Goal: Information Seeking & Learning: Learn about a topic

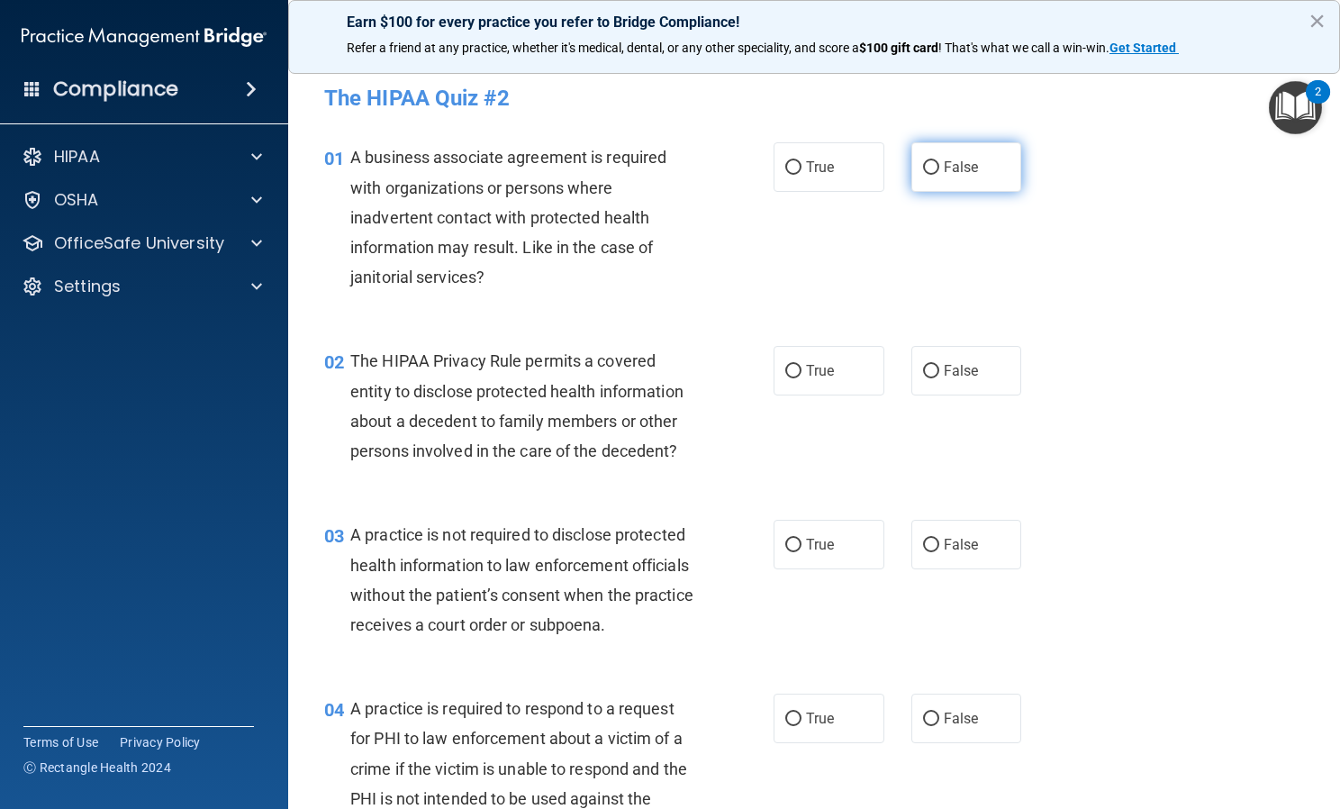
click at [932, 181] on label "False" at bounding box center [966, 167] width 111 height 50
click at [932, 175] on input "False" at bounding box center [931, 168] width 16 height 14
radio input "true"
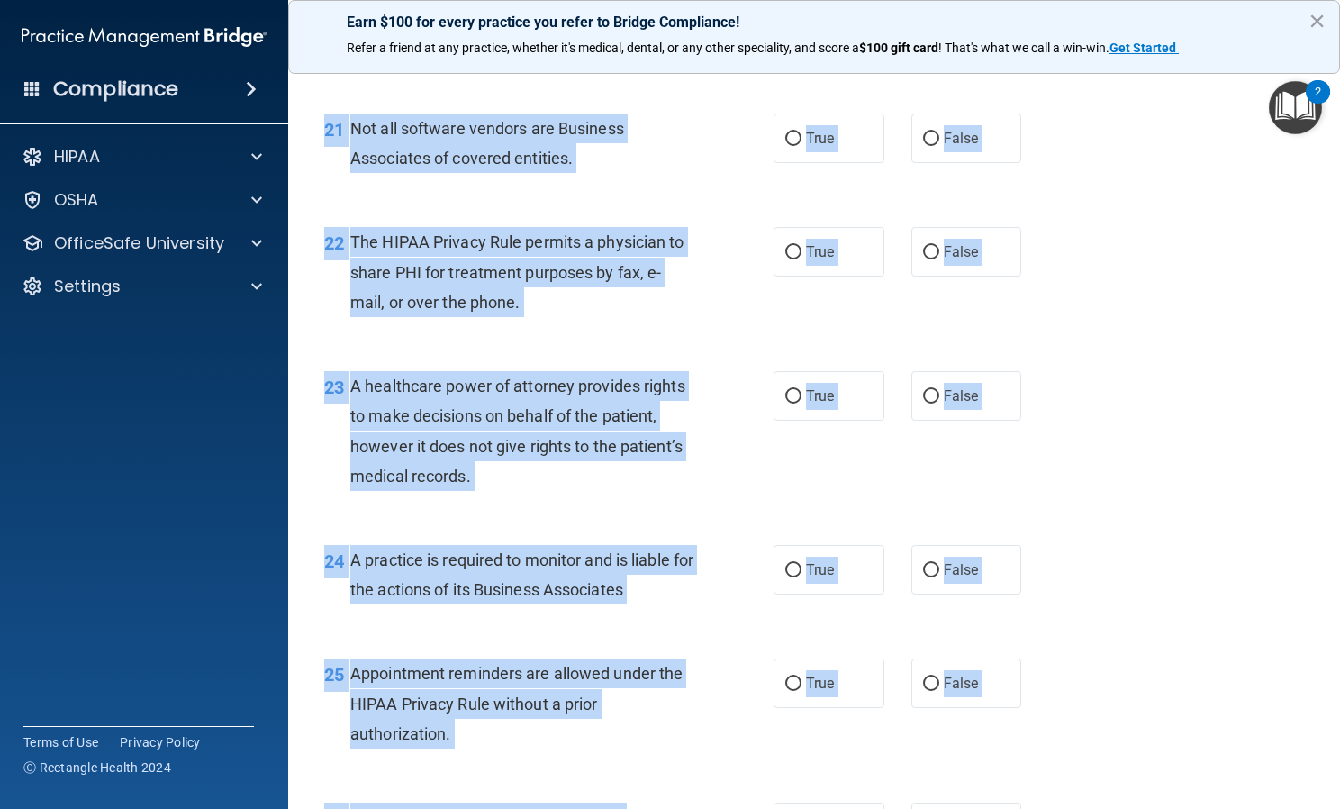
scroll to position [4282, 0]
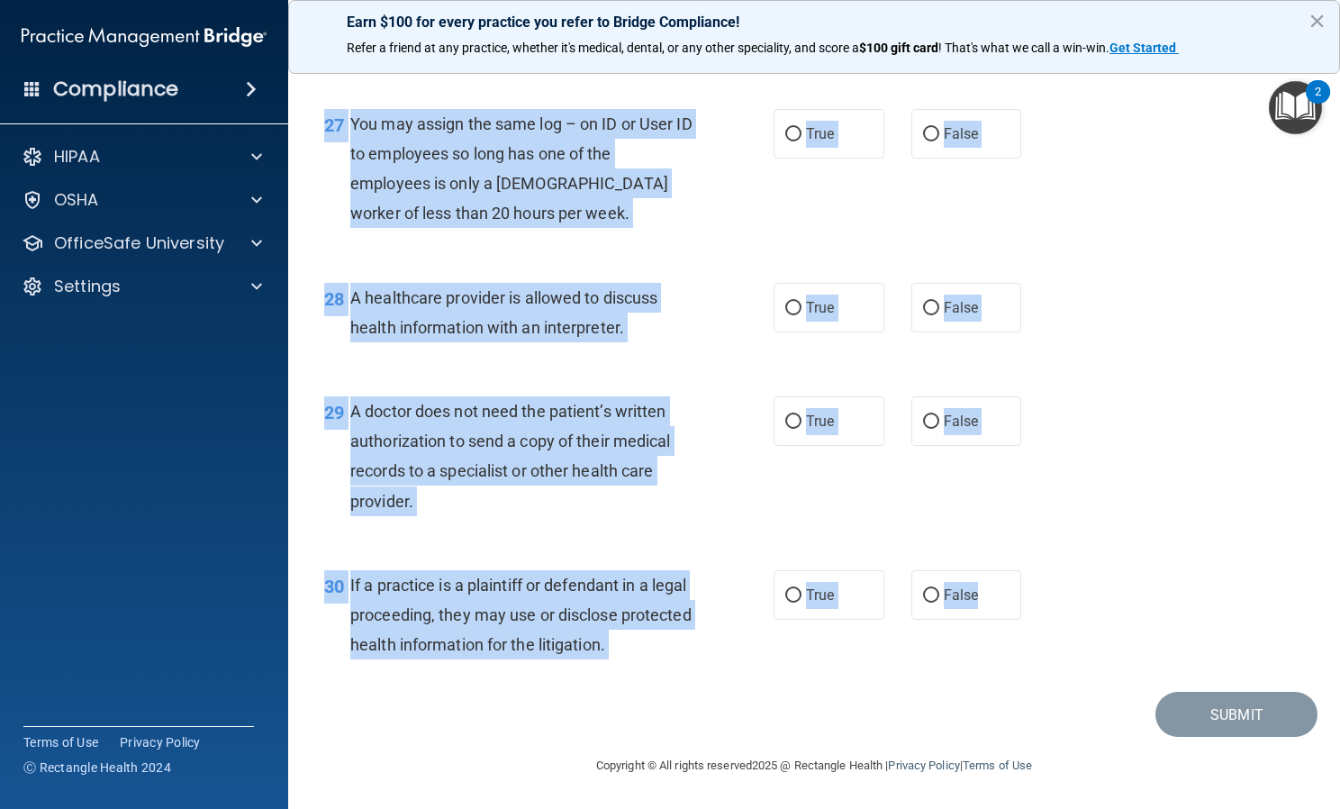
drag, startPoint x: 353, startPoint y: 259, endPoint x: 1028, endPoint y: 618, distance: 763.9
copy div "Lor IPSUM Dolorsi Amet consect a elitsed doeius te incididu utlaboree dolore ma…"
click at [1046, 647] on div "30 If a practice is a plaintiff or defendant in a legal proceeding, they may us…" at bounding box center [814, 620] width 1007 height 144
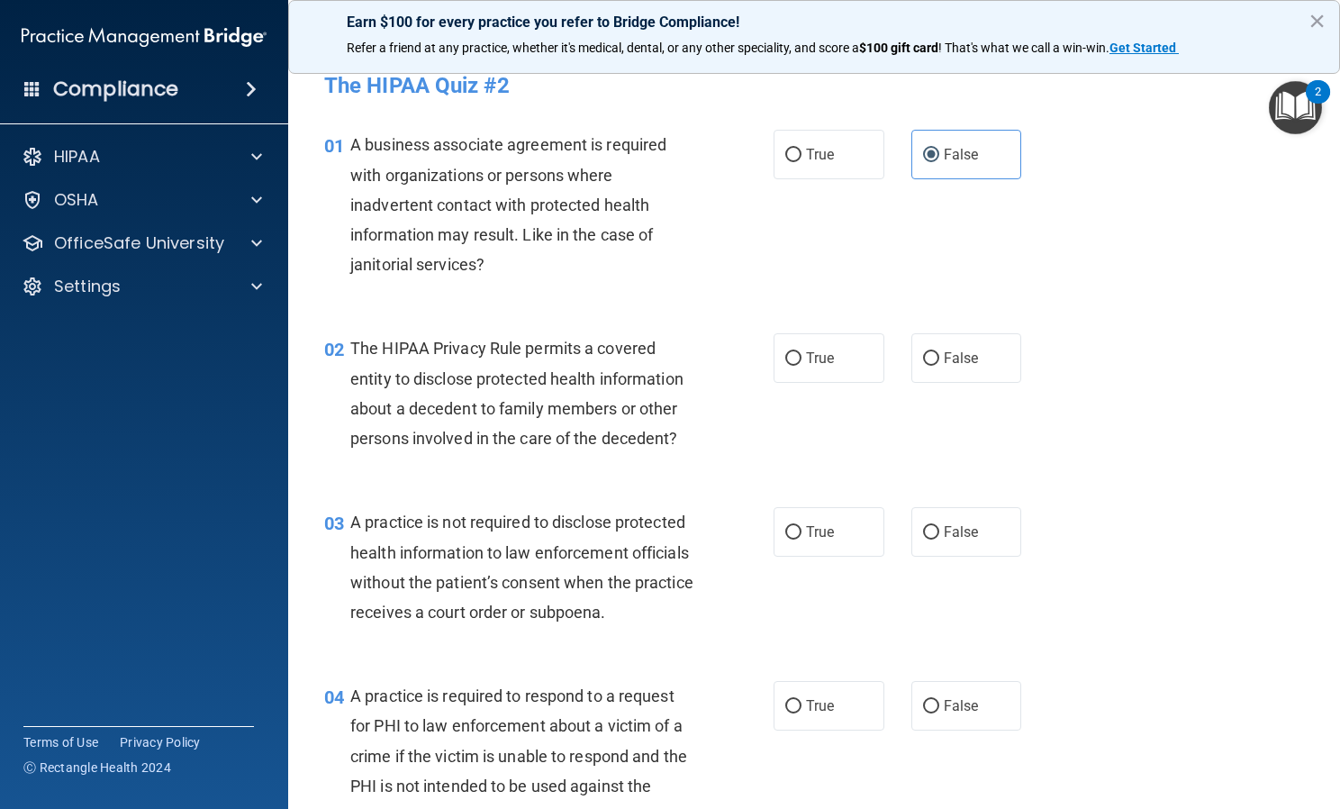
scroll to position [0, 0]
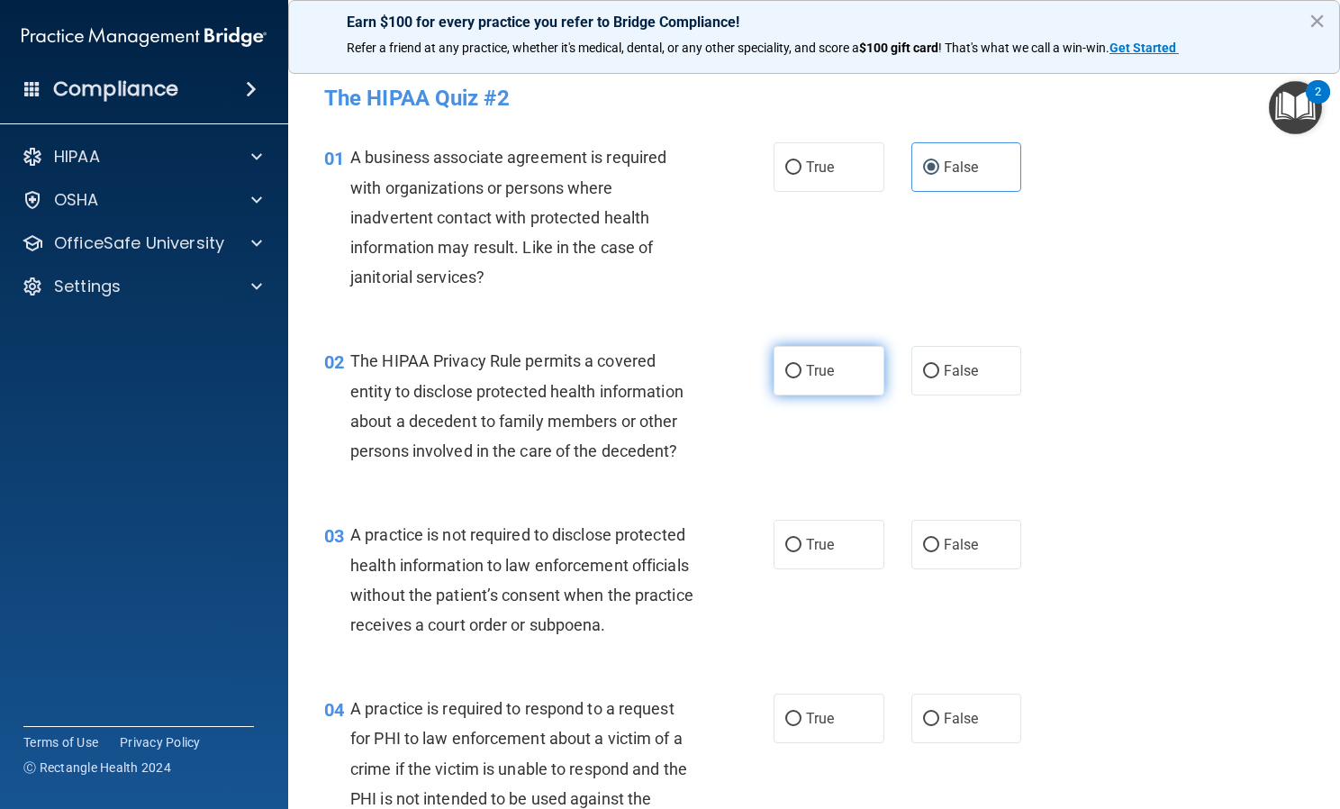
click at [832, 356] on label "True" at bounding box center [829, 371] width 111 height 50
click at [802, 365] on input "True" at bounding box center [793, 372] width 16 height 14
radio input "true"
click at [944, 545] on span "False" at bounding box center [961, 544] width 35 height 17
click at [939, 545] on input "False" at bounding box center [931, 546] width 16 height 14
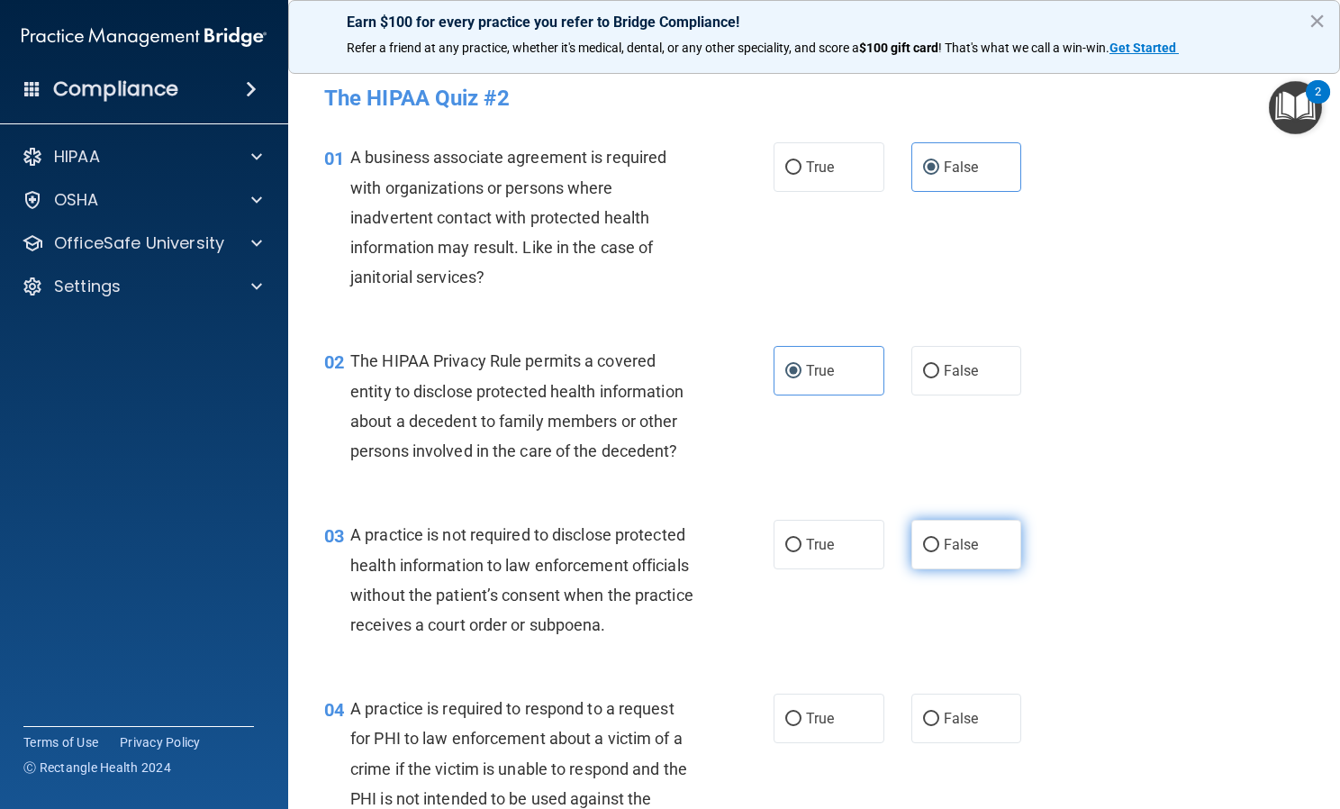
radio input "true"
click at [849, 743] on label "True" at bounding box center [829, 718] width 111 height 50
click at [802, 726] on input "True" at bounding box center [793, 719] width 16 height 14
radio input "true"
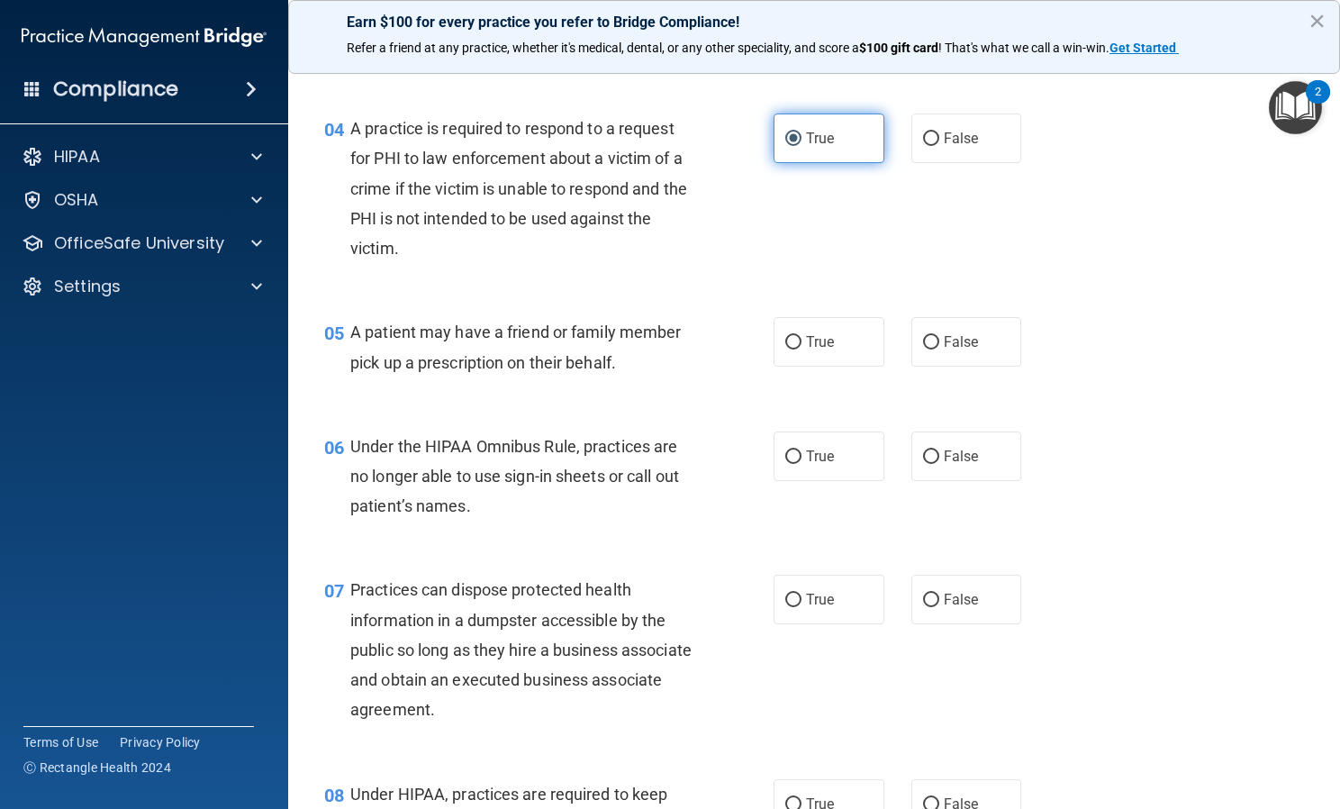
scroll to position [581, 0]
click at [855, 366] on label "True" at bounding box center [829, 341] width 111 height 50
click at [802, 349] on input "True" at bounding box center [793, 342] width 16 height 14
radio input "true"
click at [950, 464] on span "False" at bounding box center [961, 455] width 35 height 17
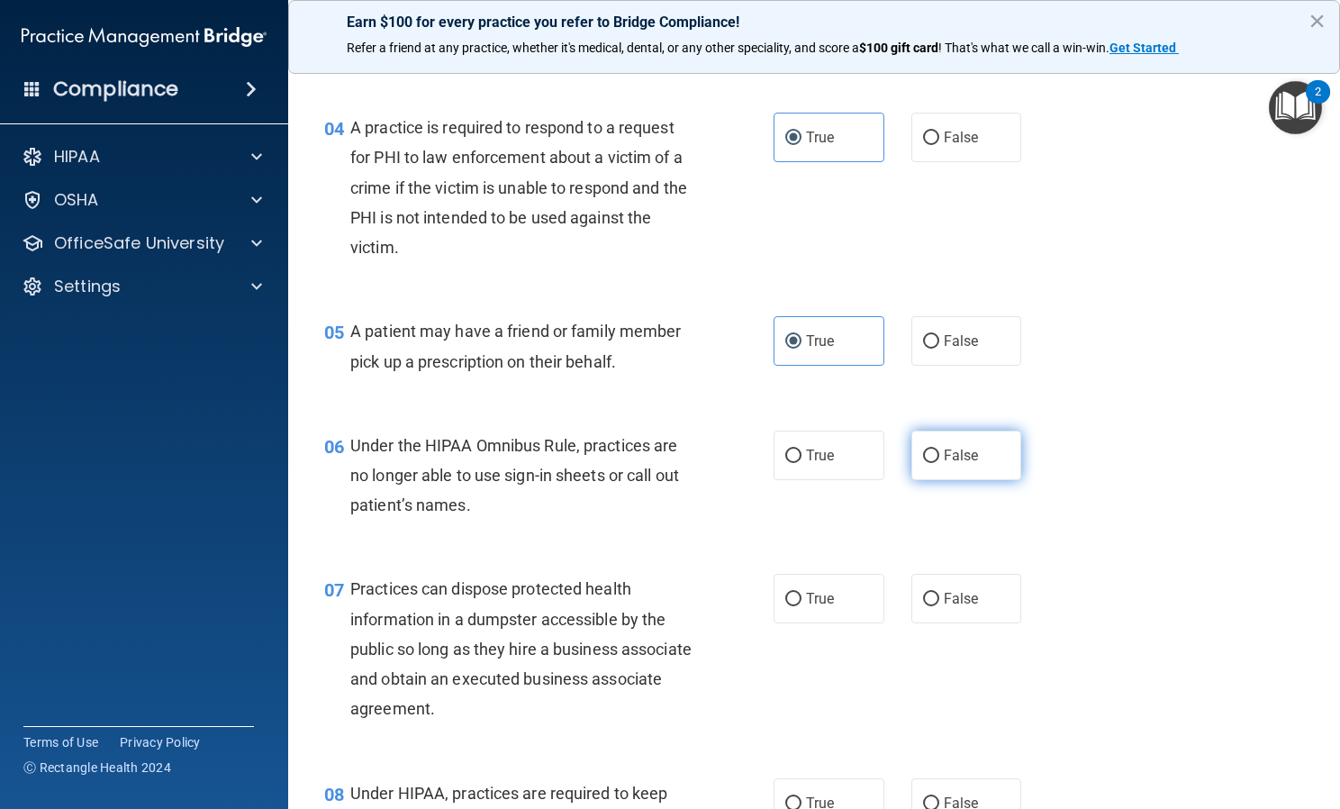
click at [939, 463] on input "False" at bounding box center [931, 456] width 16 height 14
radio input "true"
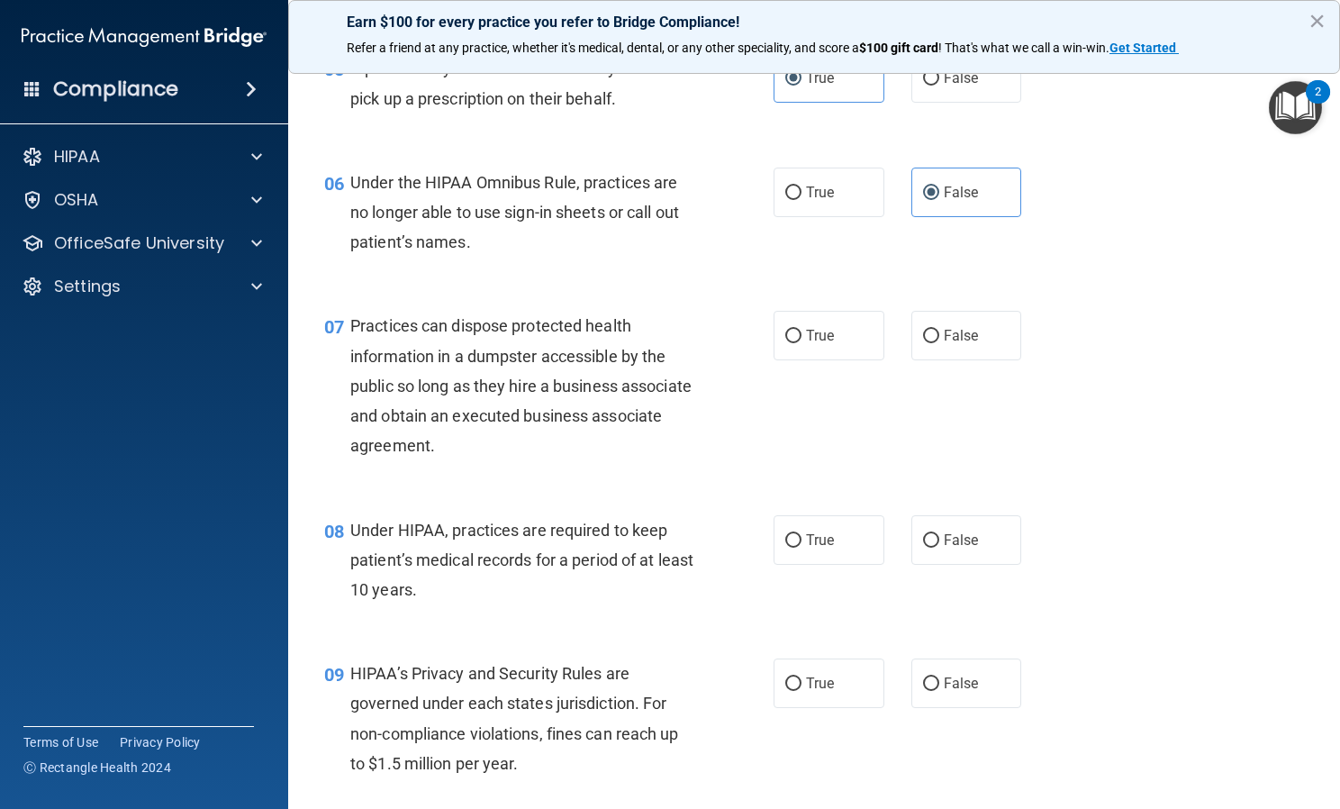
scroll to position [845, 0]
click at [952, 343] on span "False" at bounding box center [961, 334] width 35 height 17
click at [939, 342] on input "False" at bounding box center [931, 336] width 16 height 14
radio input "true"
click at [794, 547] on input "True" at bounding box center [793, 540] width 16 height 14
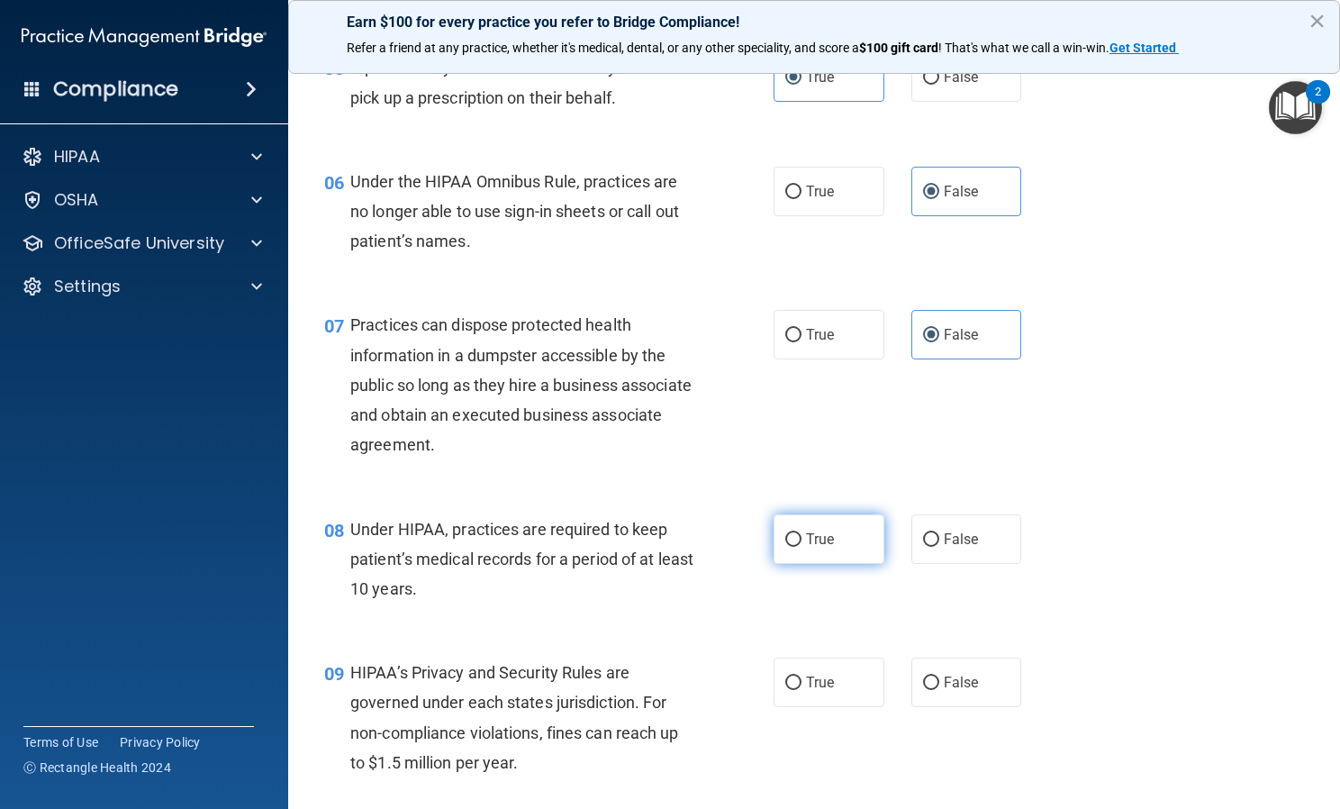
radio input "true"
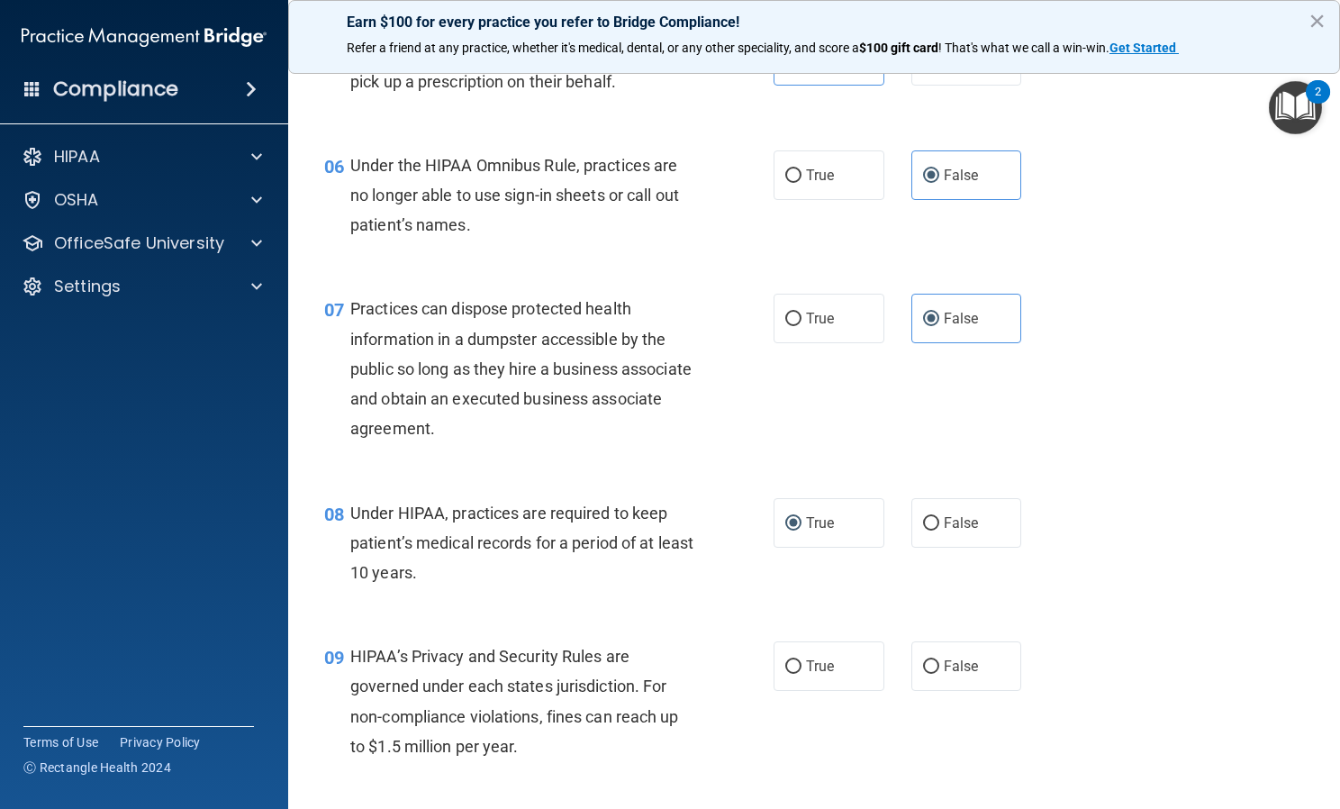
scroll to position [862, 0]
click at [949, 547] on label "False" at bounding box center [966, 522] width 111 height 50
click at [939, 530] on input "False" at bounding box center [931, 523] width 16 height 14
radio input "true"
radio input "false"
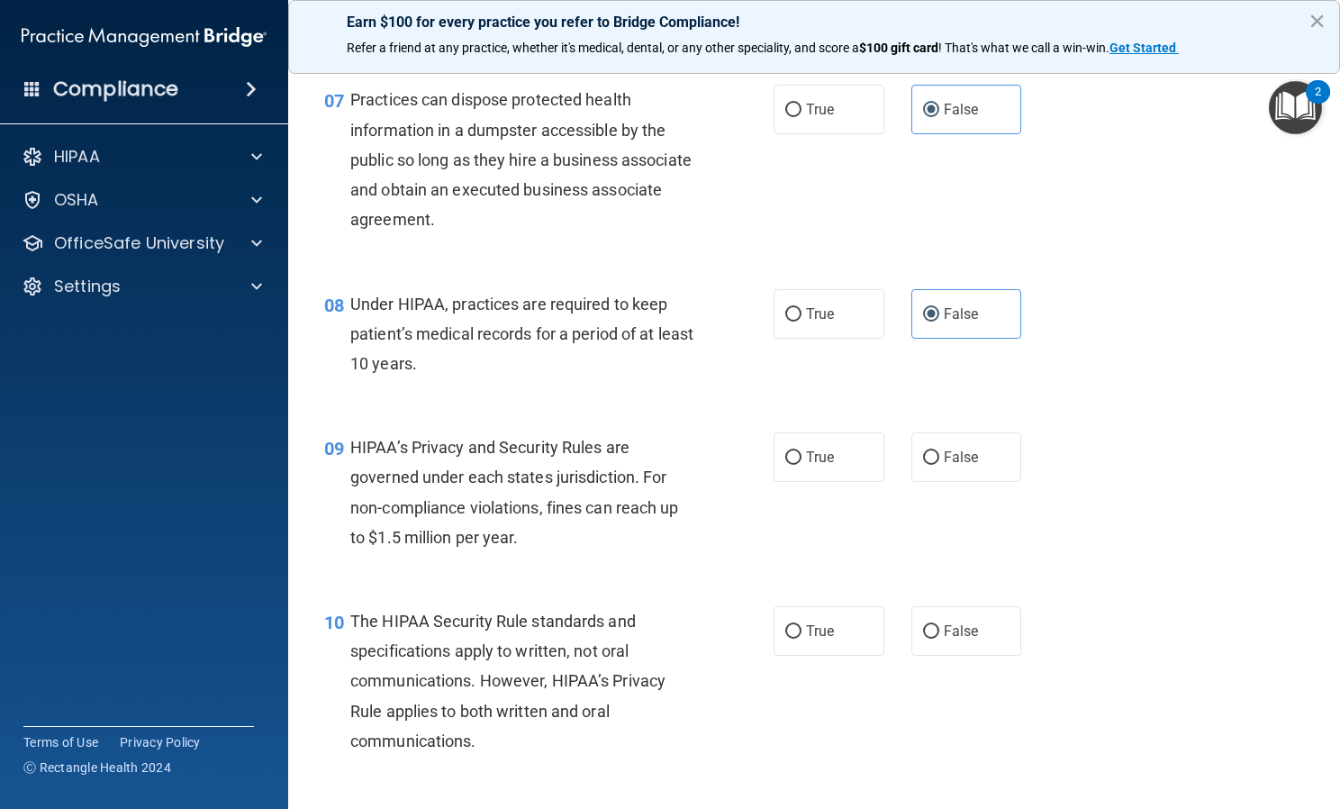
scroll to position [1070, 0]
click at [911, 482] on label "False" at bounding box center [966, 457] width 111 height 50
click at [923, 465] on input "False" at bounding box center [931, 458] width 16 height 14
radio input "true"
click at [974, 644] on label "False" at bounding box center [966, 631] width 111 height 50
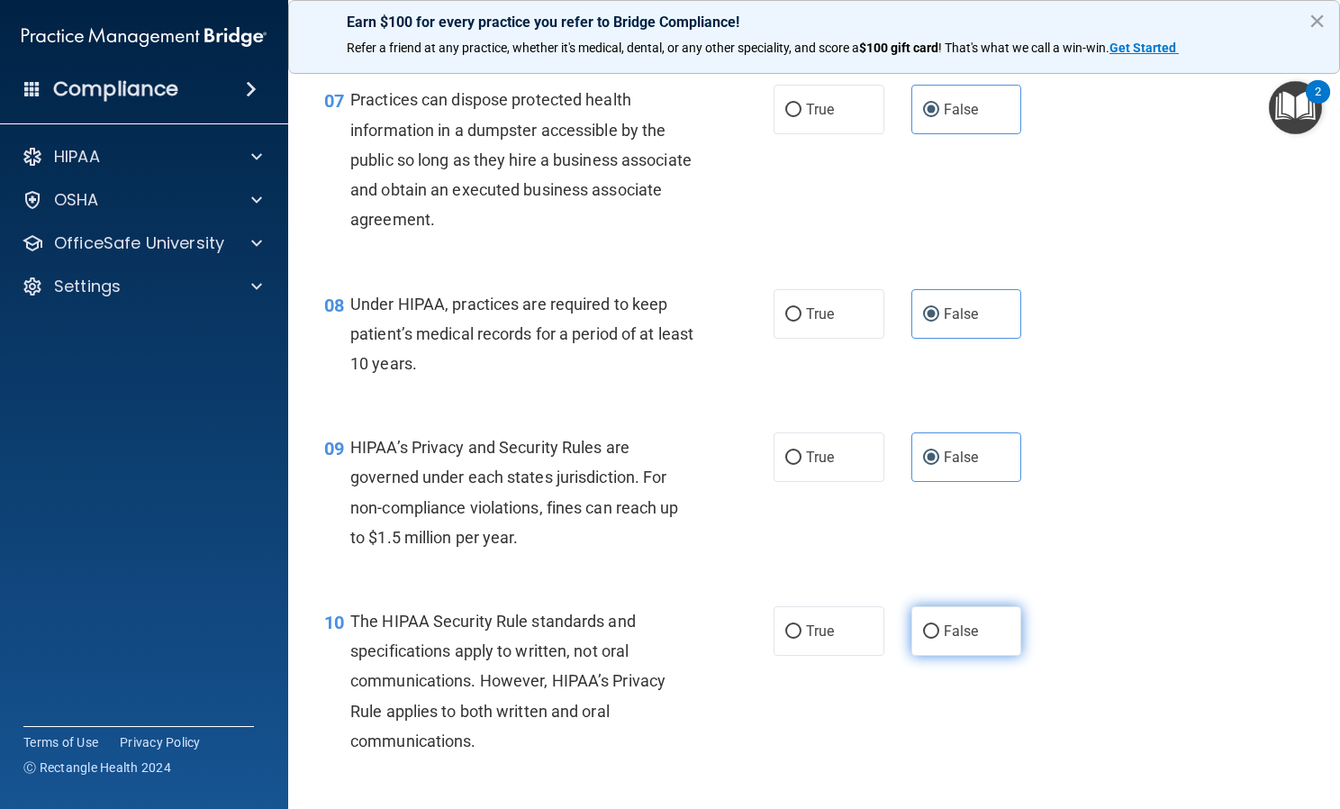
click at [939, 639] on input "False" at bounding box center [931, 632] width 16 height 14
radio input "true"
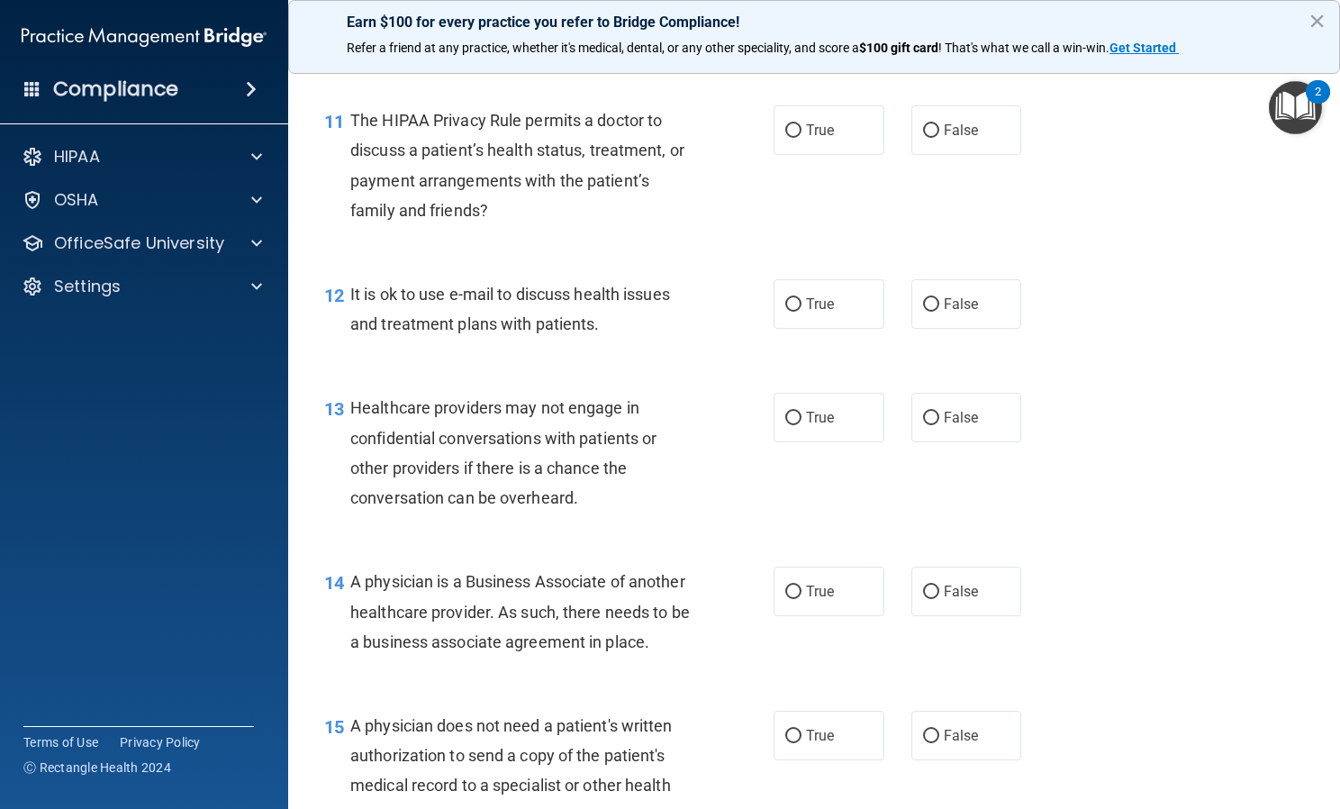
scroll to position [1775, 0]
click at [820, 154] on label "True" at bounding box center [829, 129] width 111 height 50
click at [802, 137] on input "True" at bounding box center [793, 130] width 16 height 14
radio input "true"
click at [838, 328] on label "True" at bounding box center [829, 303] width 111 height 50
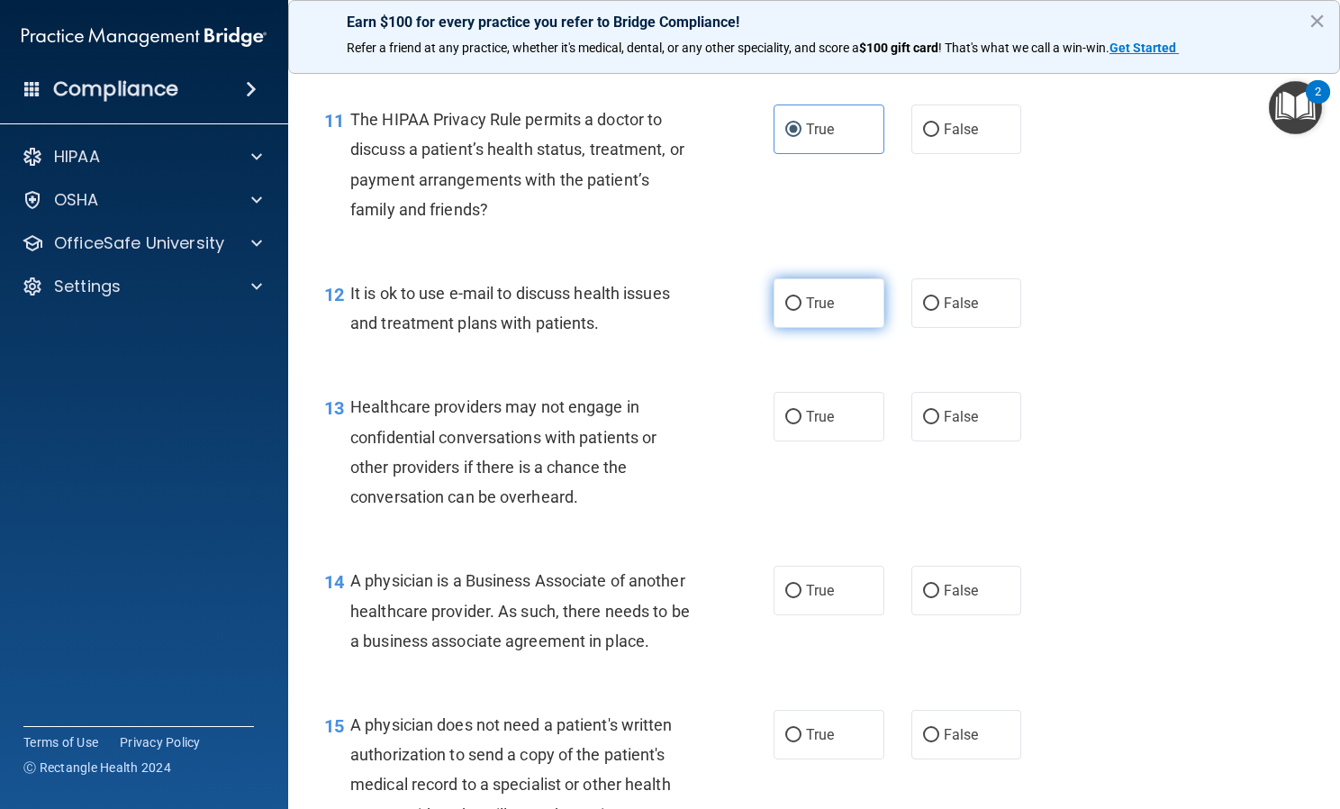
click at [802, 311] on input "True" at bounding box center [793, 304] width 16 height 14
radio input "true"
click at [929, 424] on input "False" at bounding box center [931, 418] width 16 height 14
radio input "true"
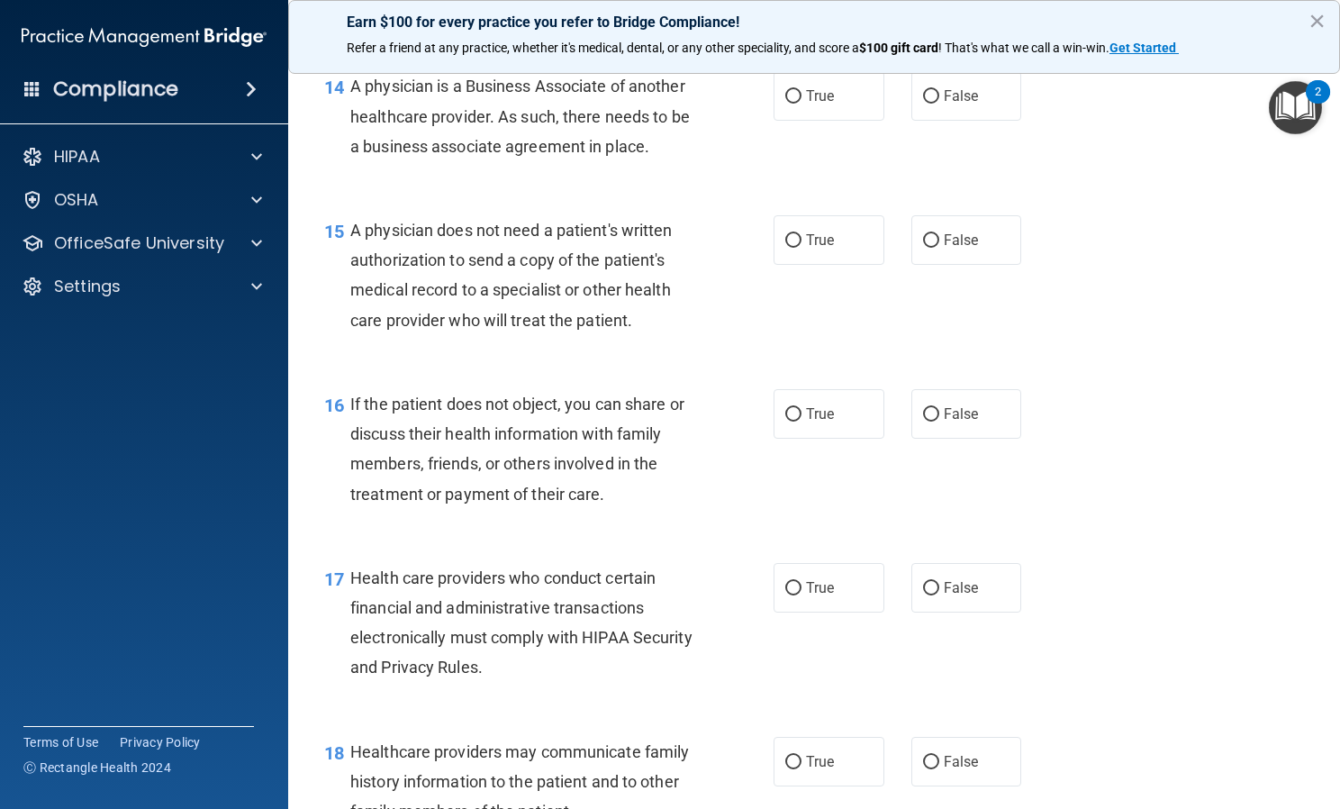
scroll to position [2258, 0]
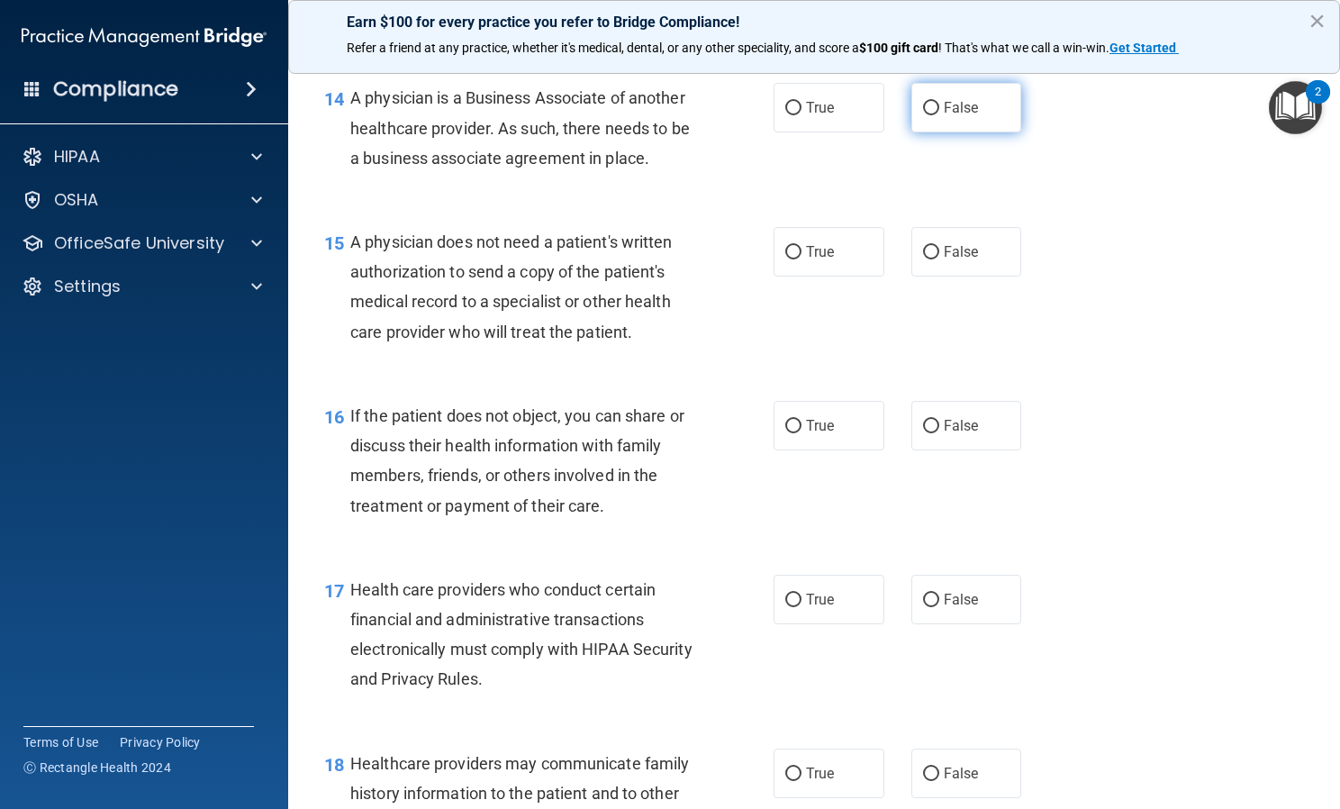
click at [946, 116] on span "False" at bounding box center [961, 107] width 35 height 17
click at [939, 115] on input "False" at bounding box center [931, 109] width 16 height 14
radio input "true"
click at [850, 276] on label "True" at bounding box center [829, 252] width 111 height 50
click at [802, 259] on input "True" at bounding box center [793, 253] width 16 height 14
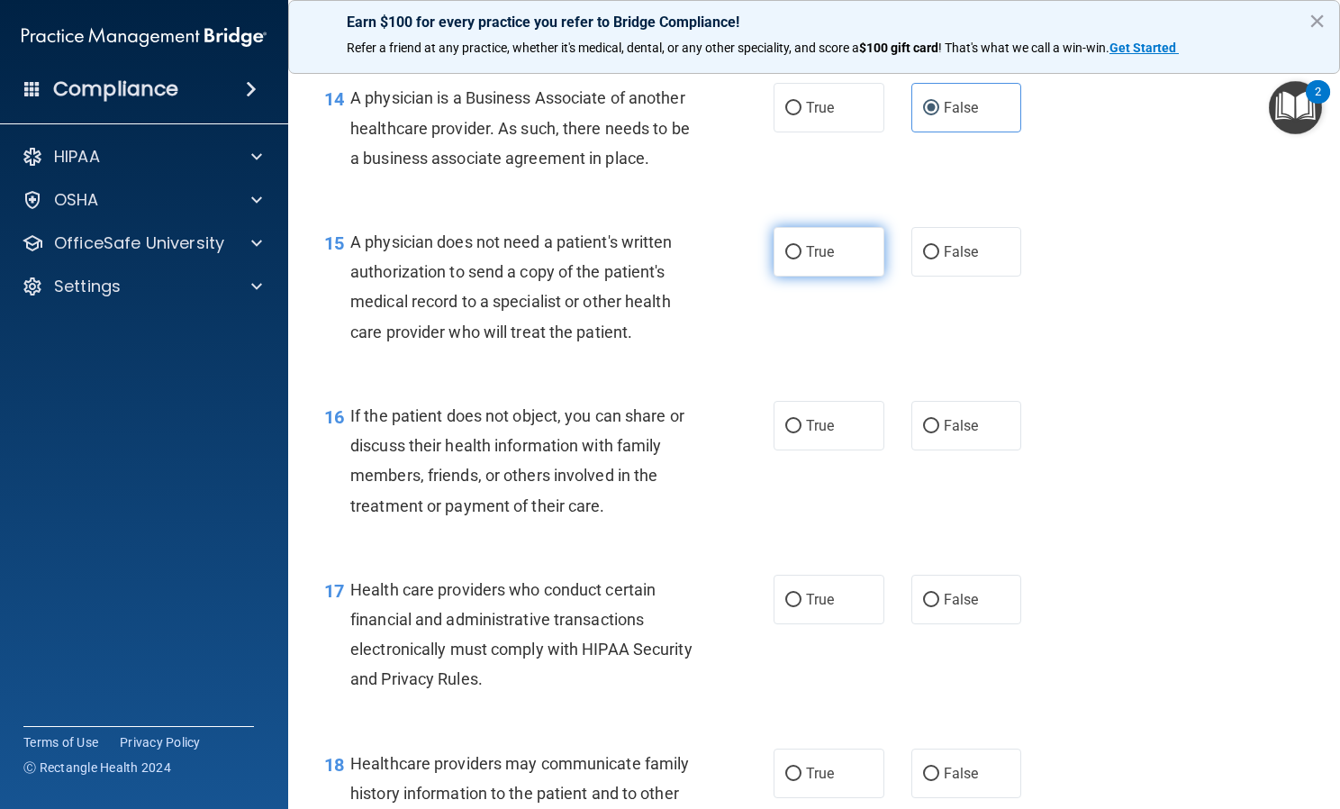
radio input "true"
click at [809, 450] on label "True" at bounding box center [829, 426] width 111 height 50
click at [802, 433] on input "True" at bounding box center [793, 427] width 16 height 14
radio input "true"
click at [818, 608] on span "True" at bounding box center [820, 599] width 28 height 17
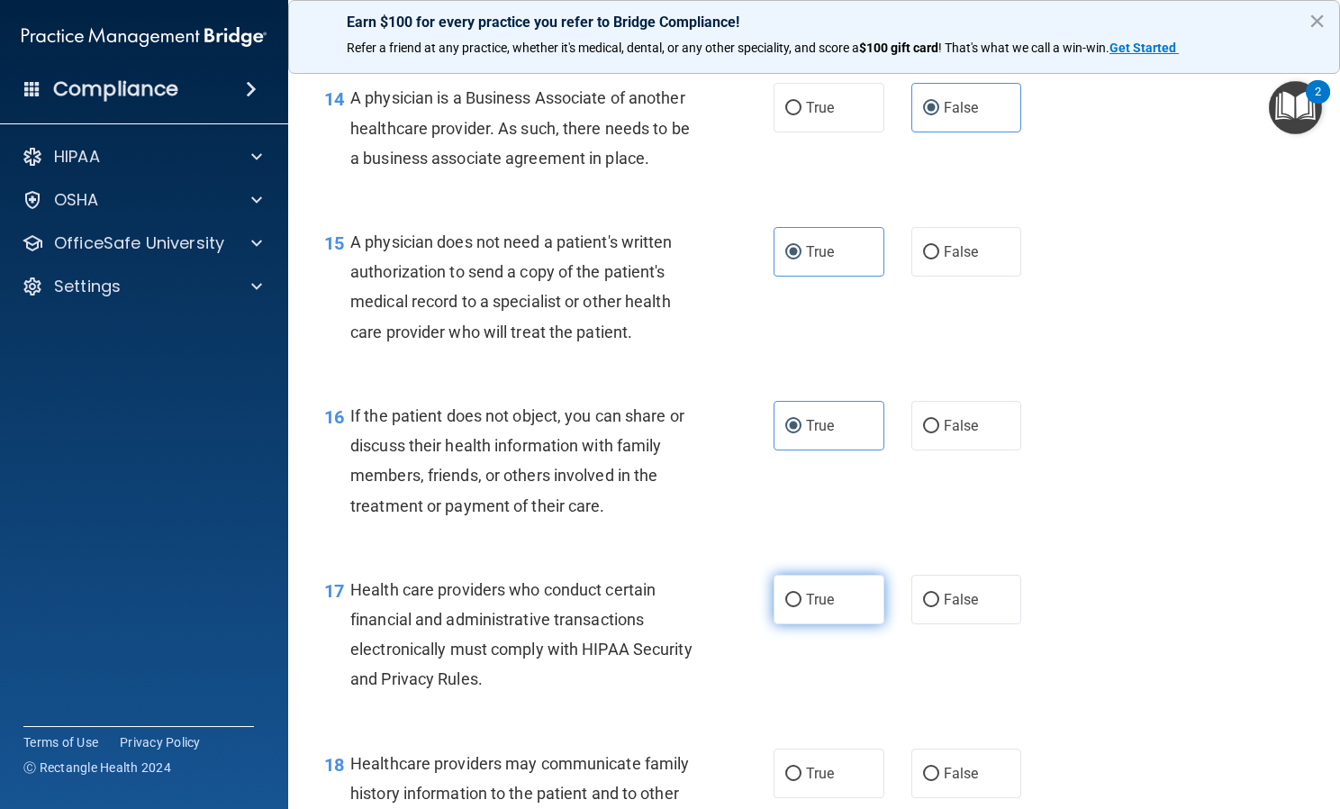
click at [802, 607] on input "True" at bounding box center [793, 601] width 16 height 14
radio input "true"
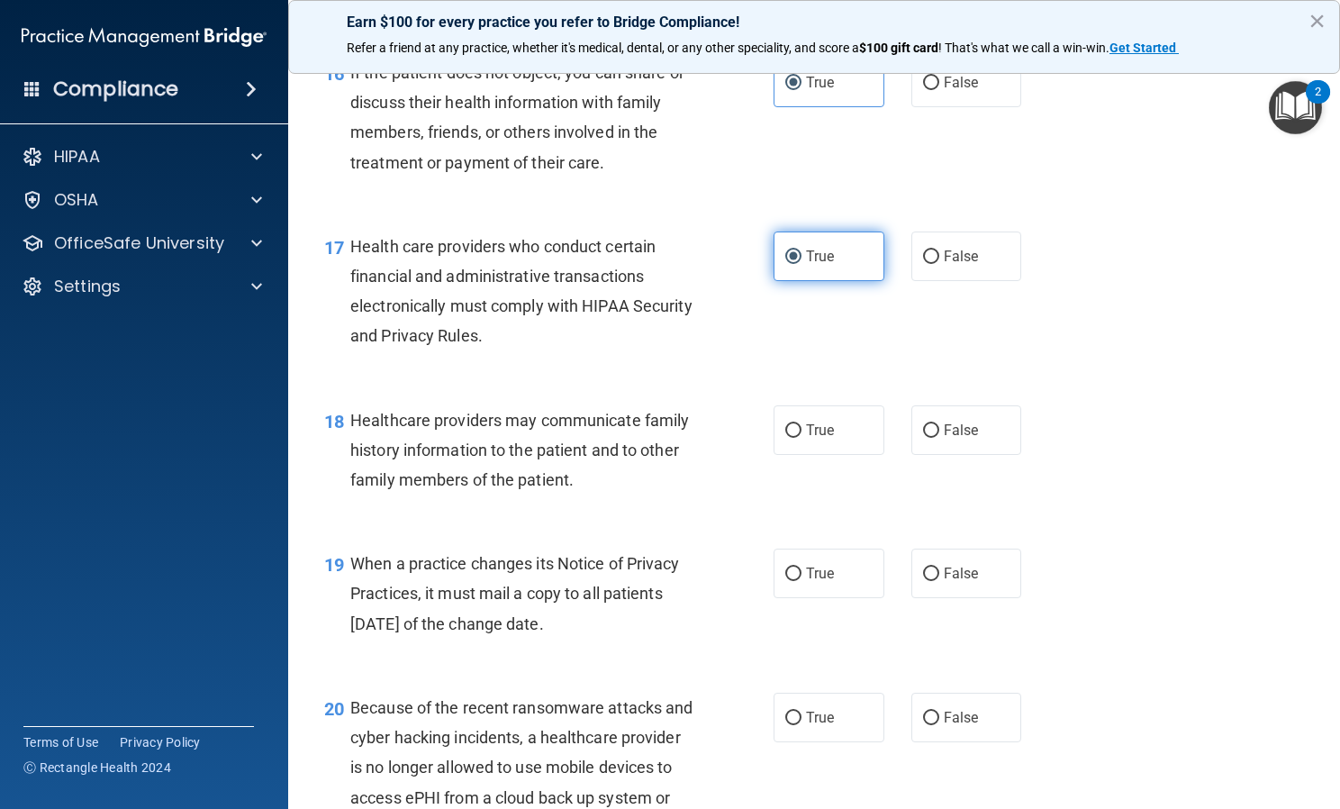
scroll to position [2602, 0]
click at [798, 454] on label "True" at bounding box center [829, 429] width 111 height 50
click at [798, 437] on input "True" at bounding box center [793, 430] width 16 height 14
radio input "true"
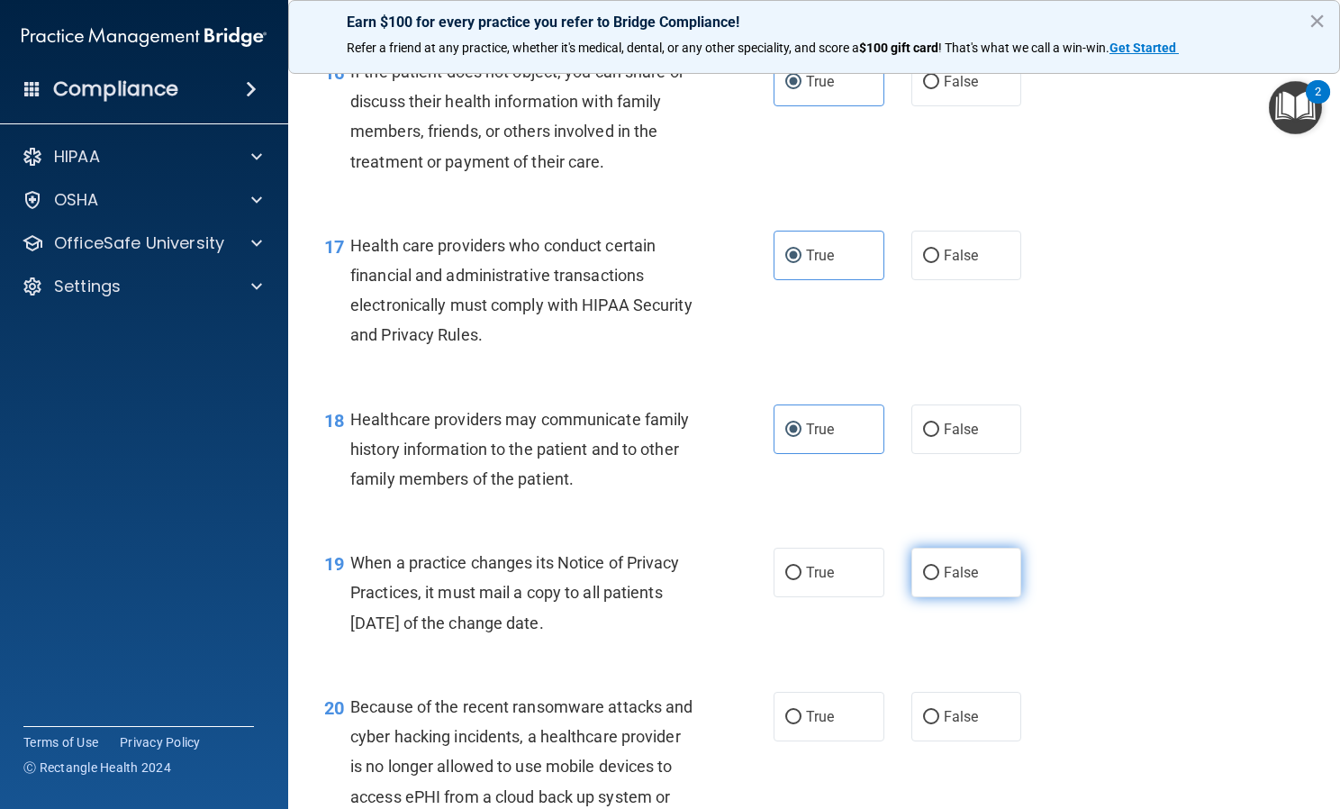
click at [995, 597] on label "False" at bounding box center [966, 573] width 111 height 50
click at [939, 580] on input "False" at bounding box center [931, 573] width 16 height 14
radio input "true"
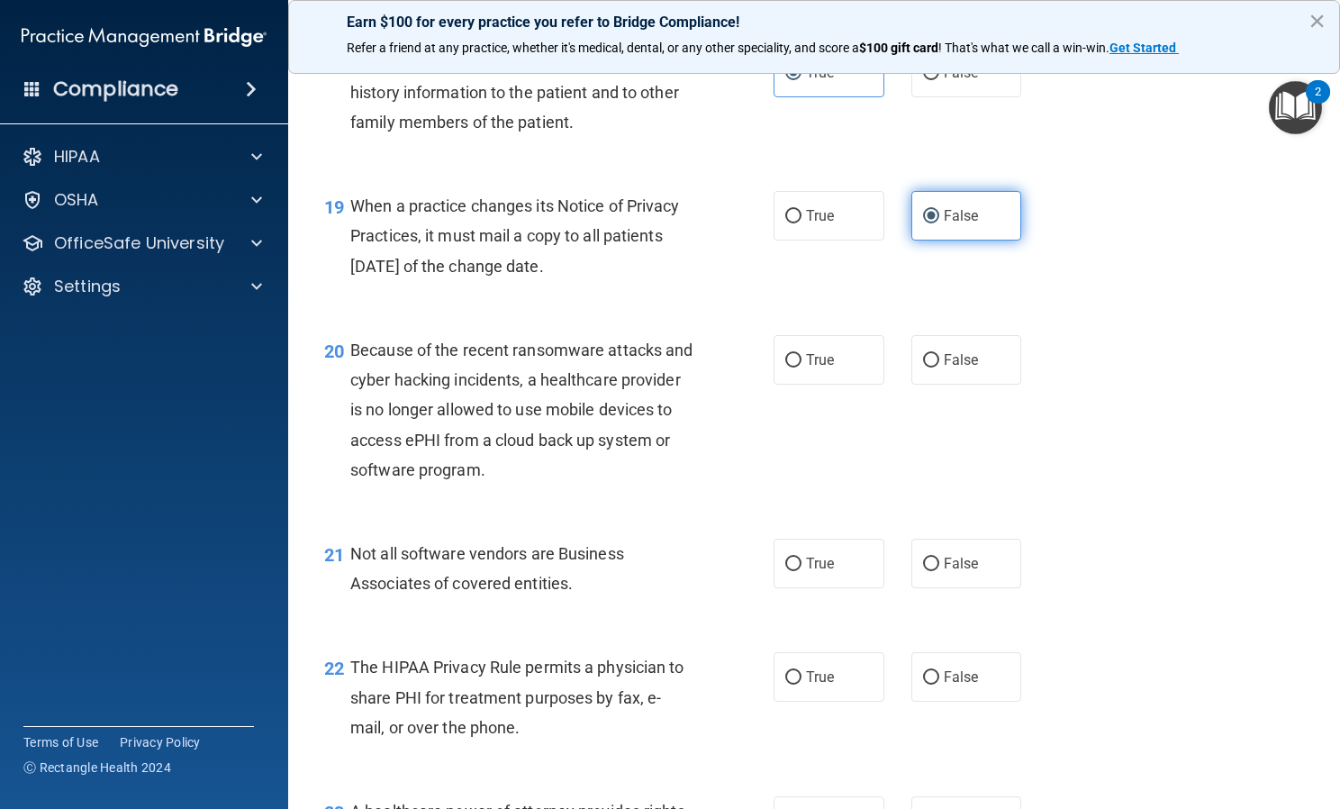
scroll to position [2960, 0]
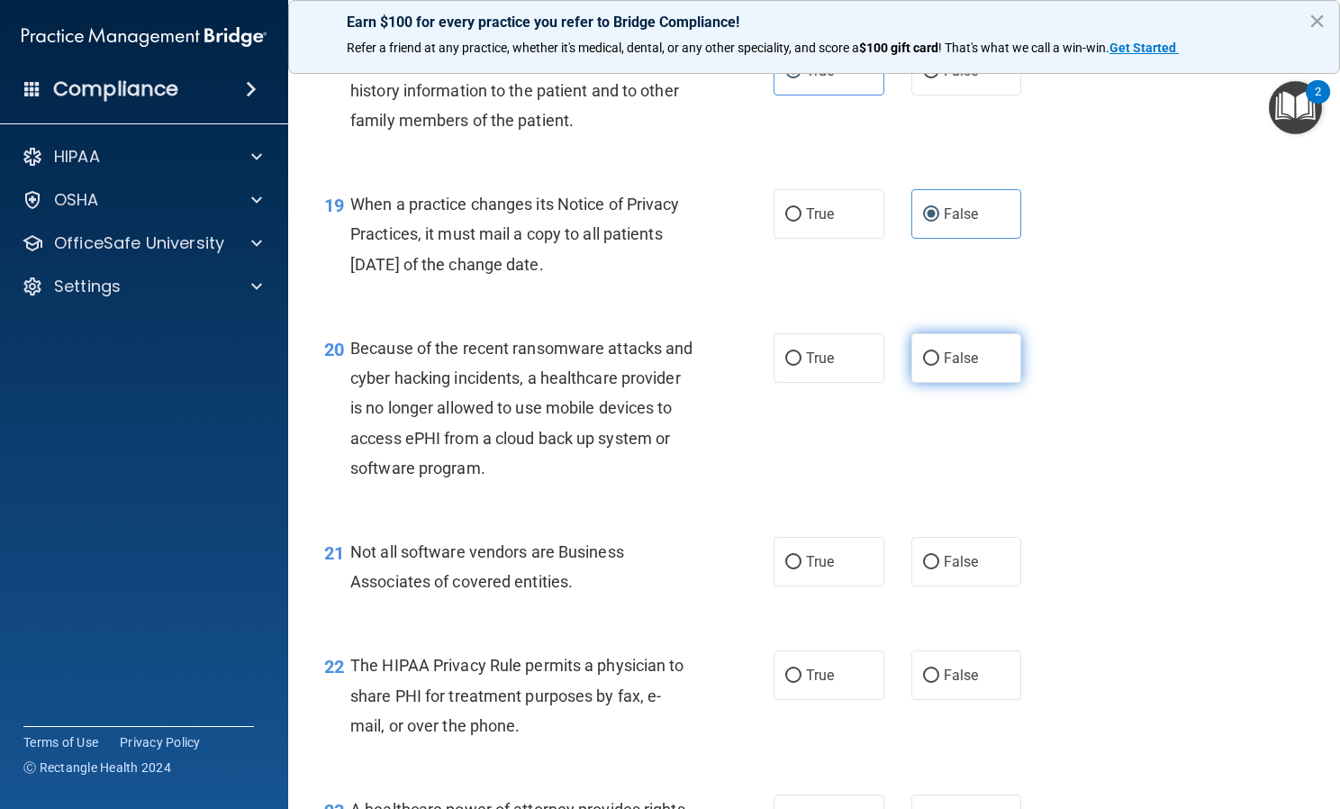
click at [944, 383] on label "False" at bounding box center [966, 358] width 111 height 50
click at [939, 366] on input "False" at bounding box center [931, 359] width 16 height 14
radio input "true"
click at [829, 586] on label "True" at bounding box center [829, 562] width 111 height 50
click at [802, 569] on input "True" at bounding box center [793, 563] width 16 height 14
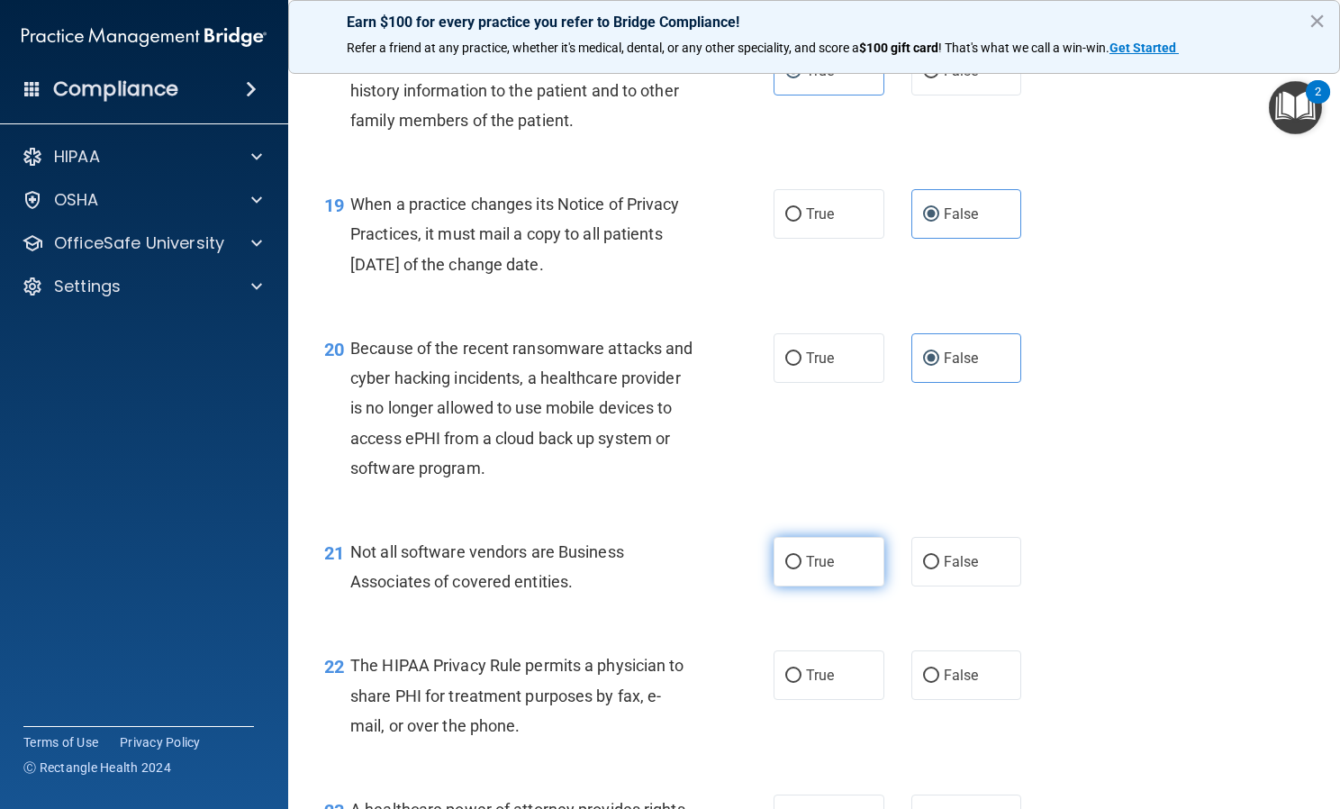
radio input "true"
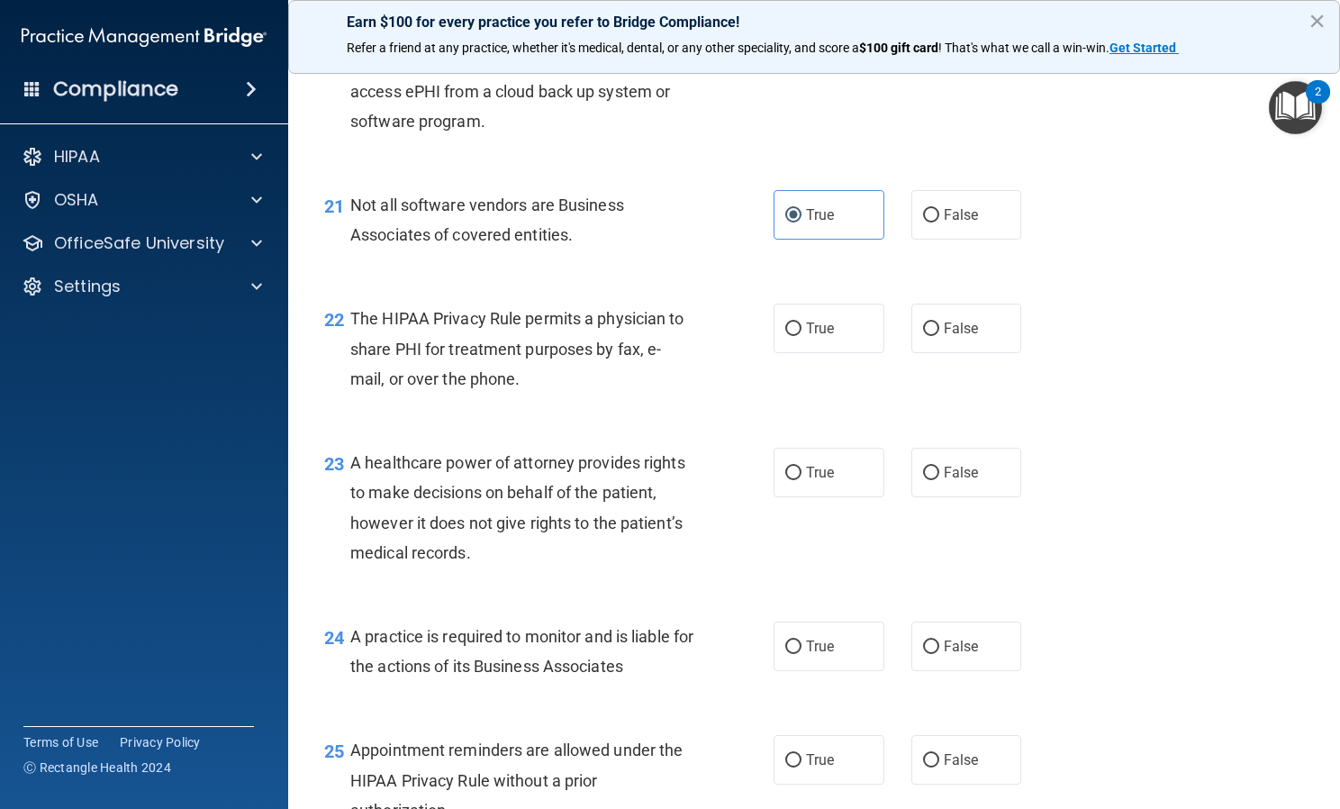
scroll to position [3353, 0]
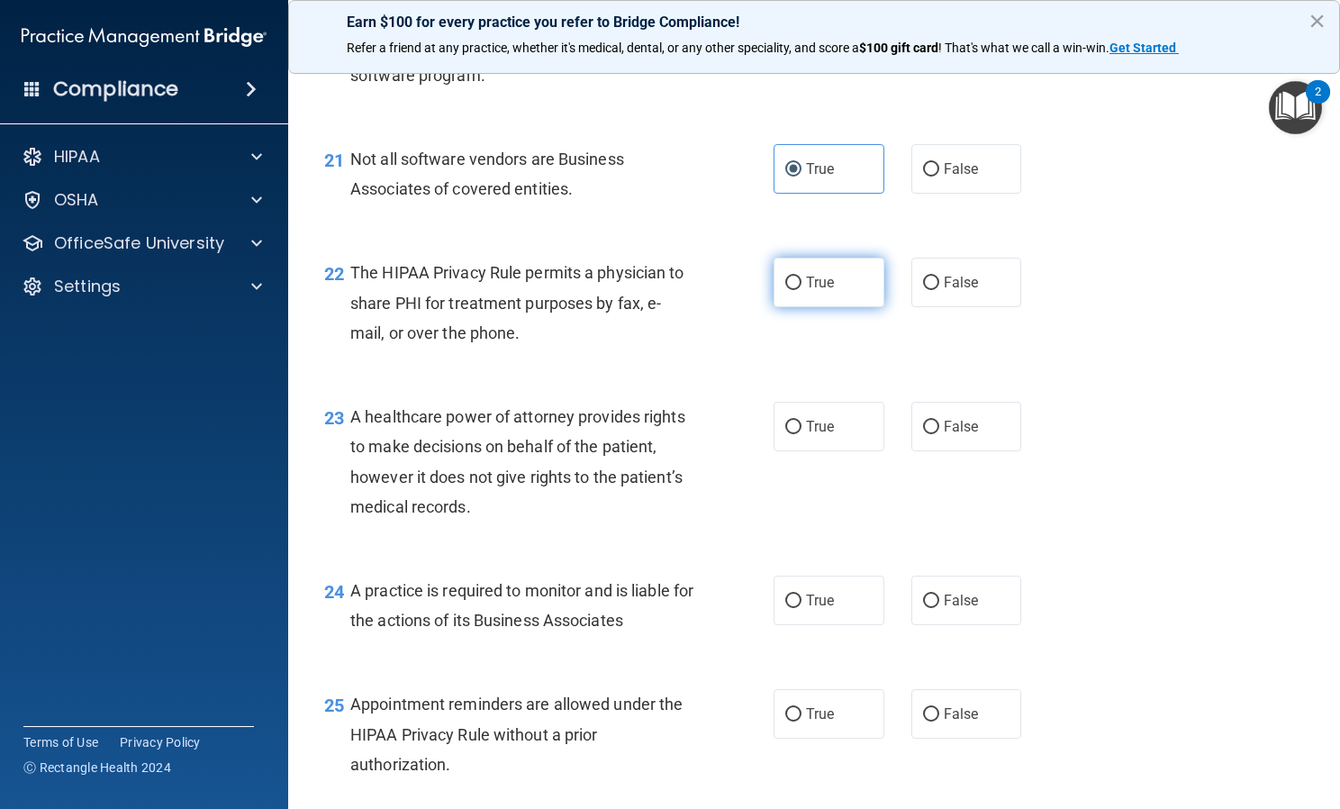
click at [795, 307] on label "True" at bounding box center [829, 283] width 111 height 50
click at [795, 290] on input "True" at bounding box center [793, 283] width 16 height 14
radio input "true"
click at [957, 451] on label "False" at bounding box center [966, 427] width 111 height 50
click at [939, 434] on input "False" at bounding box center [931, 428] width 16 height 14
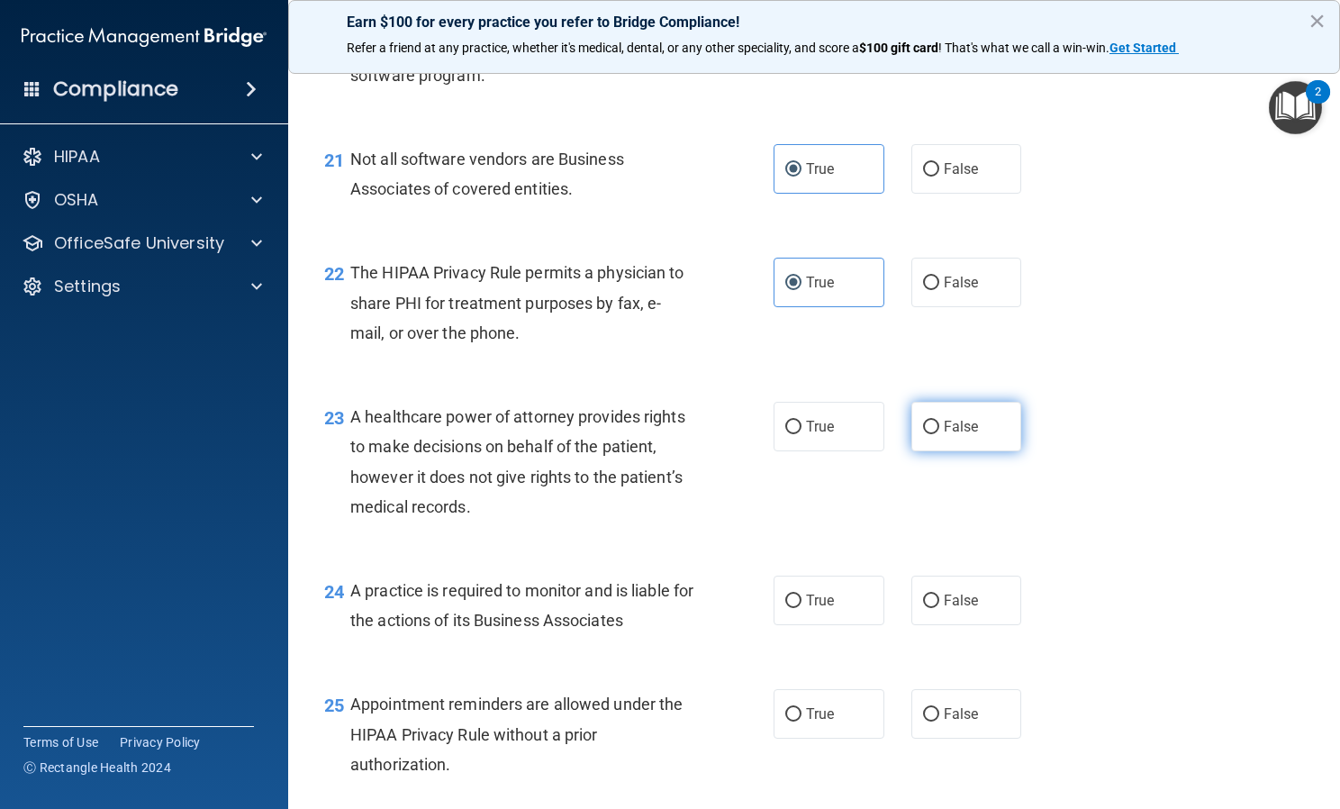
radio input "true"
click at [831, 625] on label "True" at bounding box center [829, 600] width 111 height 50
click at [802, 608] on input "True" at bounding box center [793, 601] width 16 height 14
radio input "true"
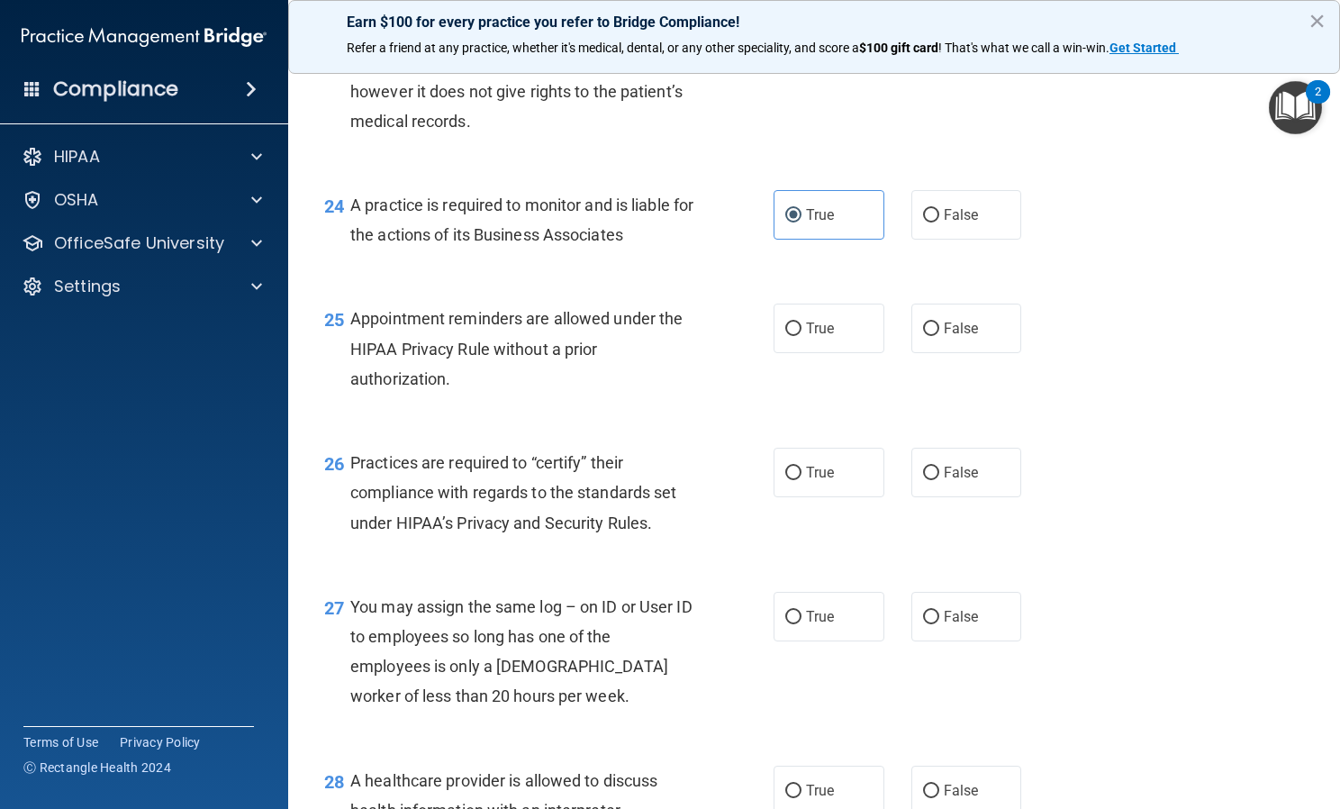
scroll to position [3885, 0]
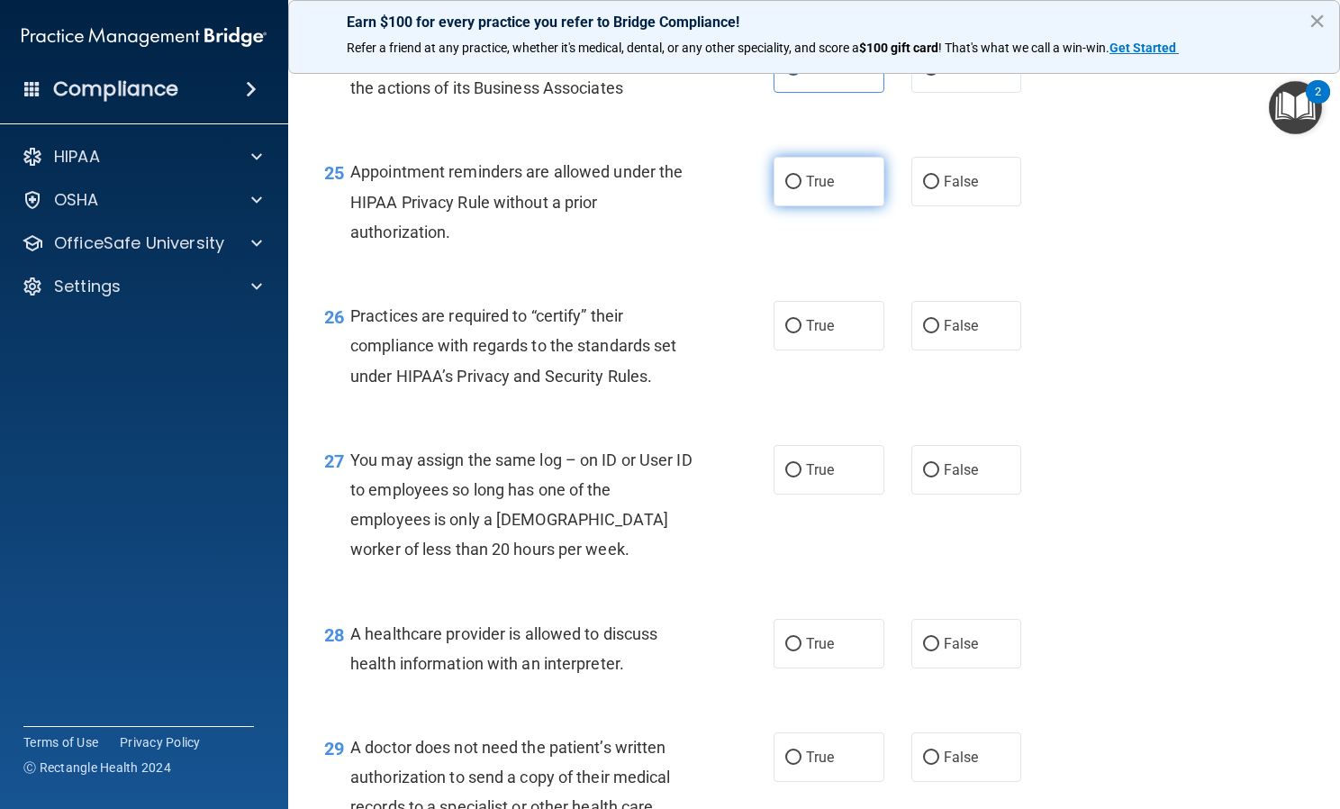
click at [833, 206] on label "True" at bounding box center [829, 182] width 111 height 50
click at [802, 189] on input "True" at bounding box center [793, 183] width 16 height 14
radio input "true"
click at [944, 334] on span "False" at bounding box center [961, 325] width 35 height 17
click at [939, 333] on input "False" at bounding box center [931, 327] width 16 height 14
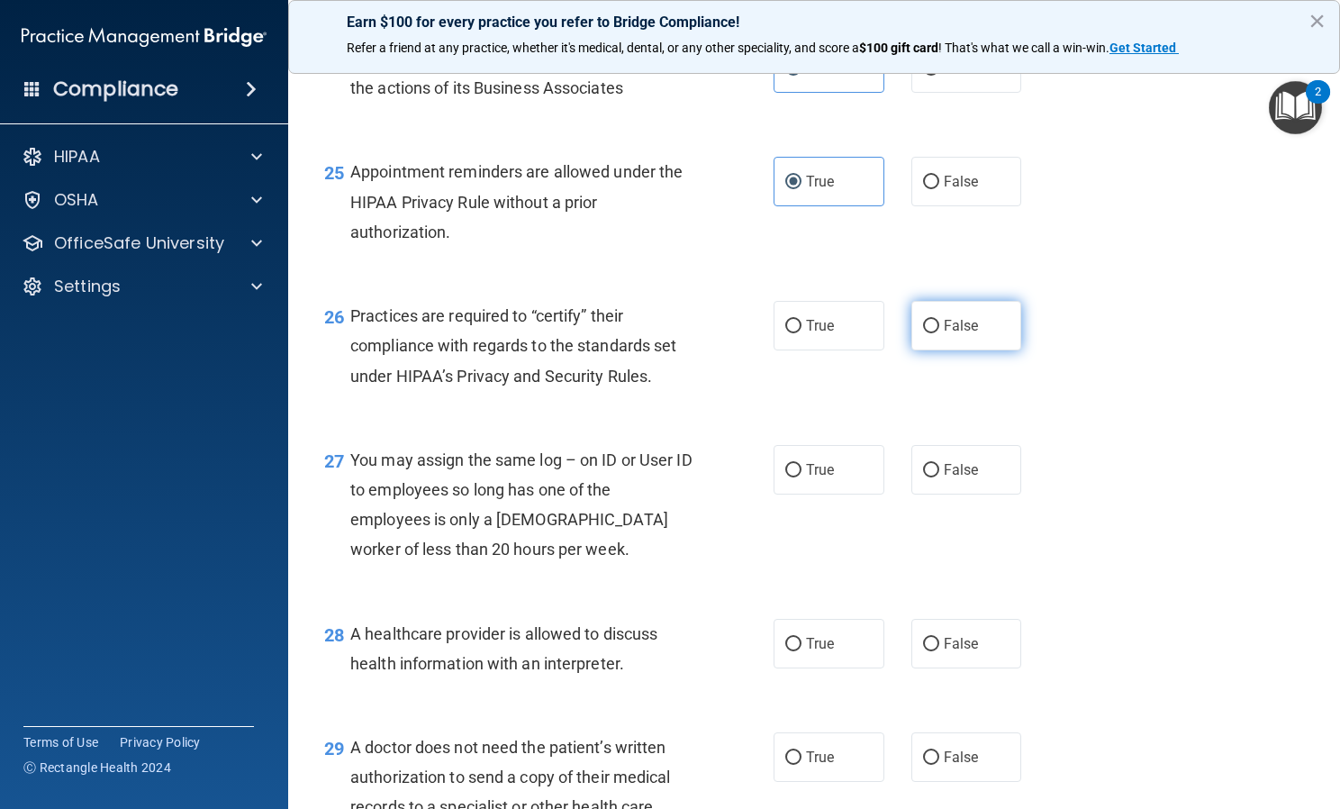
radio input "true"
click at [953, 494] on label "False" at bounding box center [966, 470] width 111 height 50
click at [939, 477] on input "False" at bounding box center [931, 471] width 16 height 14
radio input "true"
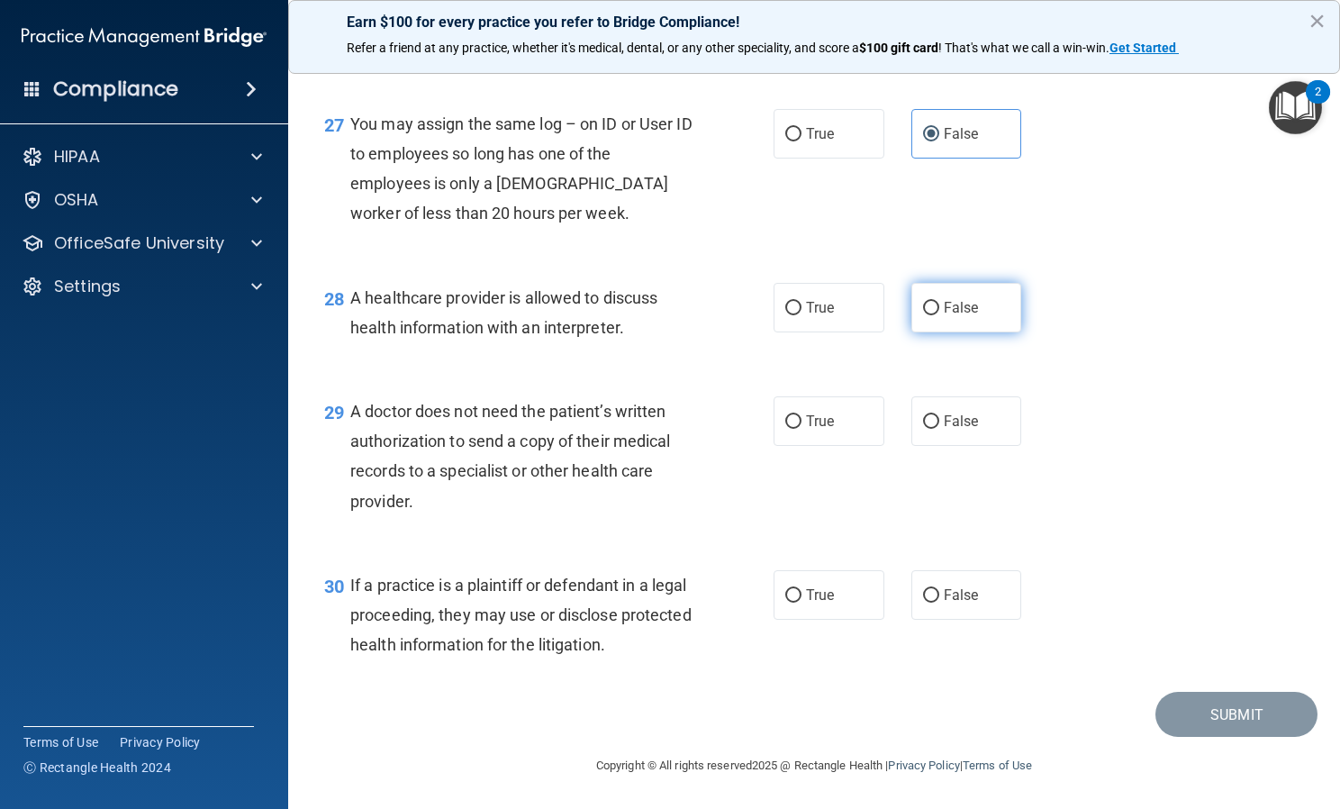
scroll to position [4282, 0]
click at [817, 330] on label "True" at bounding box center [829, 308] width 111 height 50
click at [802, 315] on input "True" at bounding box center [793, 309] width 16 height 14
radio input "true"
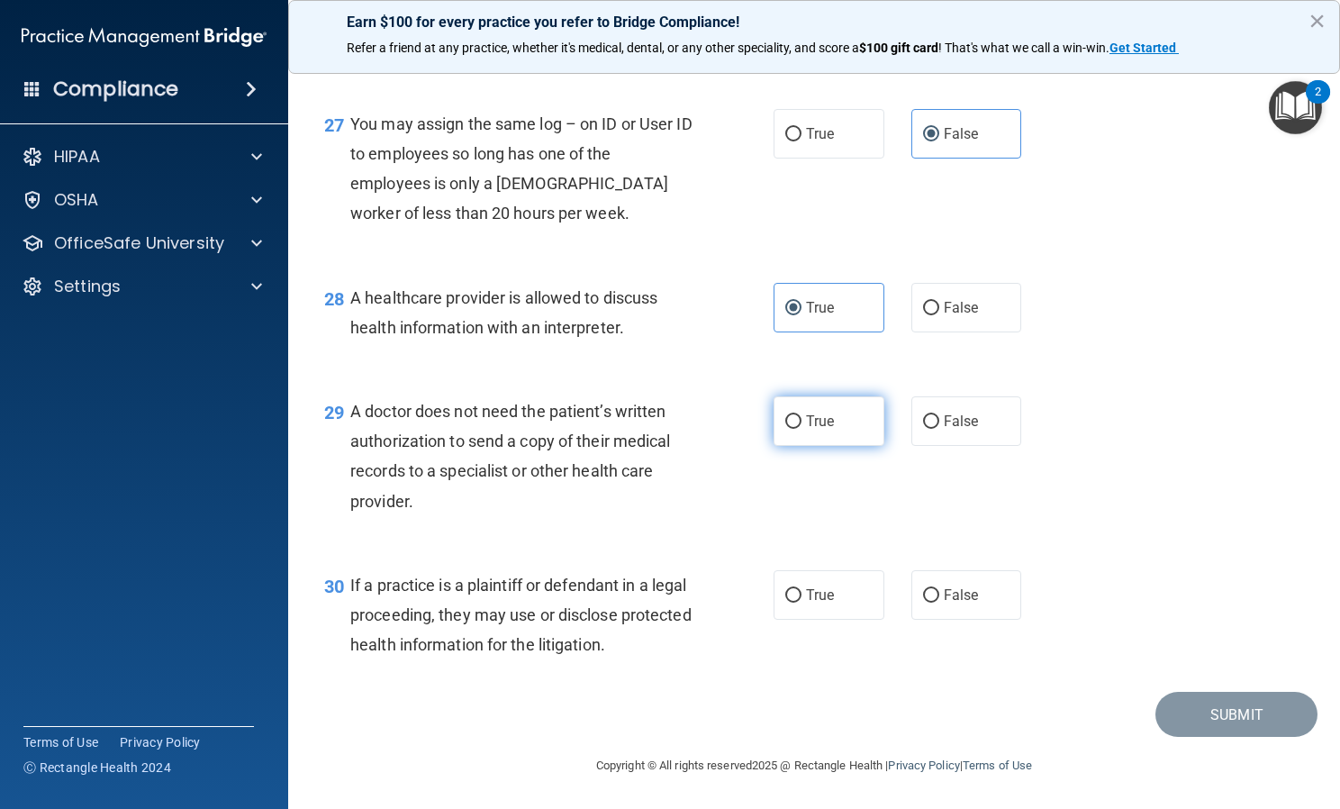
click at [814, 417] on span "True" at bounding box center [820, 420] width 28 height 17
click at [802, 417] on input "True" at bounding box center [793, 422] width 16 height 14
radio input "true"
click at [811, 589] on span "True" at bounding box center [820, 594] width 28 height 17
click at [802, 589] on input "True" at bounding box center [793, 596] width 16 height 14
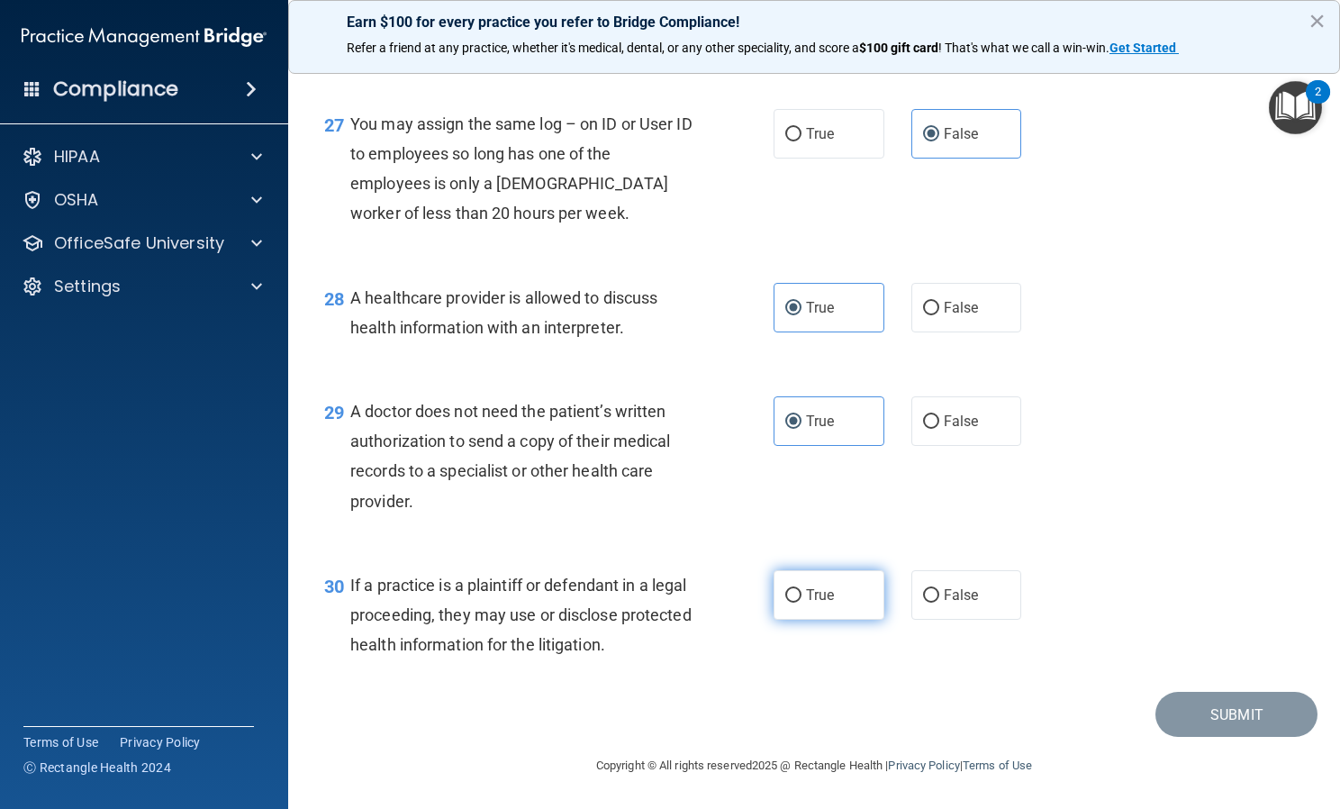
radio input "true"
click at [1228, 730] on button "Submit" at bounding box center [1236, 715] width 162 height 46
click at [1186, 713] on button "Submit" at bounding box center [1236, 715] width 162 height 46
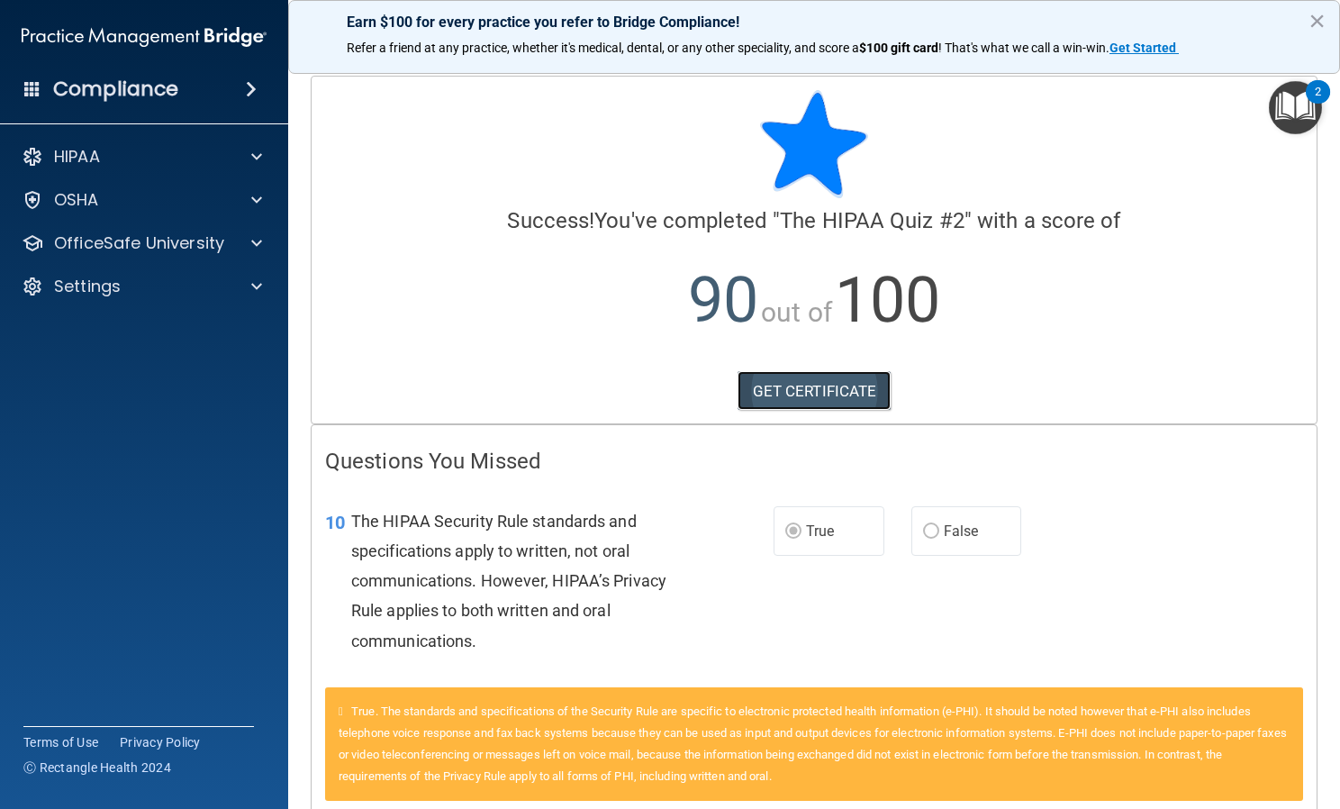
click at [806, 385] on link "GET CERTIFICATE" at bounding box center [815, 391] width 154 height 40
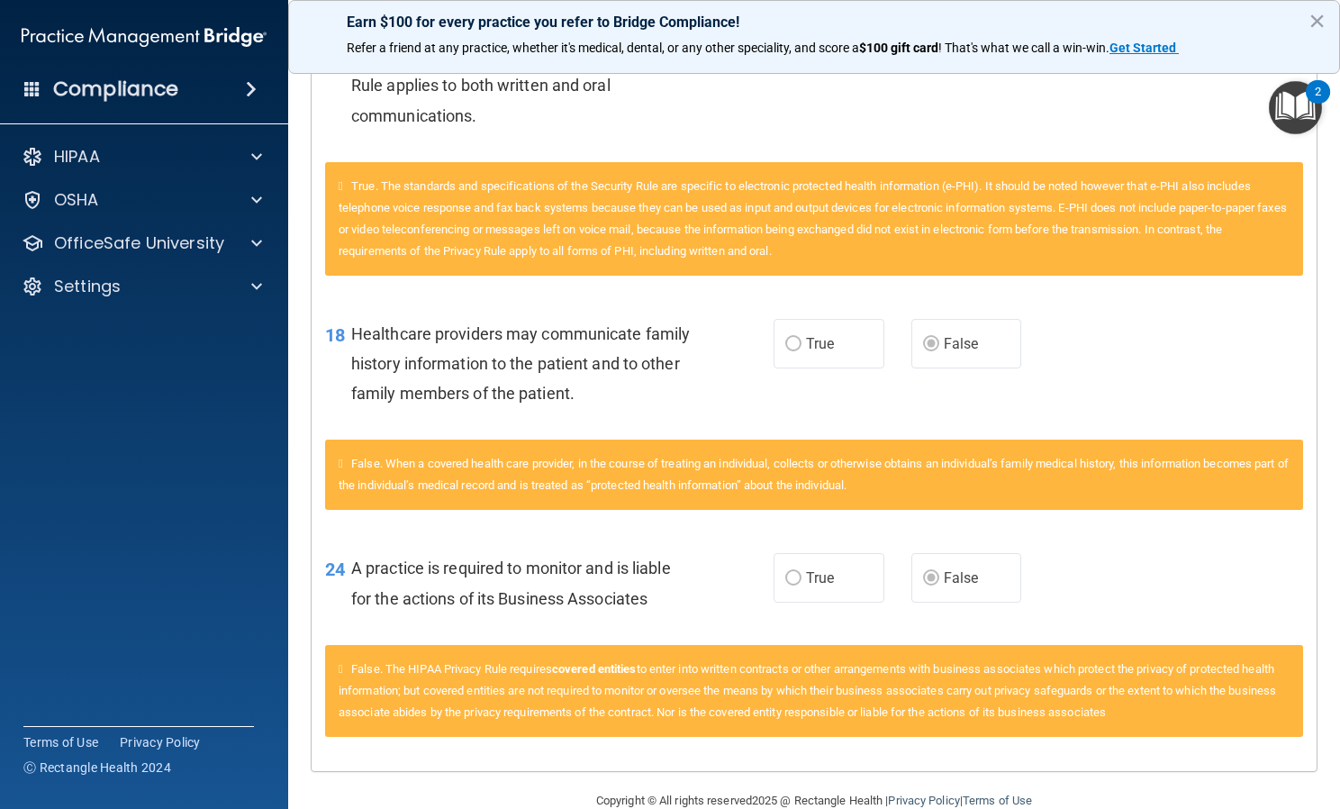
scroll to position [560, 0]
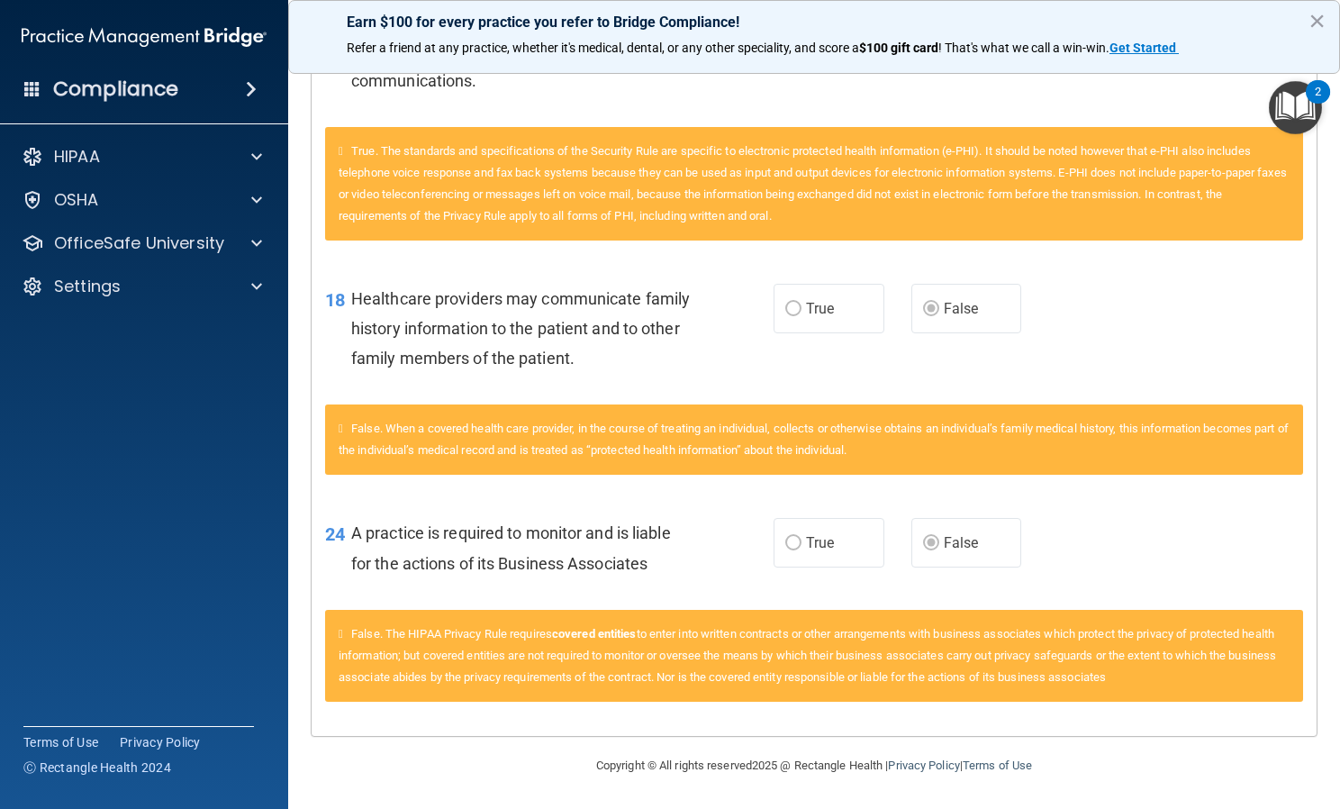
click at [1285, 112] on img "Open Resource Center, 2 new notifications" at bounding box center [1295, 107] width 53 height 53
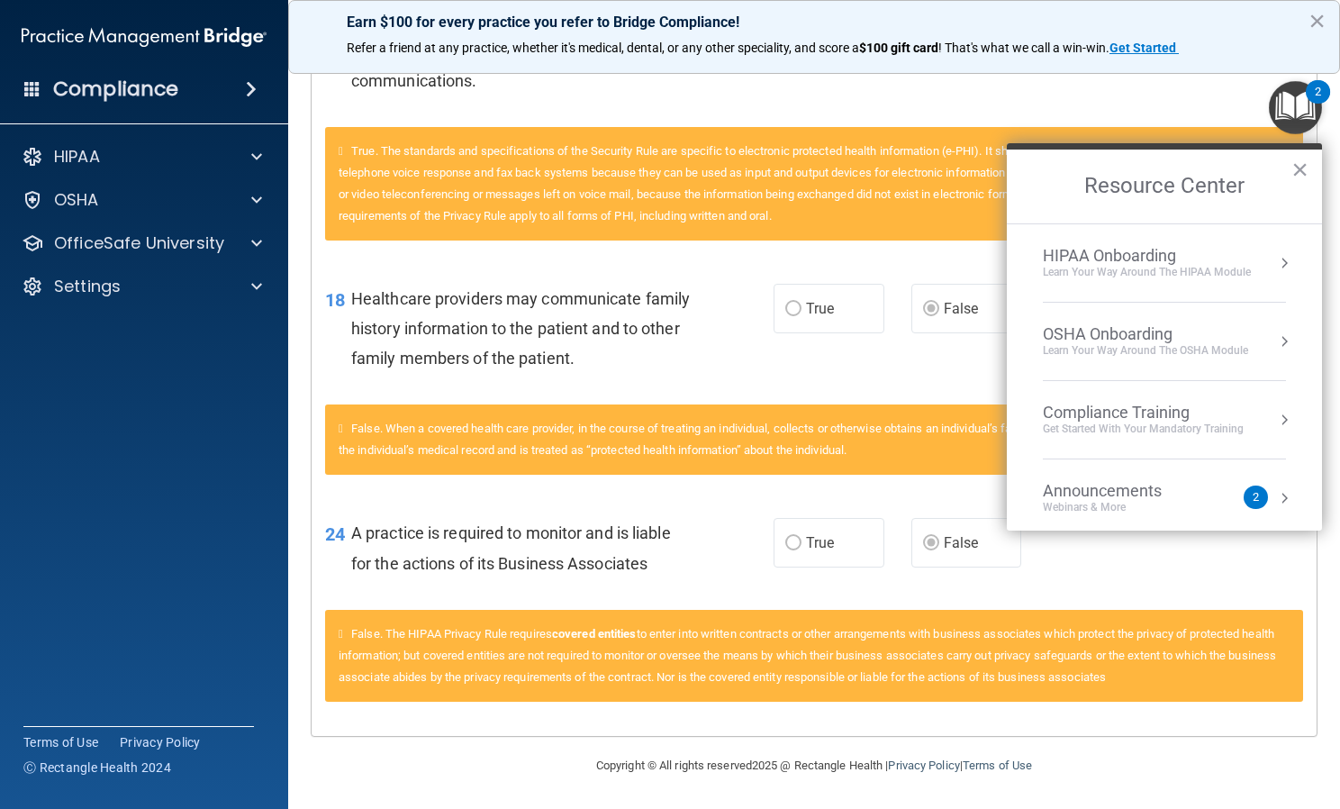
click at [1232, 264] on div "HIPAA Onboarding" at bounding box center [1147, 256] width 208 height 20
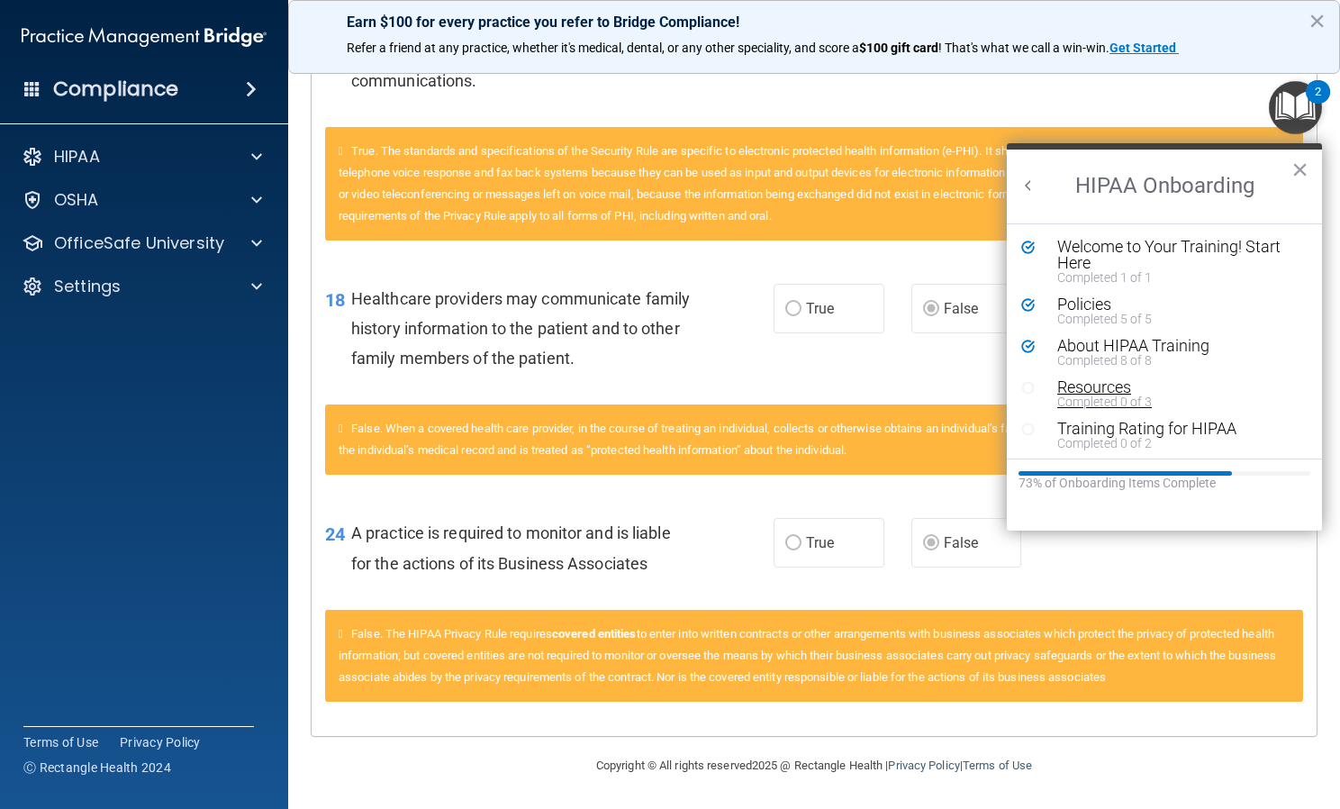
scroll to position [4, 0]
click at [1121, 388] on div "Resources" at bounding box center [1171, 384] width 228 height 16
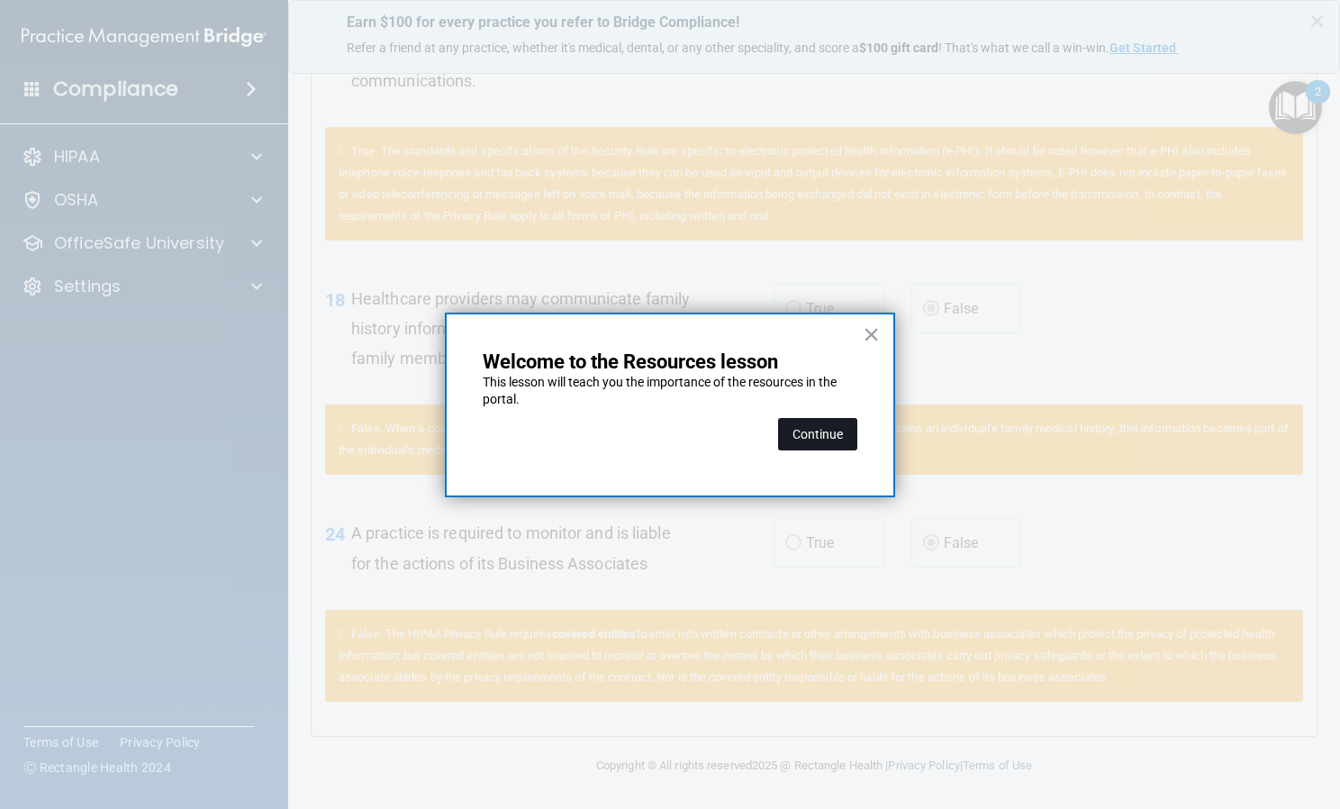
click at [823, 429] on button "Continue" at bounding box center [817, 434] width 79 height 32
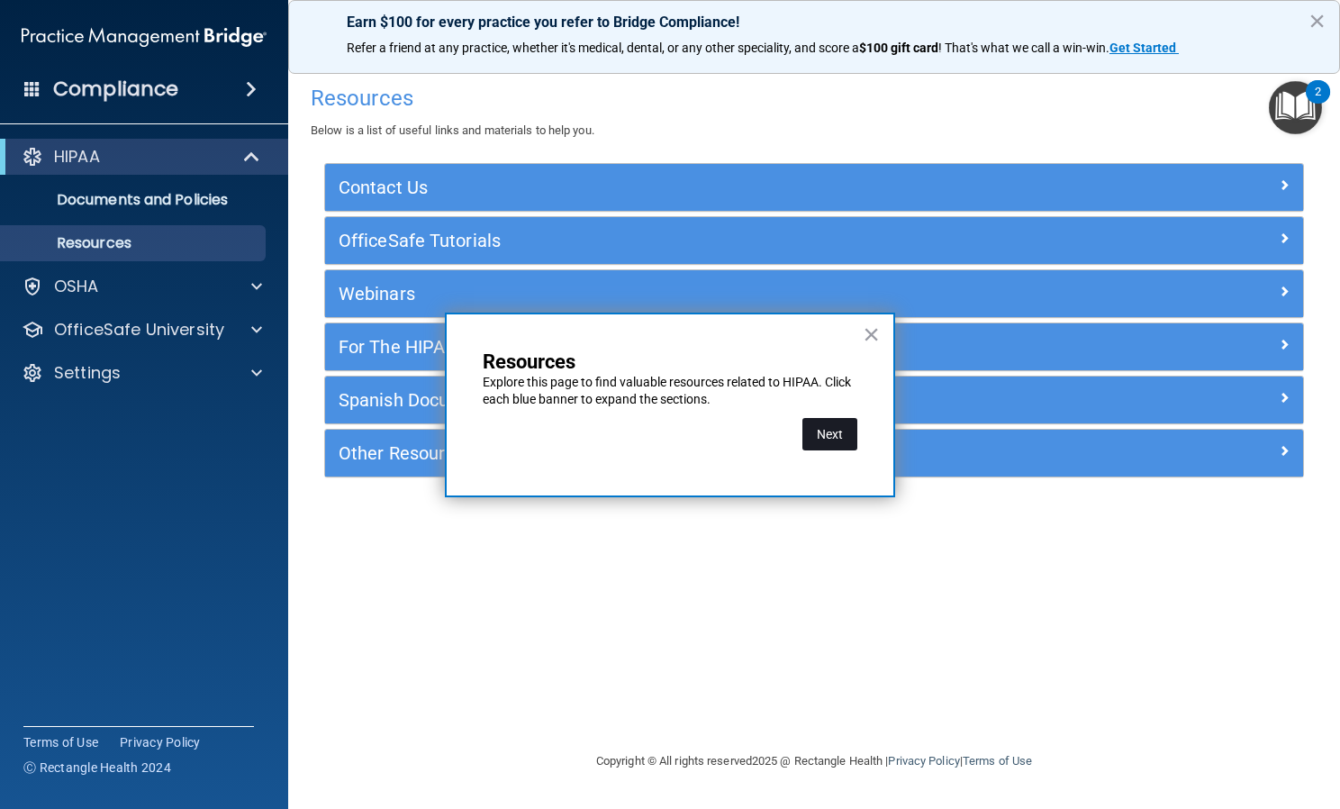
click at [820, 437] on button "Next" at bounding box center [829, 434] width 55 height 32
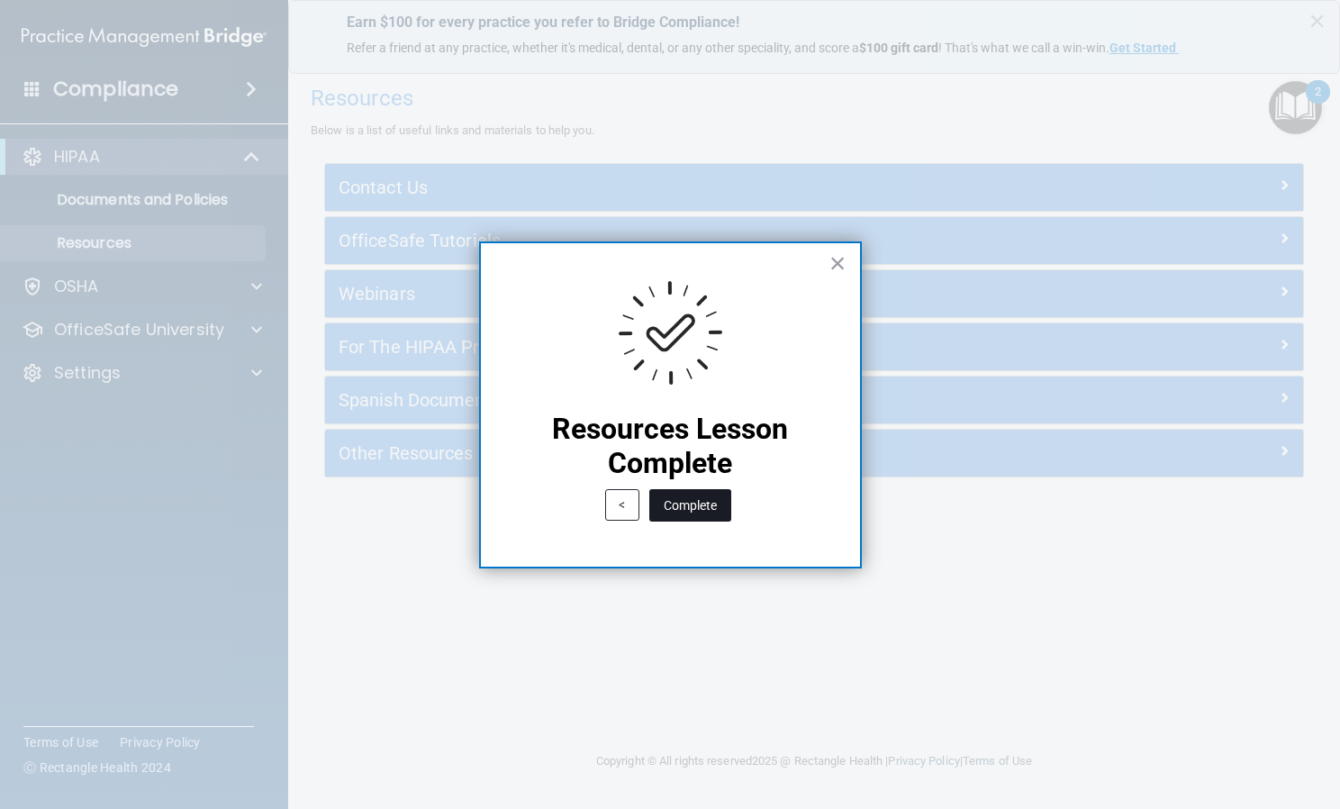
click at [720, 505] on button "Complete" at bounding box center [690, 505] width 82 height 32
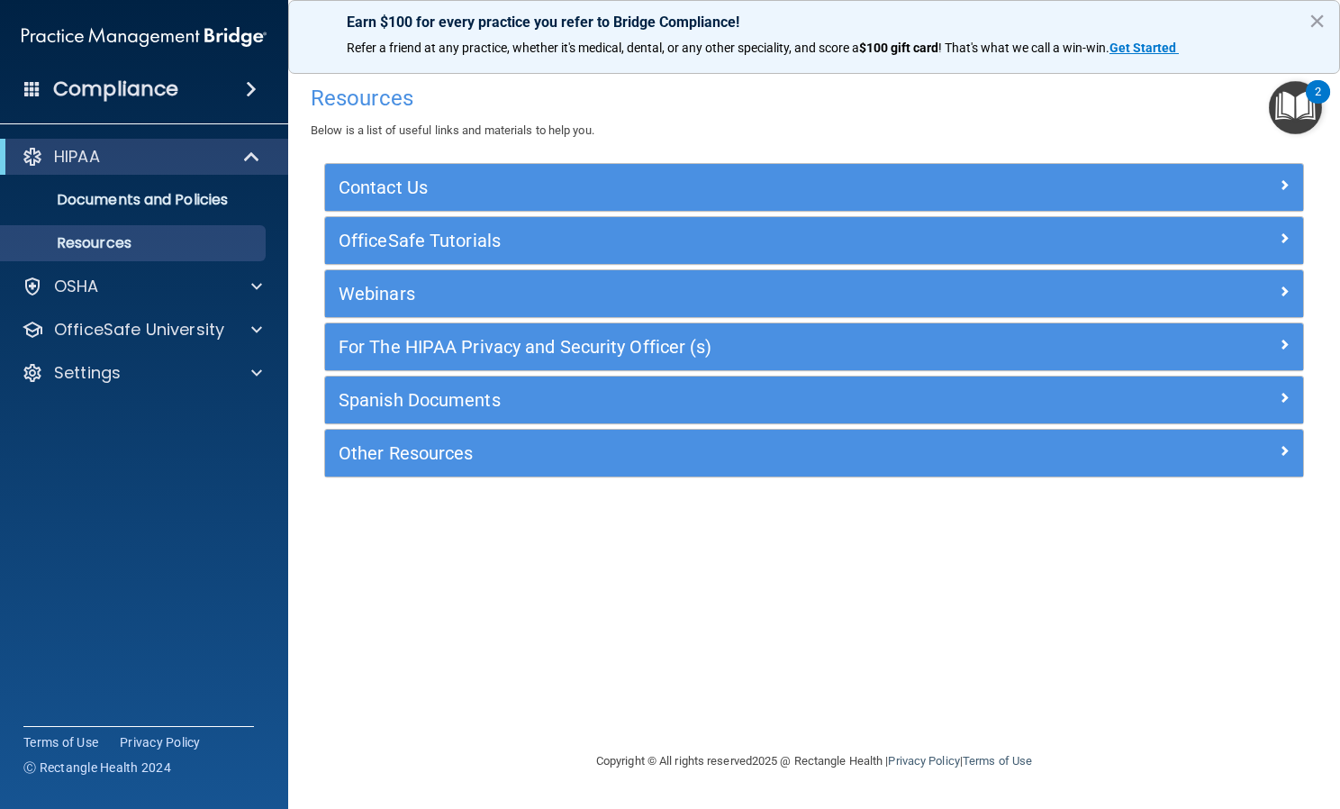
click at [837, 365] on div "For The HIPAA Privacy and Security Officer (s)" at bounding box center [814, 346] width 978 height 47
click at [1302, 98] on img "Open Resource Center, 2 new notifications" at bounding box center [1295, 107] width 53 height 53
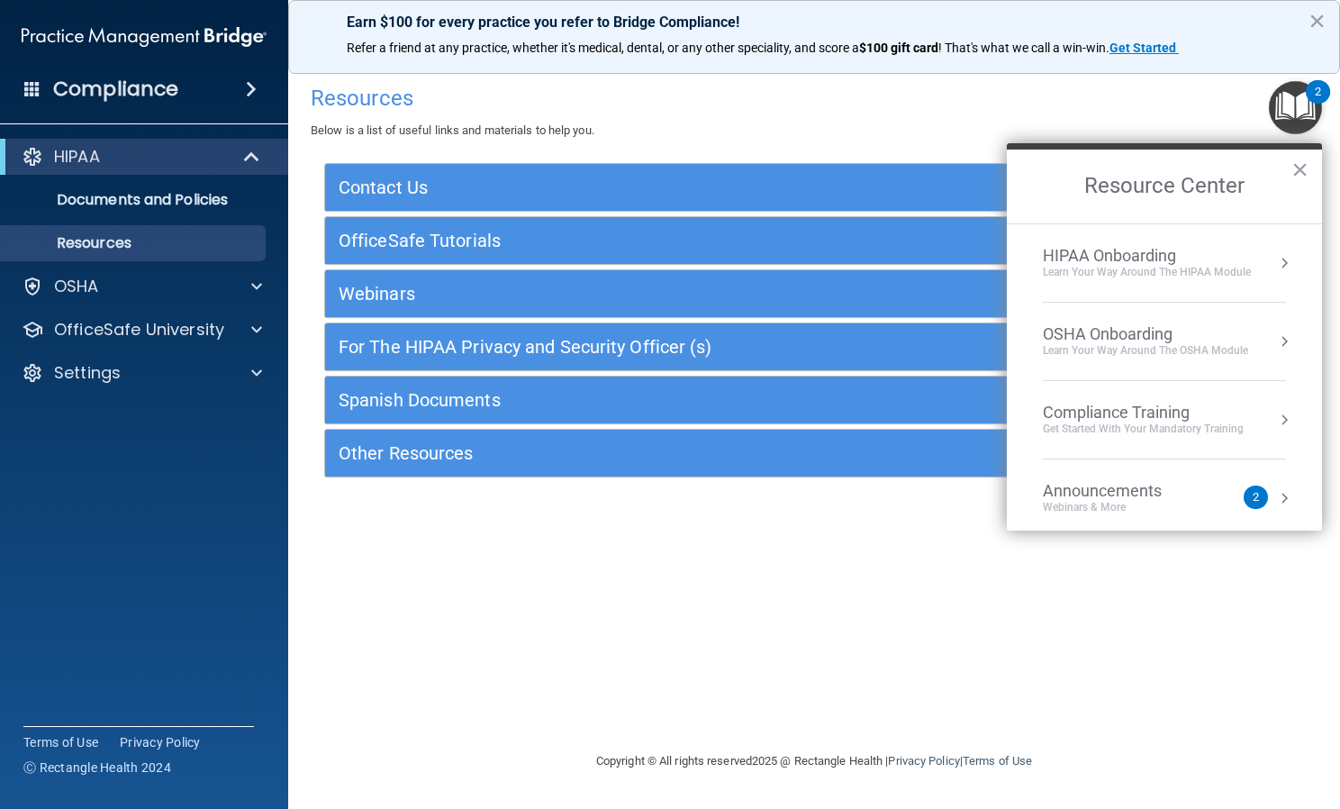
click at [1174, 269] on div "Learn Your Way around the HIPAA module" at bounding box center [1147, 272] width 208 height 15
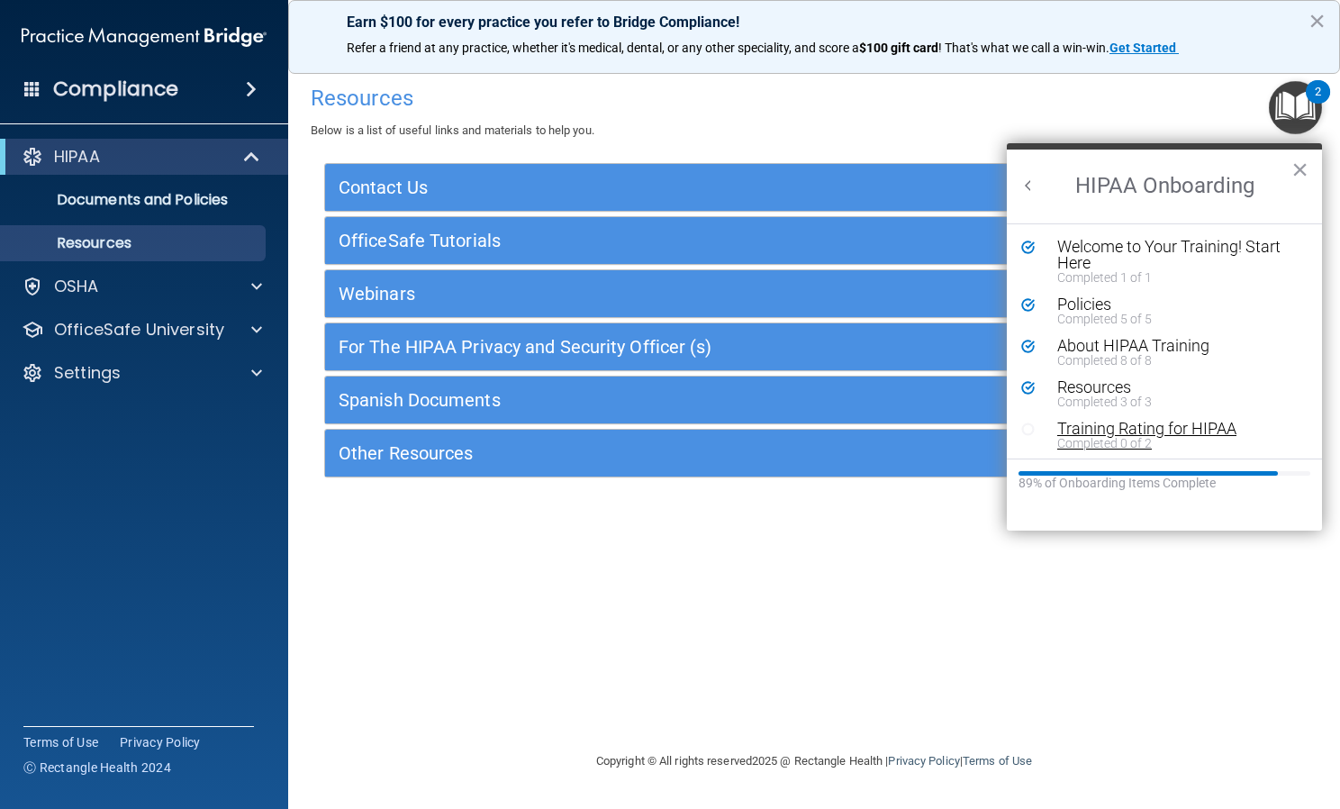
scroll to position [4, 0]
click at [1128, 433] on div "Completed 0 of 2" at bounding box center [1171, 439] width 228 height 13
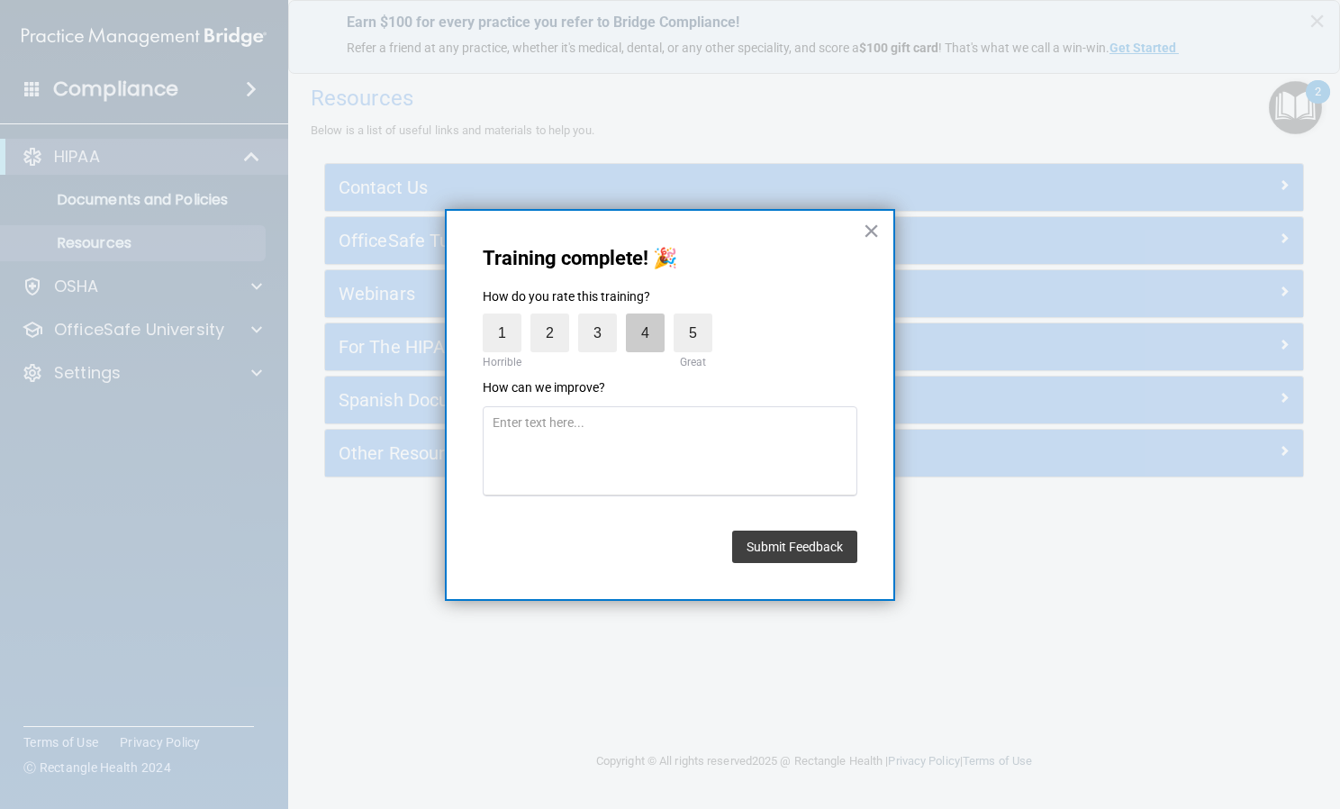
click at [655, 340] on label "4" at bounding box center [645, 332] width 39 height 39
click at [603, 318] on input "4" at bounding box center [603, 318] width 0 height 0
click at [816, 552] on button "Submit Feedback" at bounding box center [794, 546] width 125 height 32
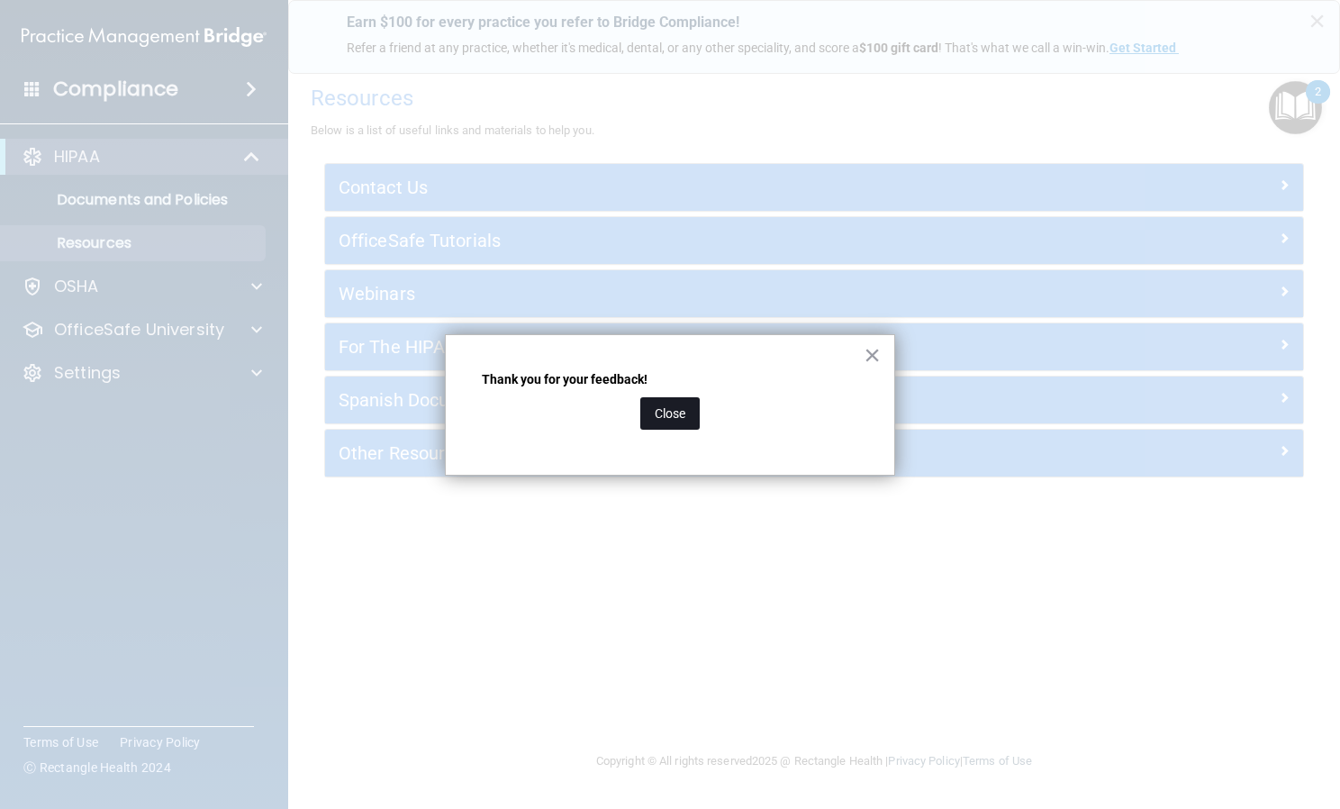
click at [689, 421] on button "Close" at bounding box center [669, 413] width 59 height 32
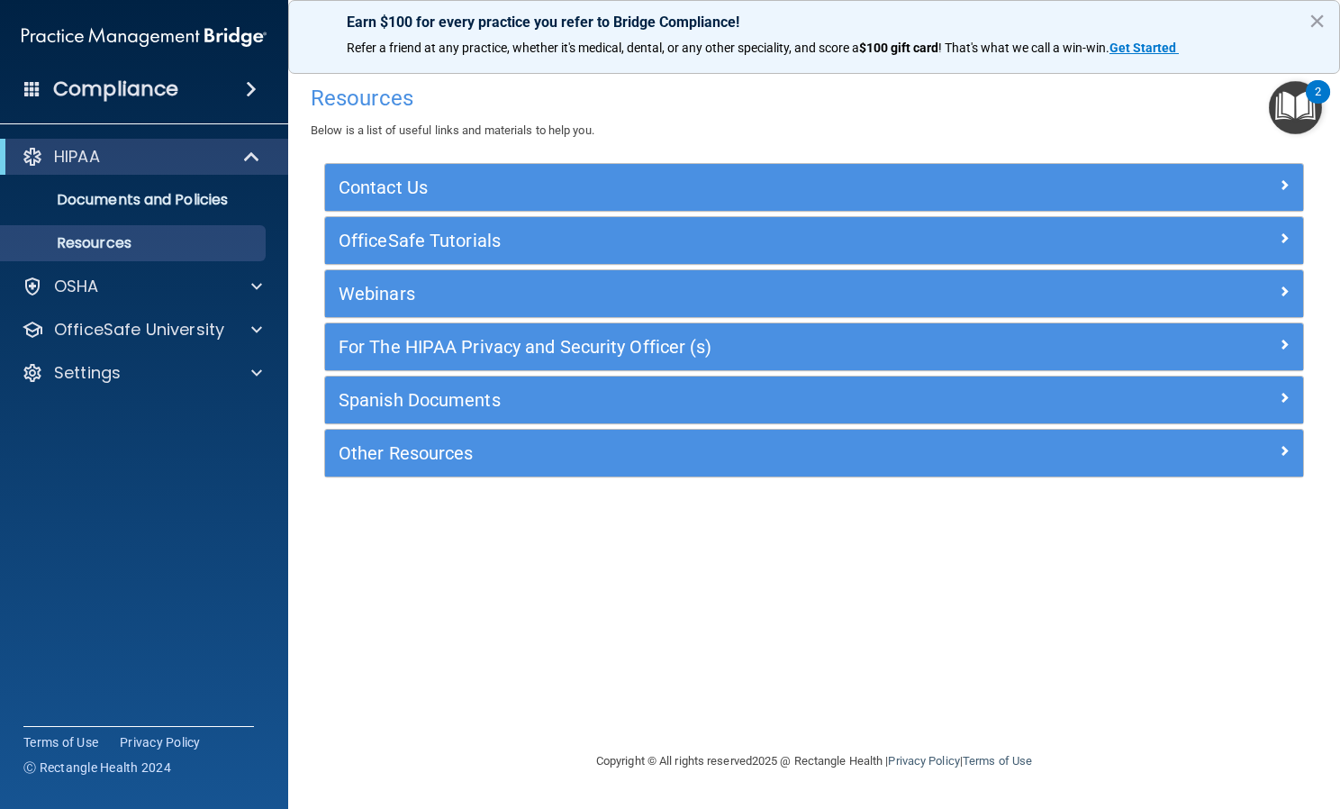
click at [1283, 95] on img "Open Resource Center, 2 new notifications" at bounding box center [1295, 107] width 53 height 53
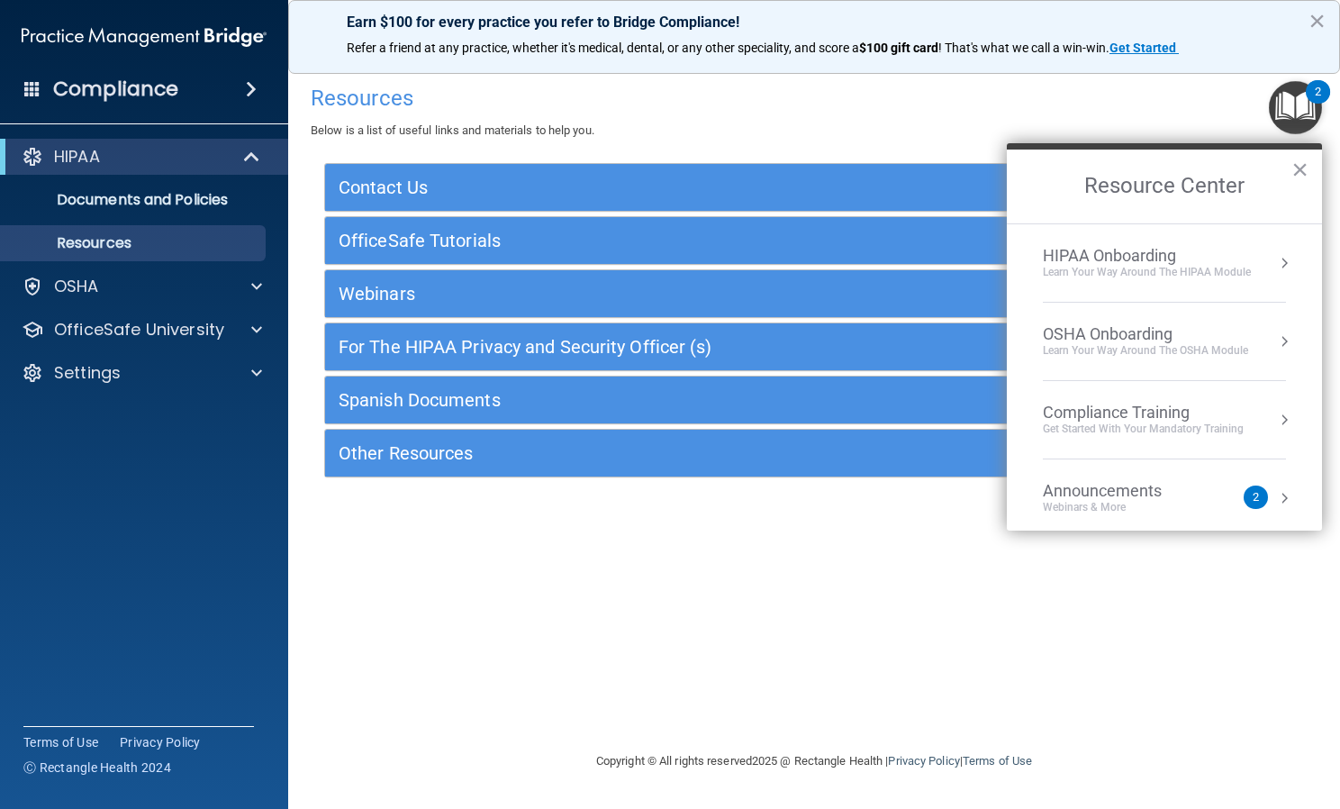
click at [1180, 255] on div "HIPAA Onboarding" at bounding box center [1147, 256] width 208 height 20
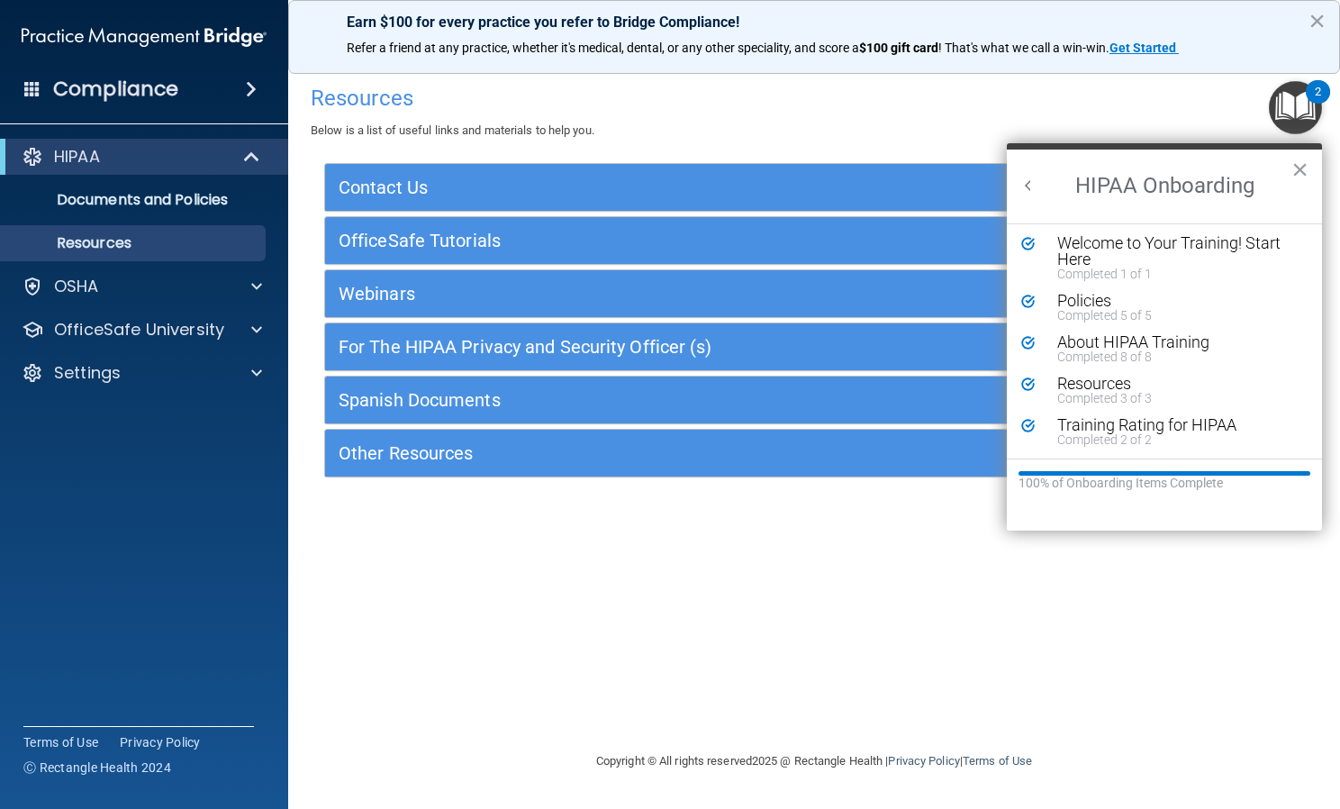
click at [1029, 183] on button "Back to Resource Center Home" at bounding box center [1029, 186] width 18 height 18
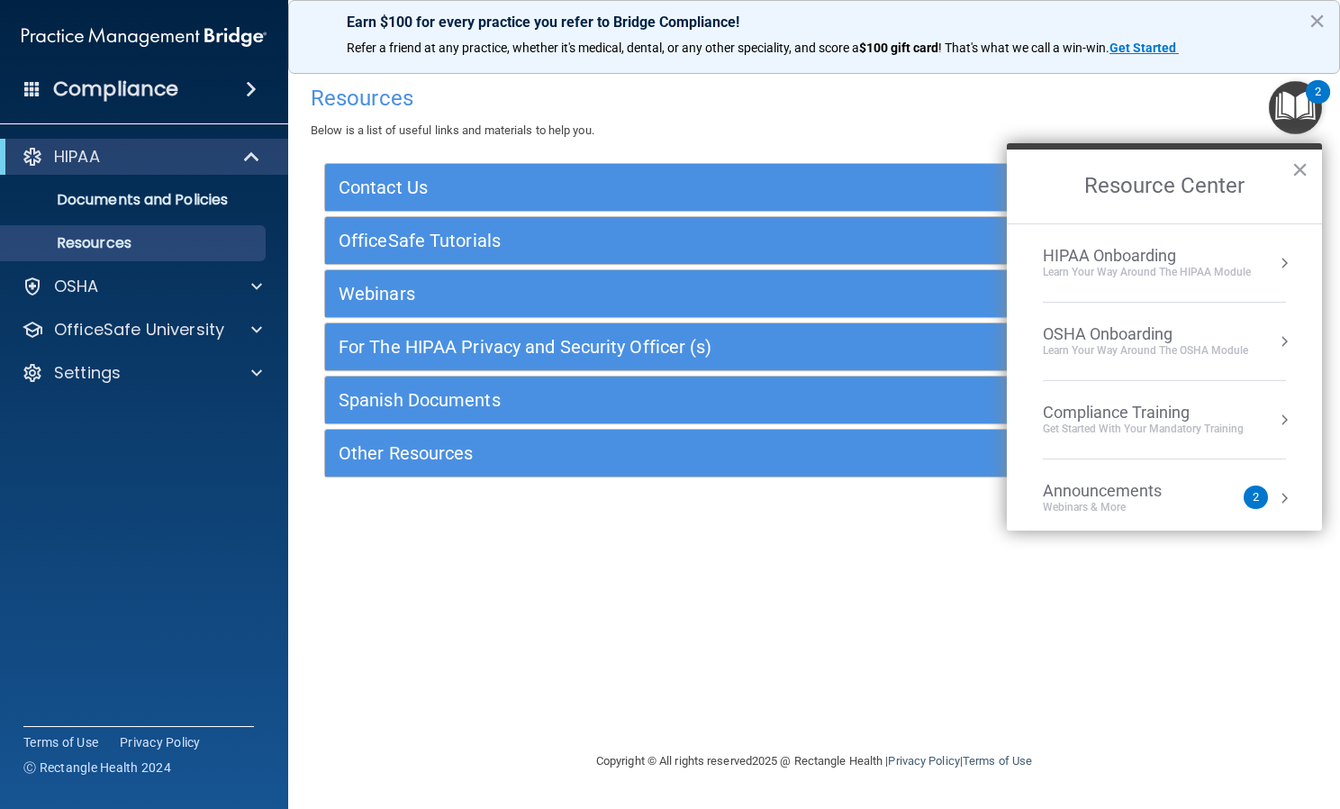
scroll to position [0, 0]
click at [1114, 342] on div "OSHA Onboarding" at bounding box center [1145, 334] width 205 height 20
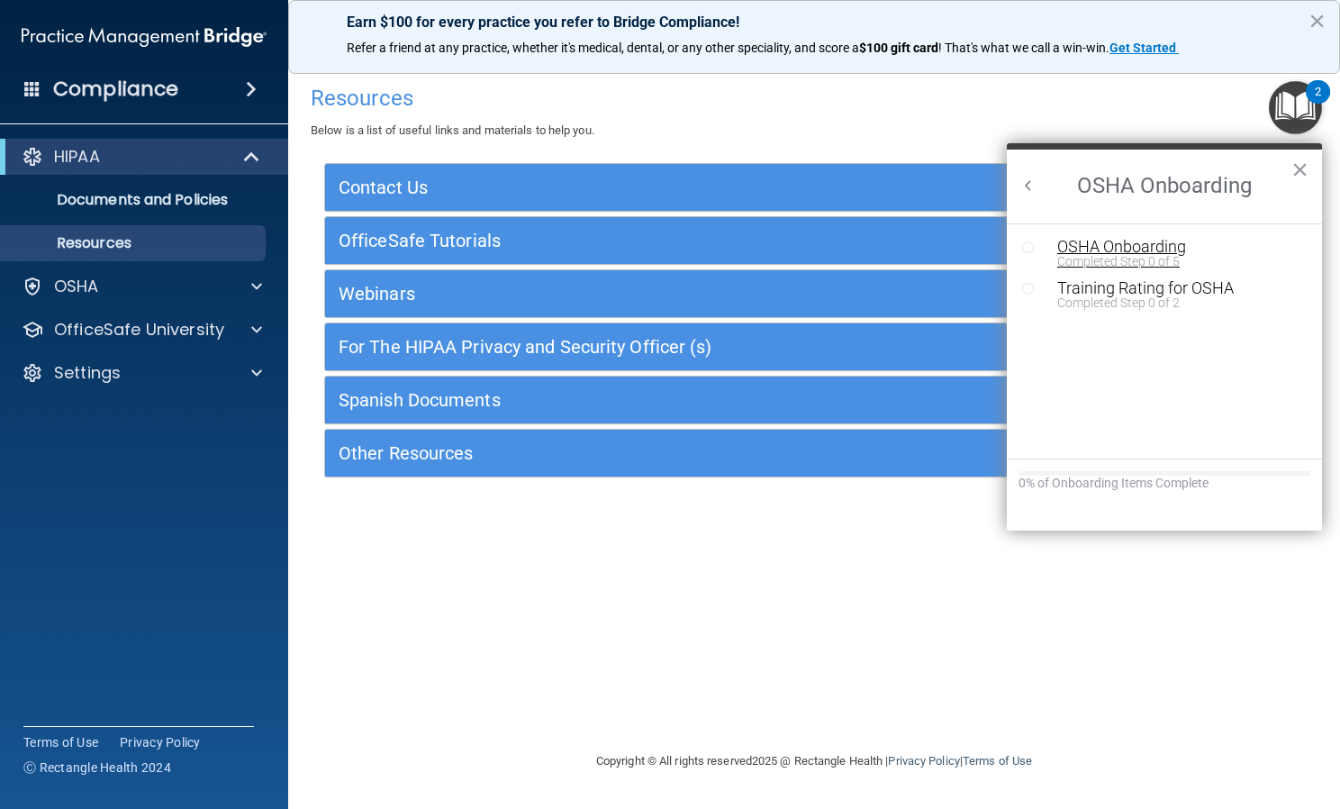
click at [1093, 246] on div "OSHA Onboarding" at bounding box center [1177, 247] width 241 height 16
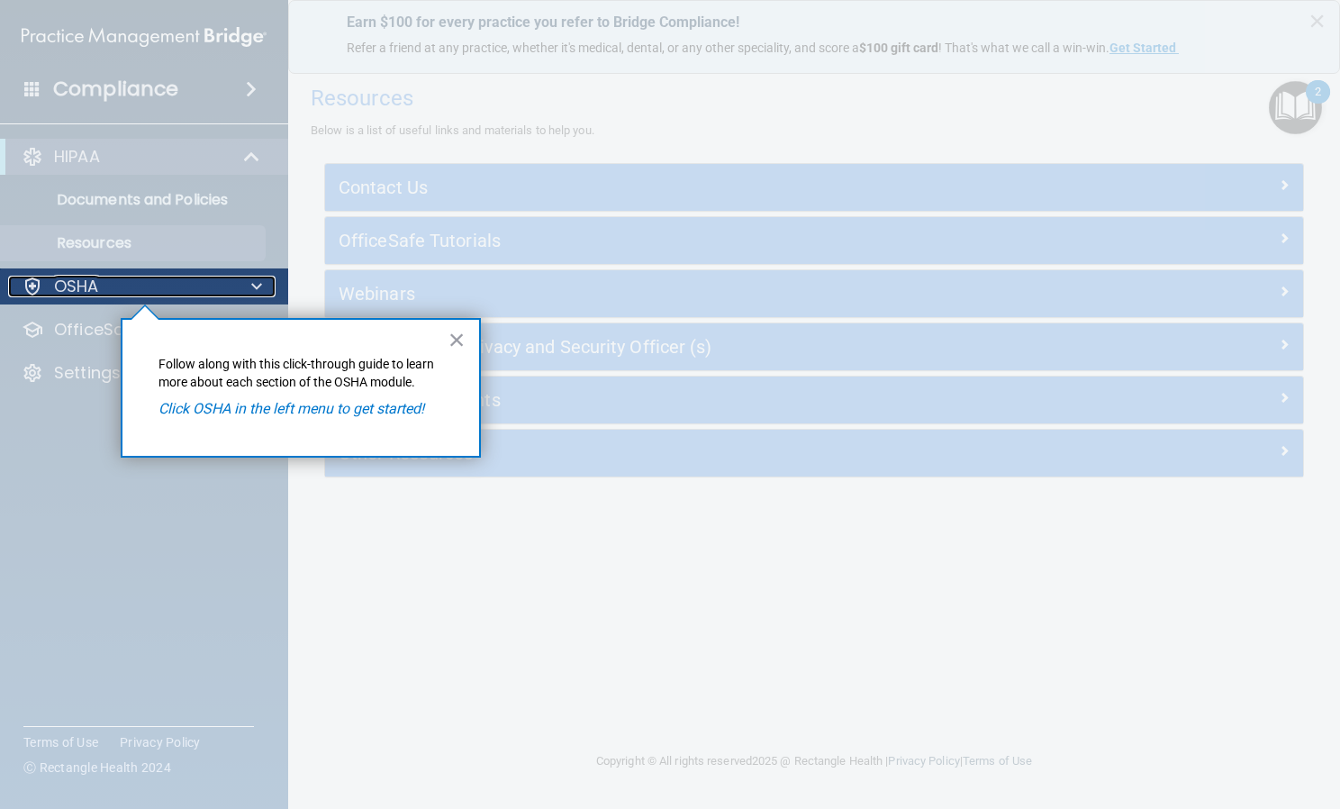
click at [119, 281] on div "OSHA" at bounding box center [119, 287] width 223 height 22
click at [245, 407] on em "Click OSHA in the left menu to get started!" at bounding box center [292, 408] width 266 height 17
click at [461, 341] on button "×" at bounding box center [457, 339] width 17 height 29
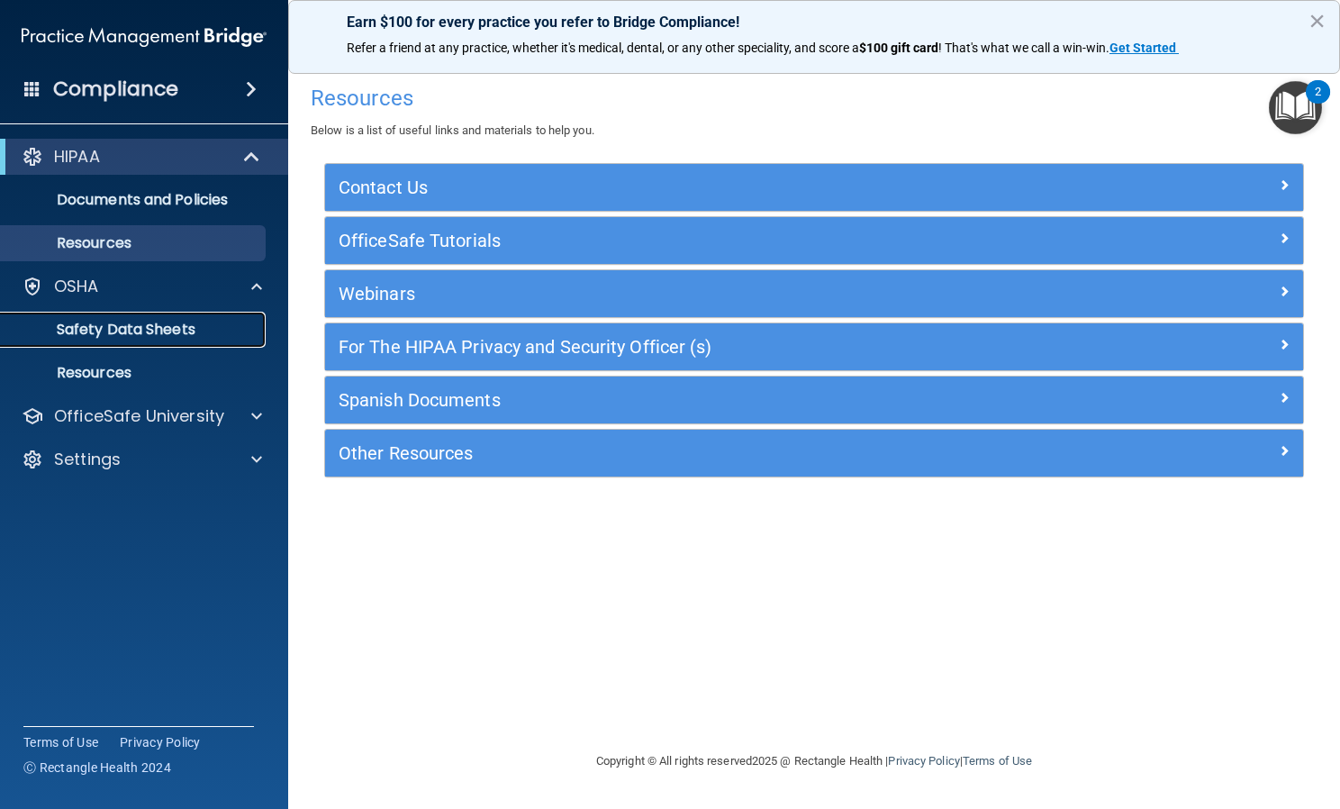
click at [134, 325] on p "Safety Data Sheets" at bounding box center [135, 330] width 246 height 18
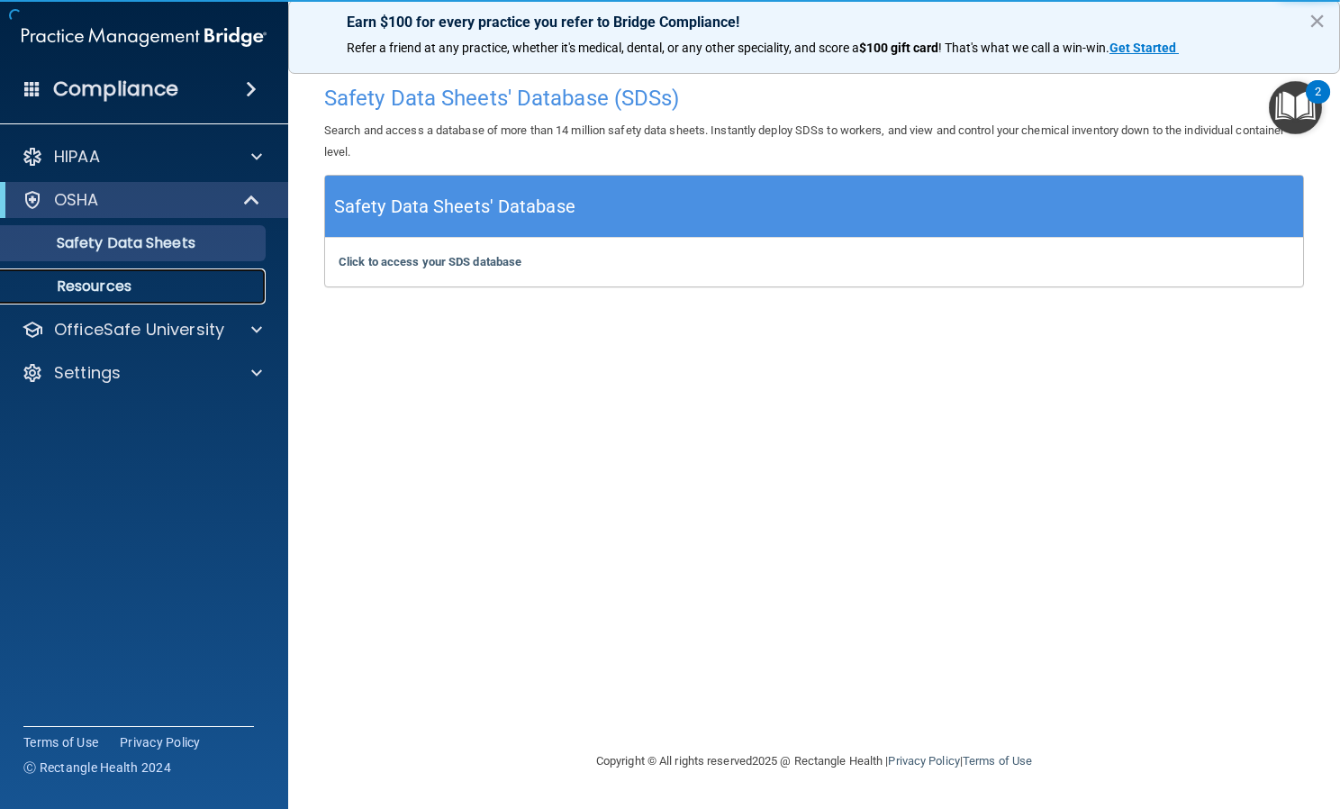
click at [153, 277] on p "Resources" at bounding box center [135, 286] width 246 height 18
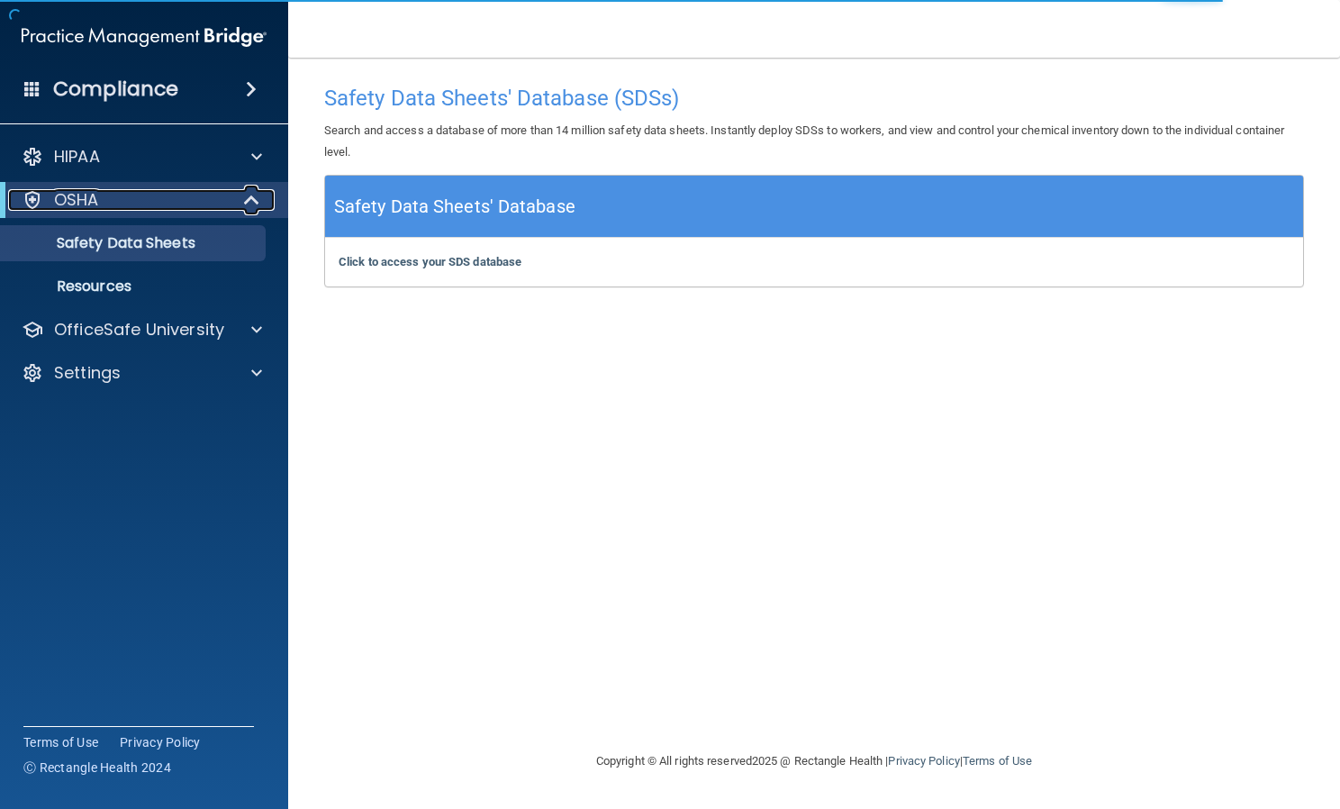
click at [86, 189] on p "OSHA" at bounding box center [76, 200] width 45 height 22
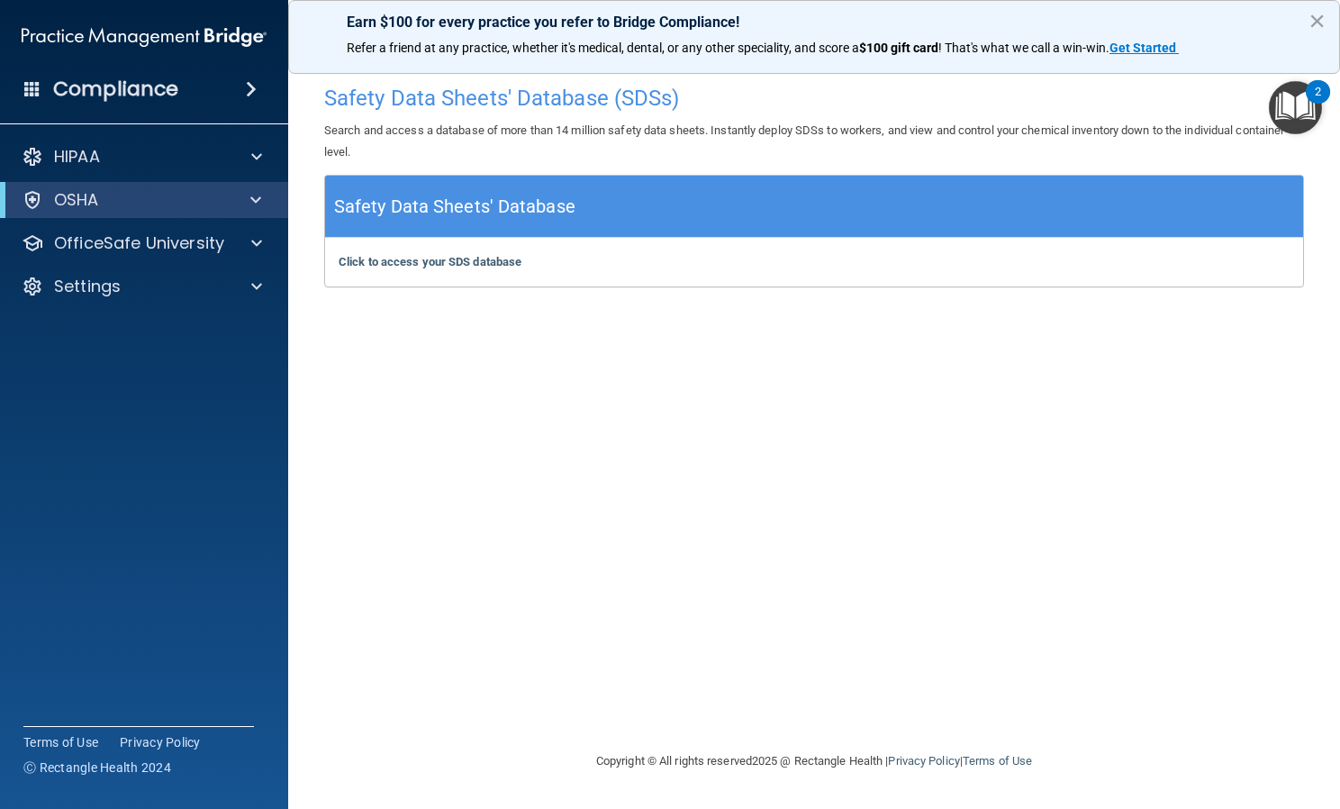
click at [1318, 95] on div "2" at bounding box center [1318, 103] width 6 height 23
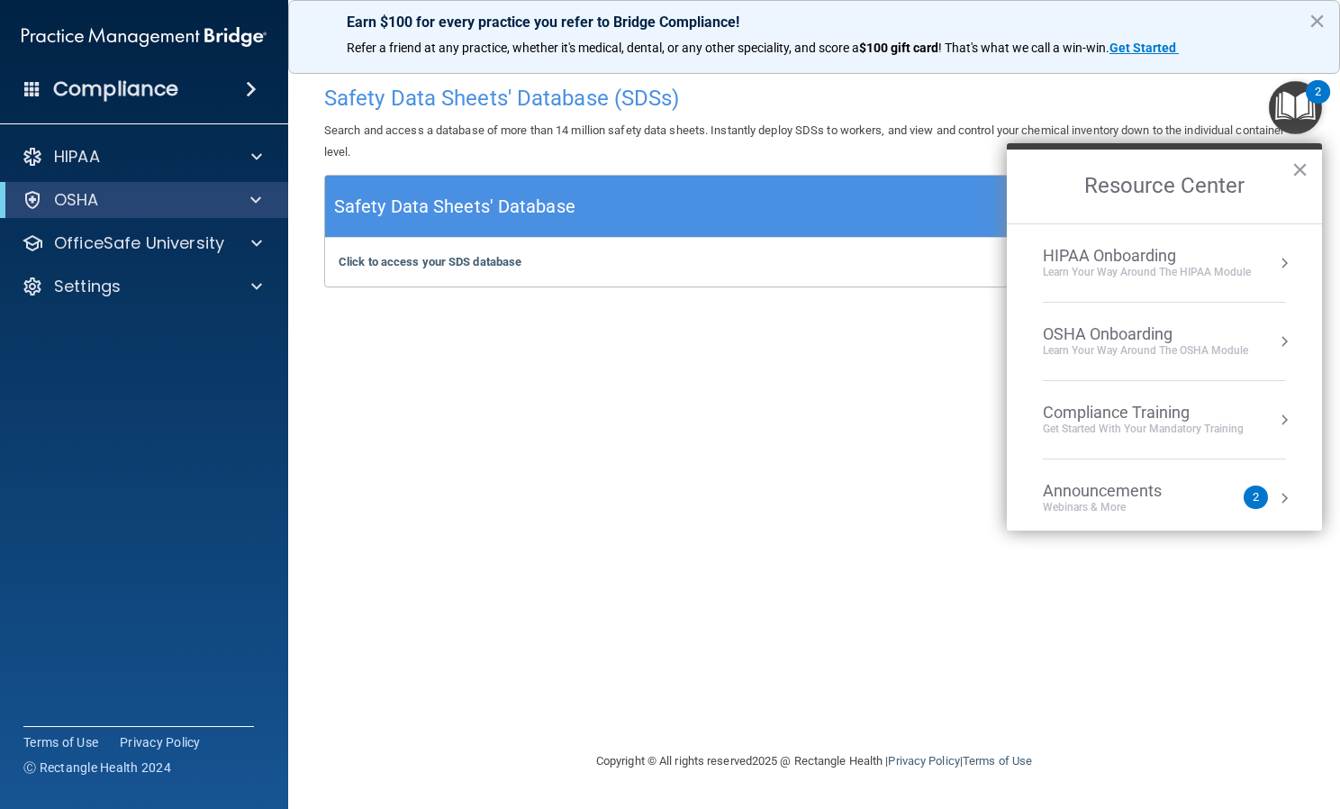
click at [1070, 348] on div "Learn your way around the OSHA module" at bounding box center [1145, 350] width 205 height 15
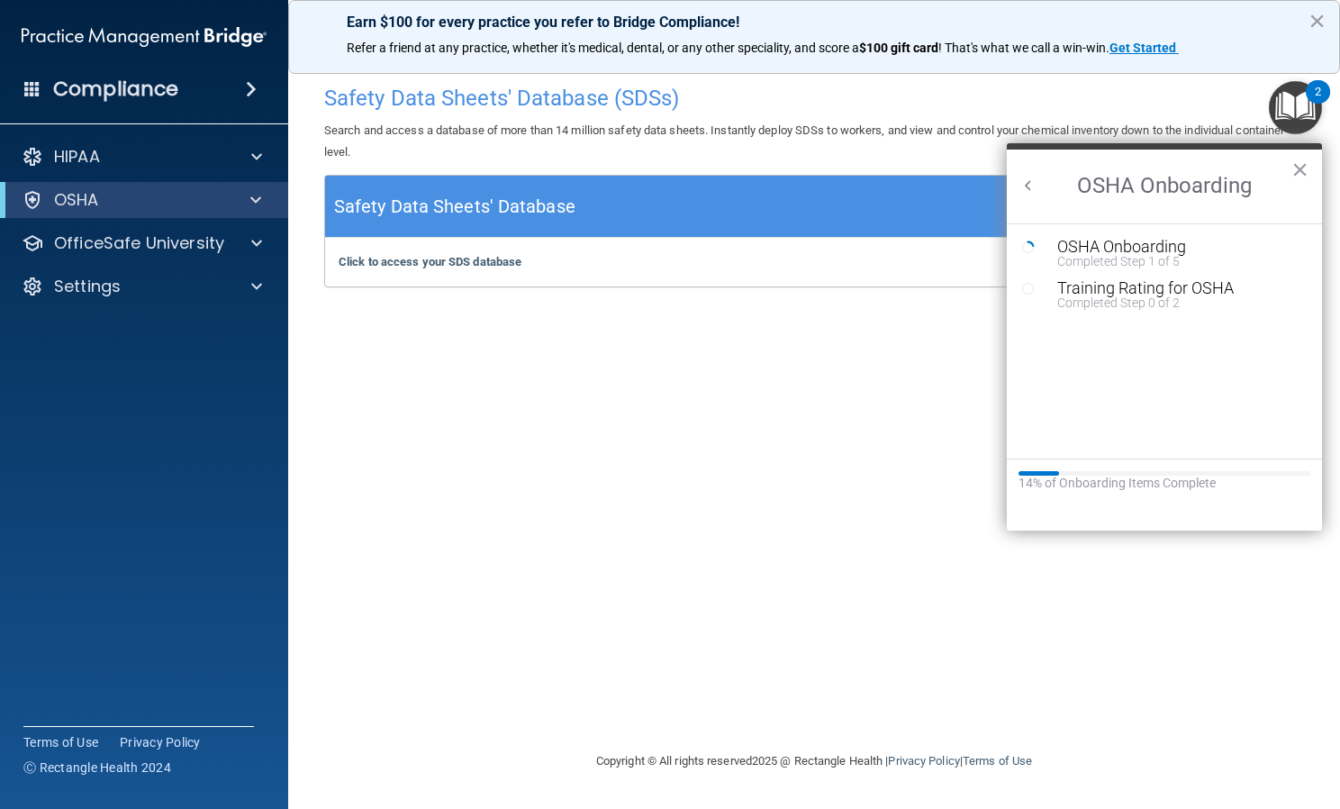
click at [1024, 179] on button "Back to Resource Center Home" at bounding box center [1029, 186] width 18 height 18
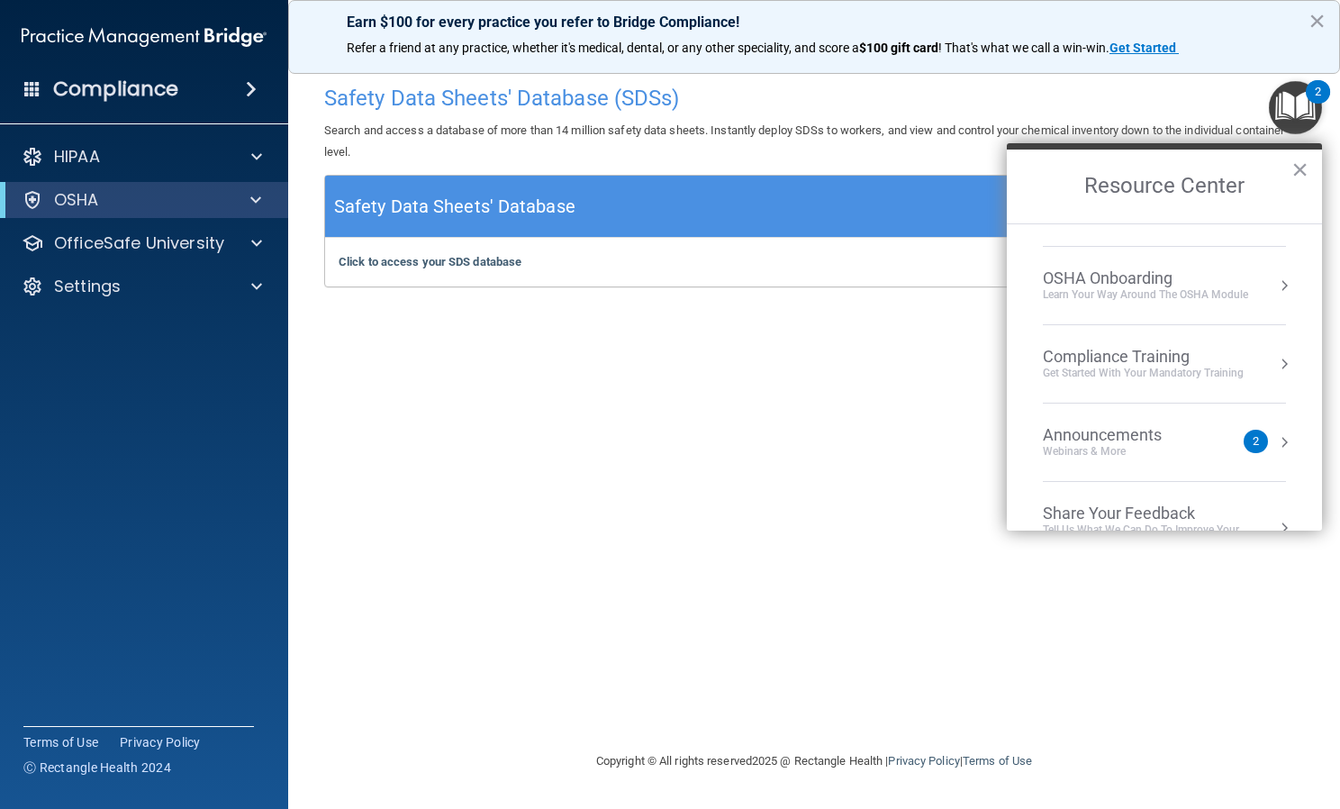
scroll to position [101, 0]
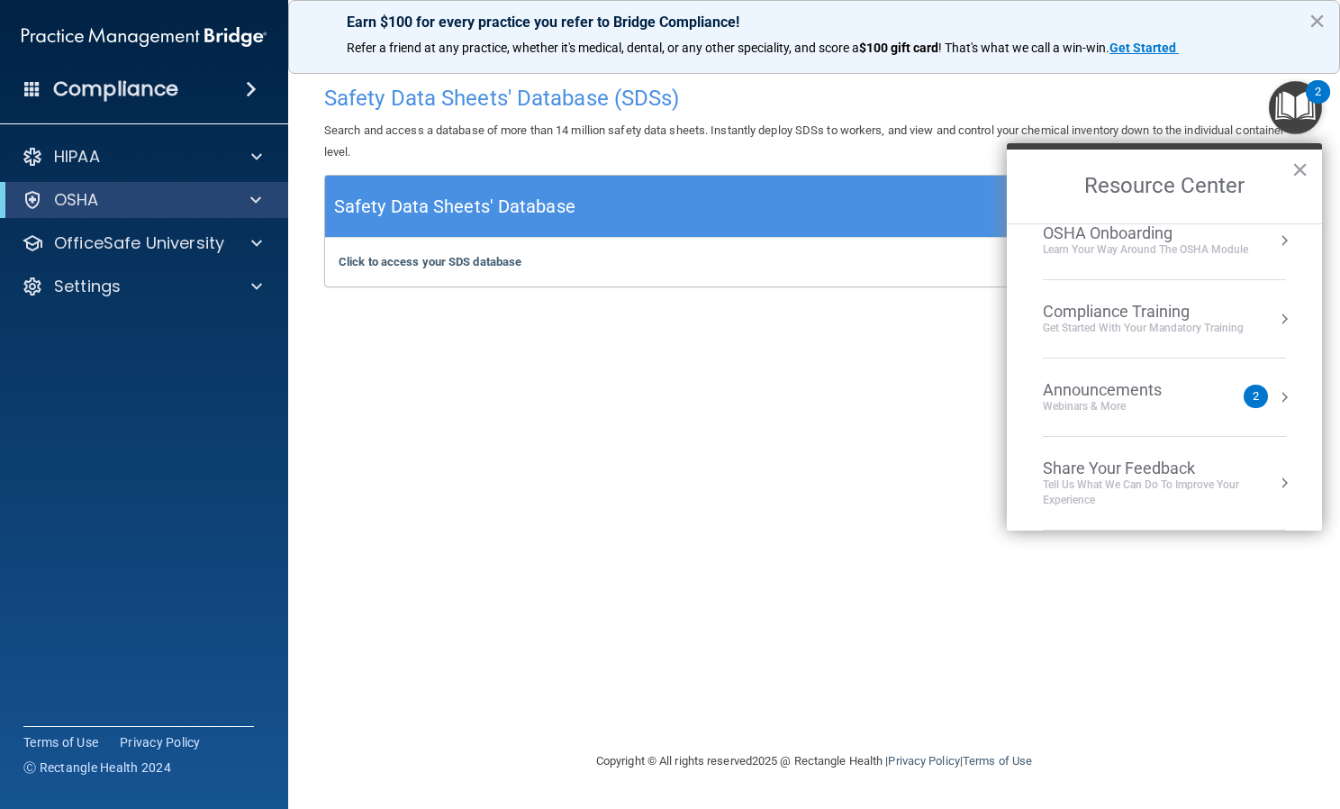
click at [1065, 396] on div "Announcements" at bounding box center [1120, 390] width 155 height 20
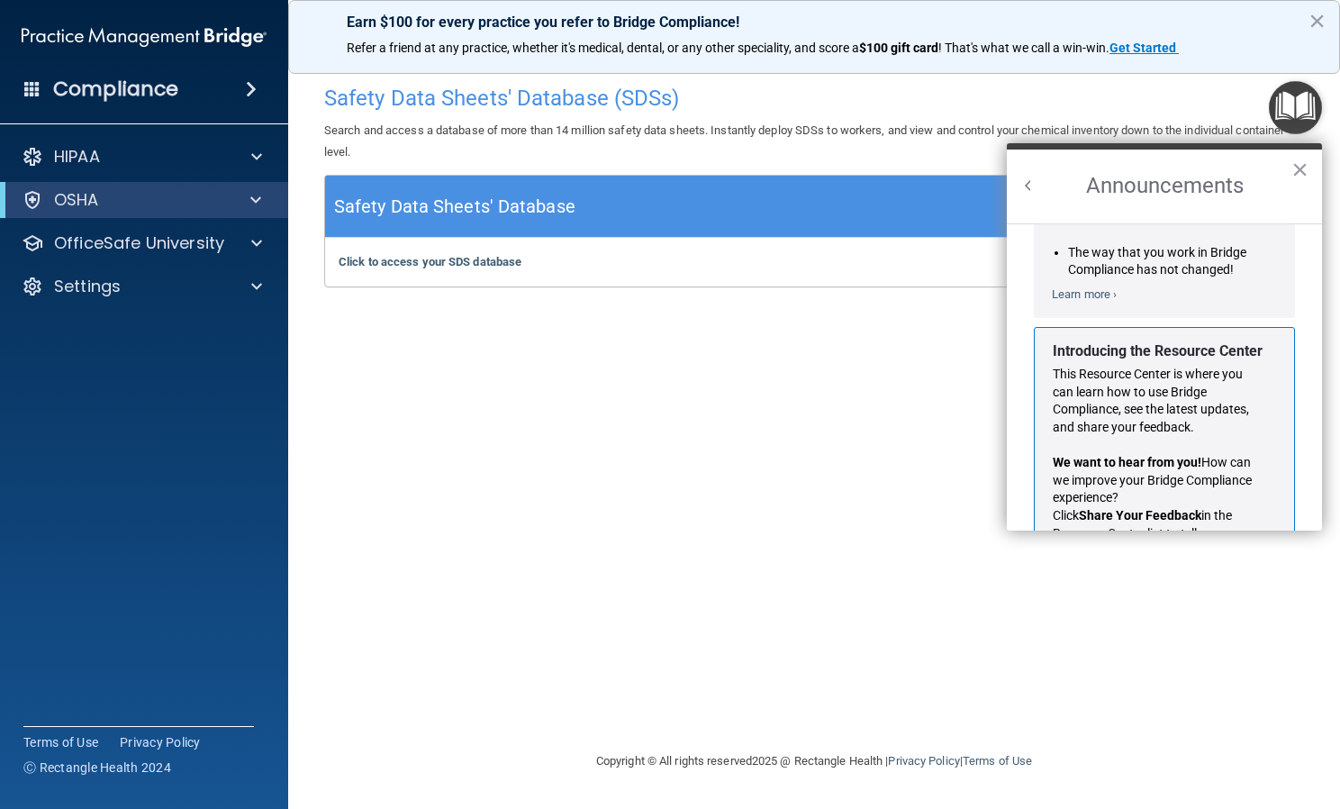
scroll to position [316, 0]
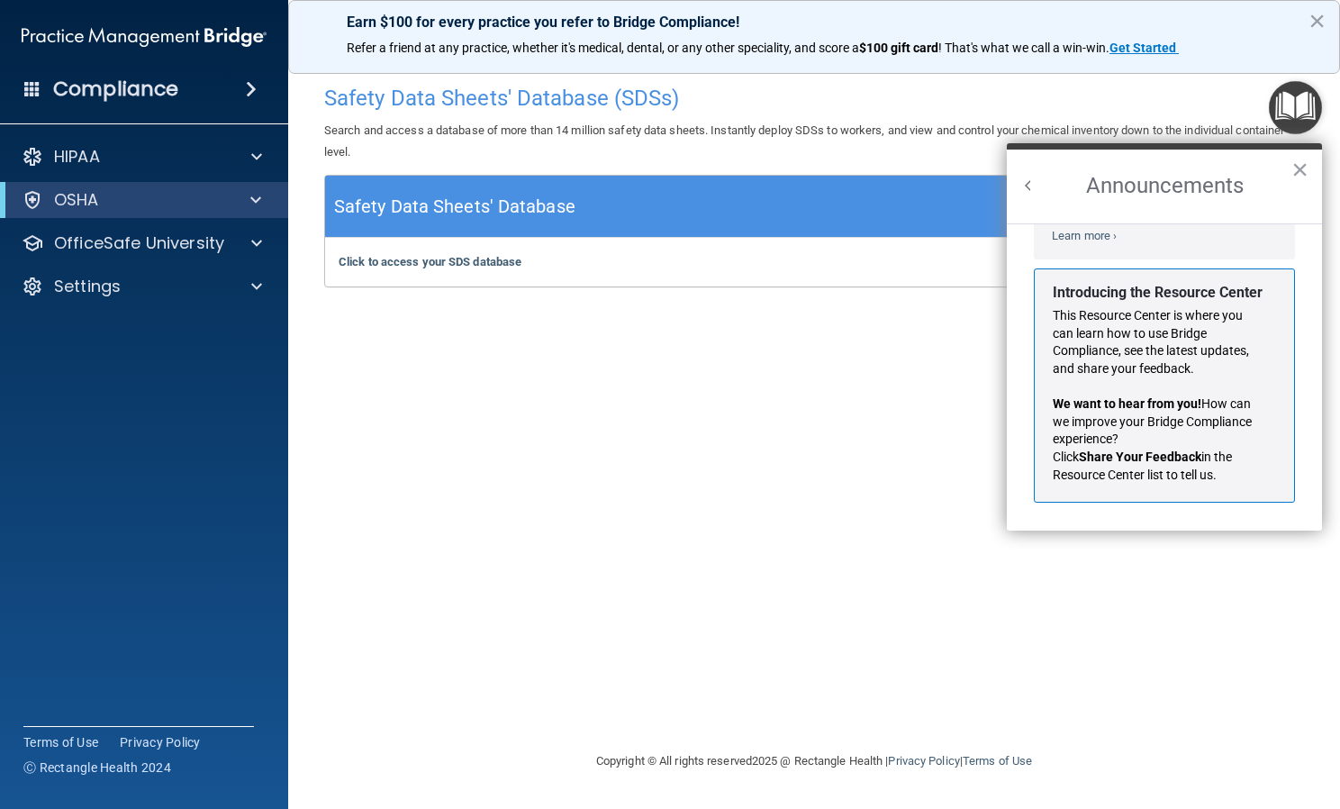
click at [1025, 187] on button "Back to Resource Center Home" at bounding box center [1029, 186] width 18 height 18
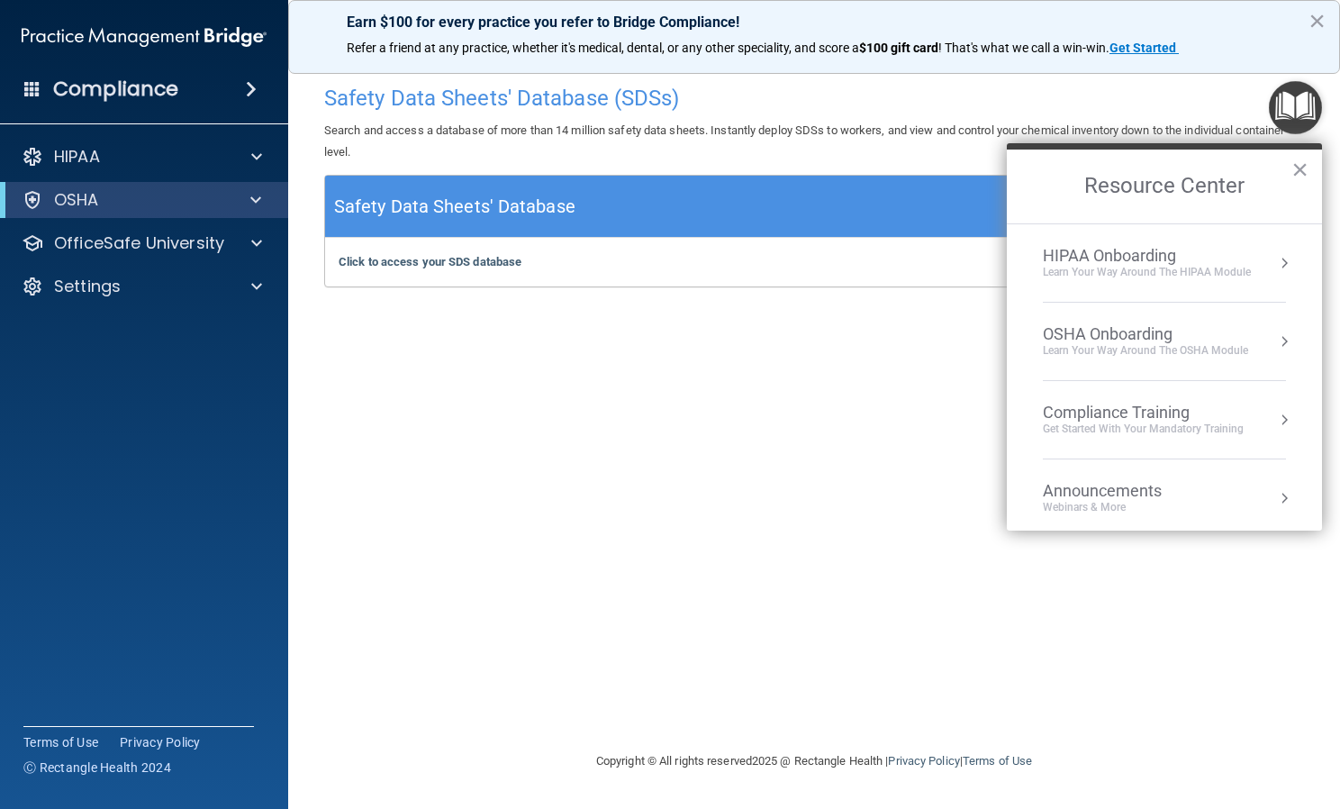
scroll to position [294, 0]
click at [1109, 403] on div "Compliance Training" at bounding box center [1143, 413] width 201 height 20
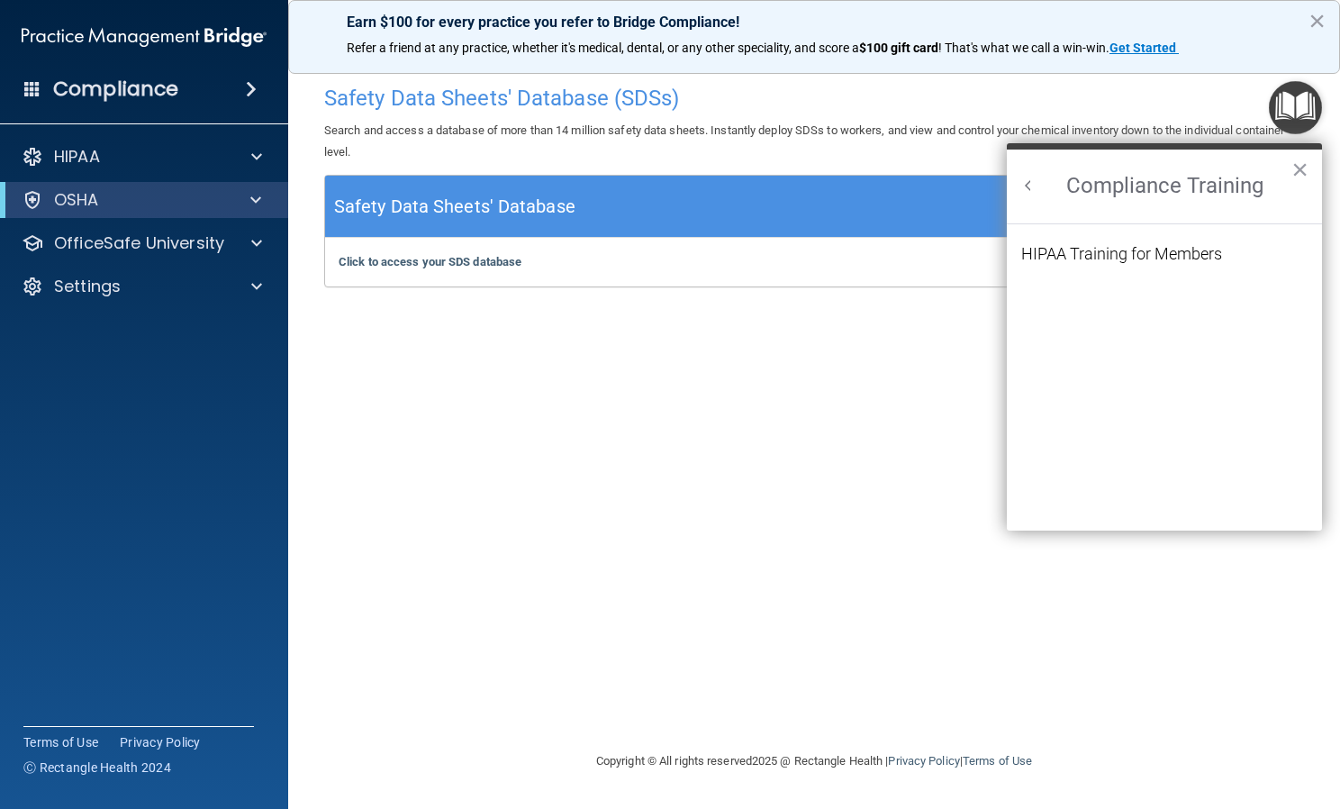
scroll to position [0, 0]
click at [1059, 247] on div "HIPAA Training for Members" at bounding box center [1121, 254] width 201 height 16
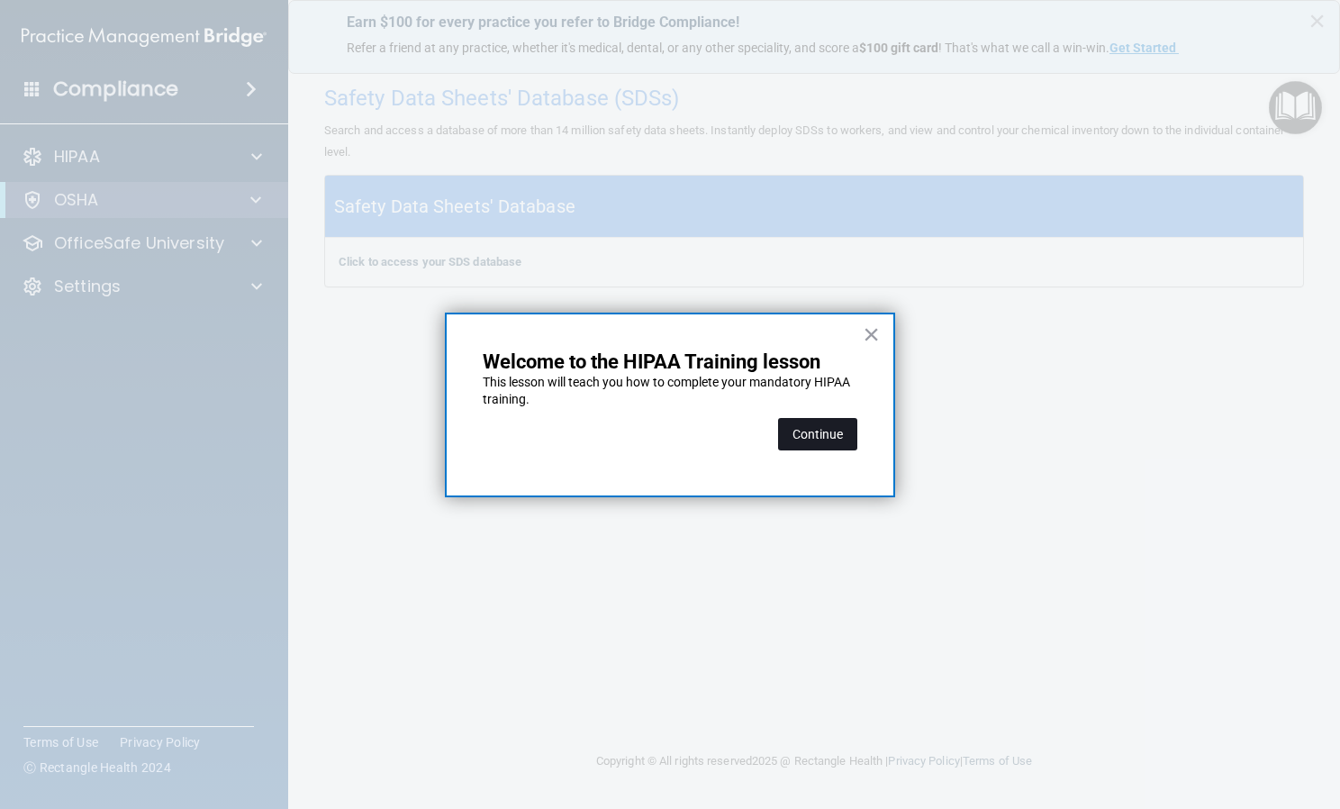
click at [834, 431] on button "Continue" at bounding box center [817, 434] width 79 height 32
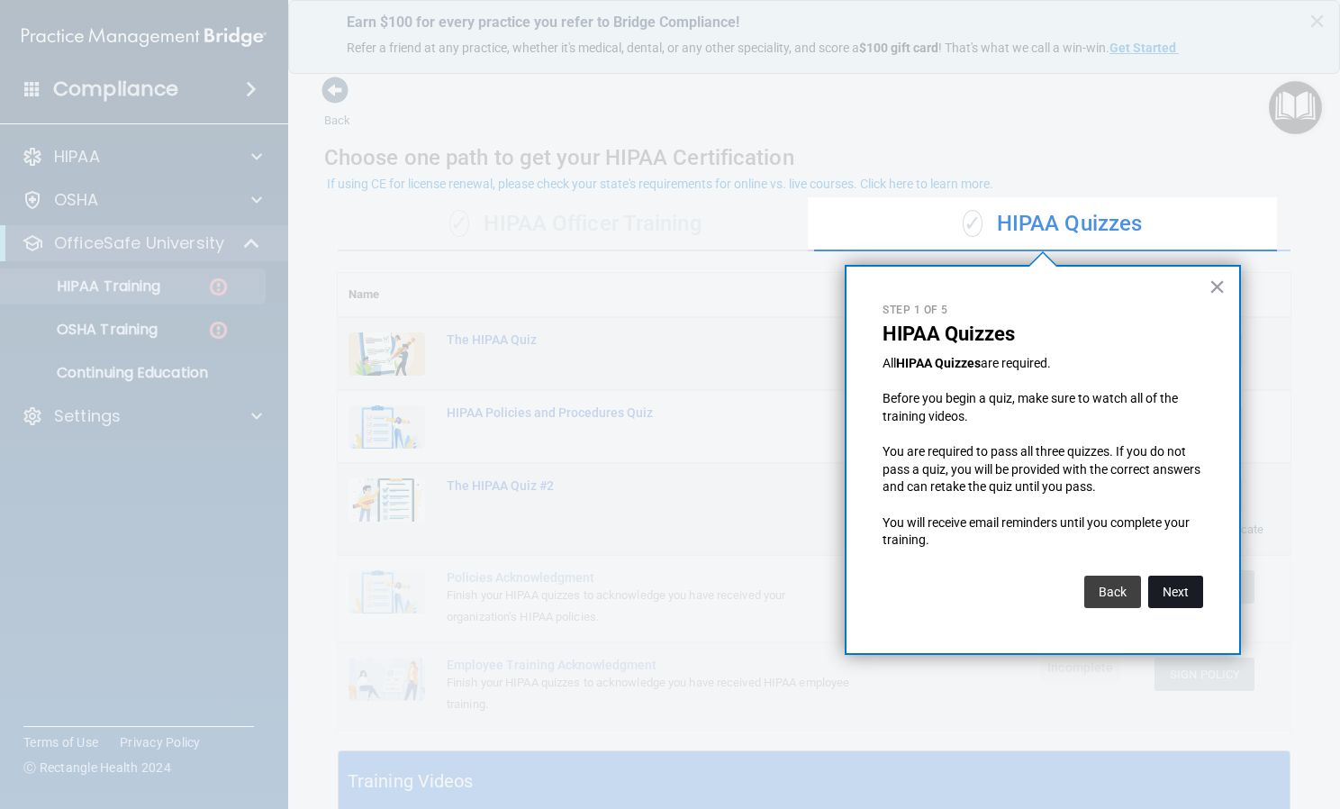
click at [1183, 589] on button "Next" at bounding box center [1175, 591] width 55 height 32
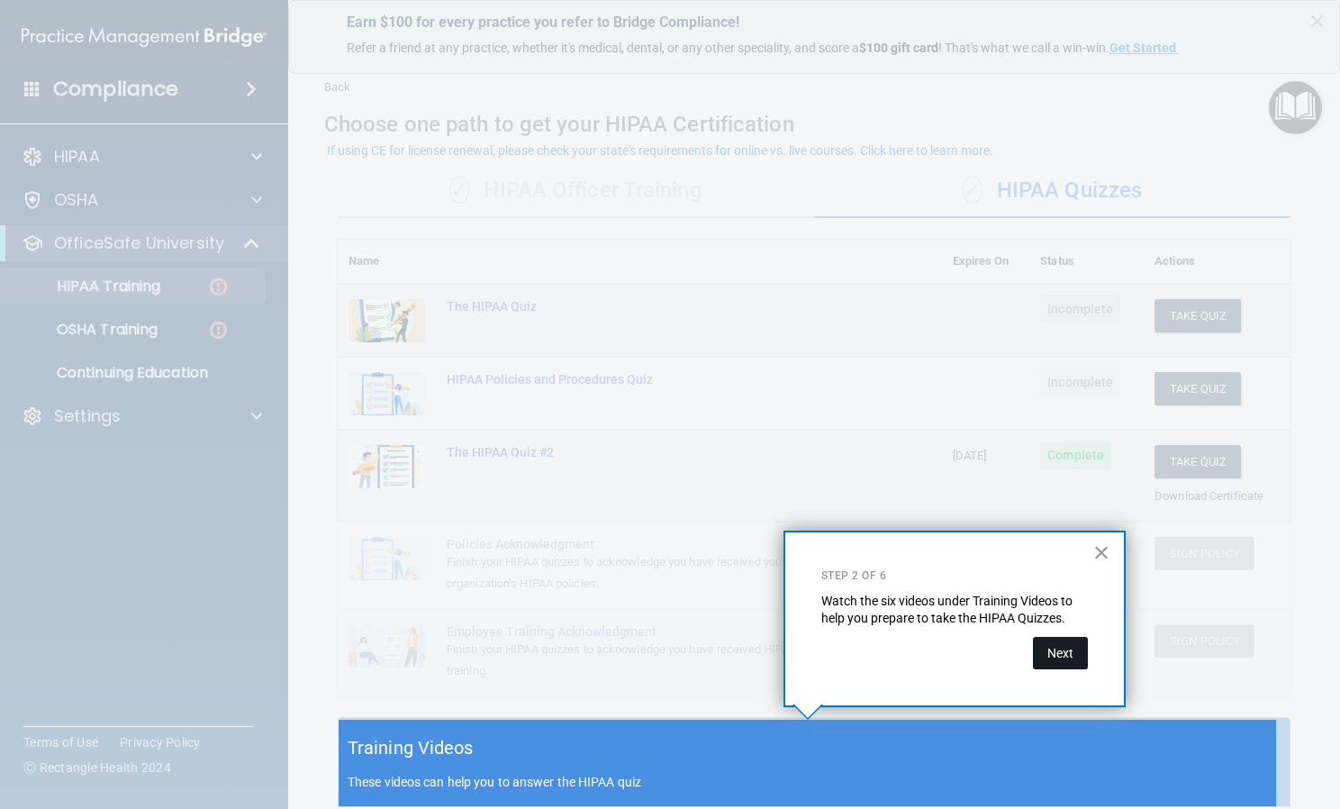
click at [1060, 657] on button "Next" at bounding box center [1060, 653] width 55 height 32
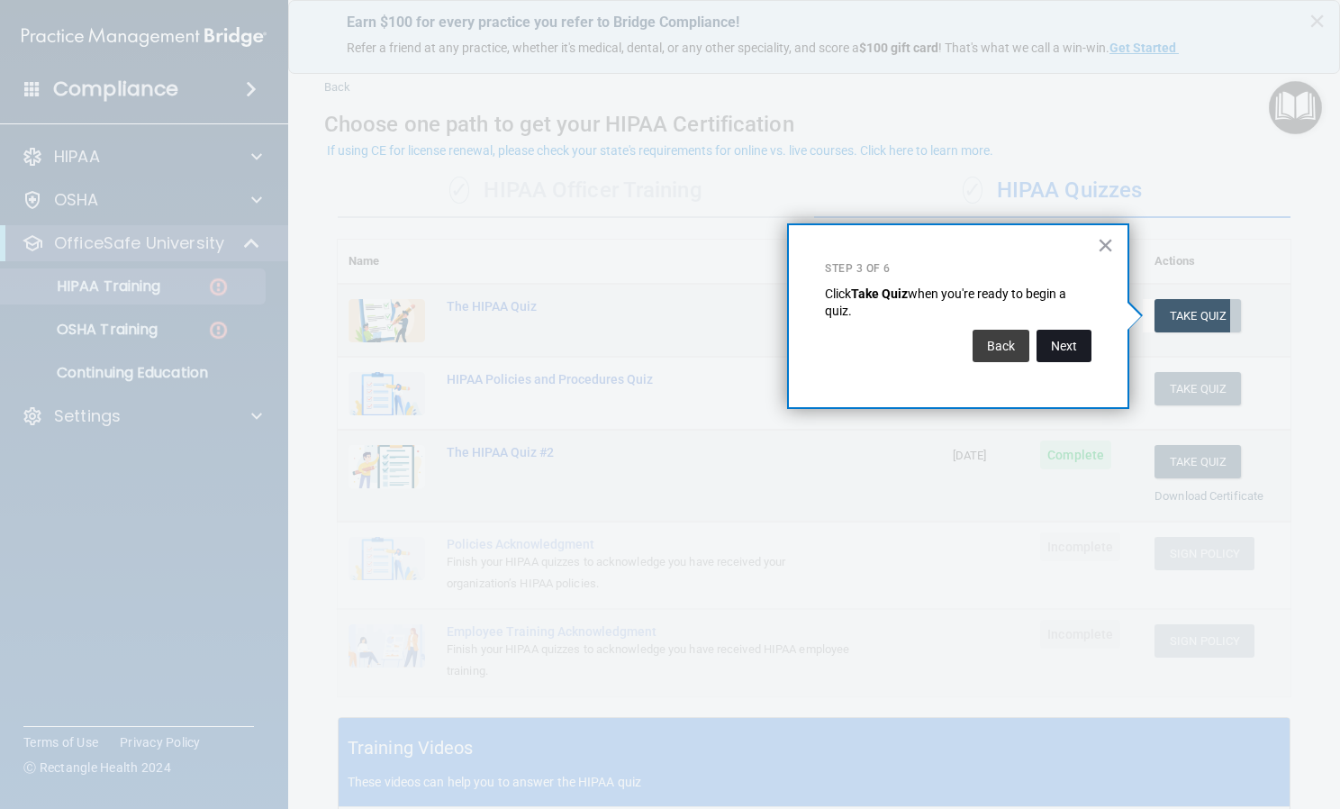
click at [1060, 338] on button "Next" at bounding box center [1064, 346] width 55 height 32
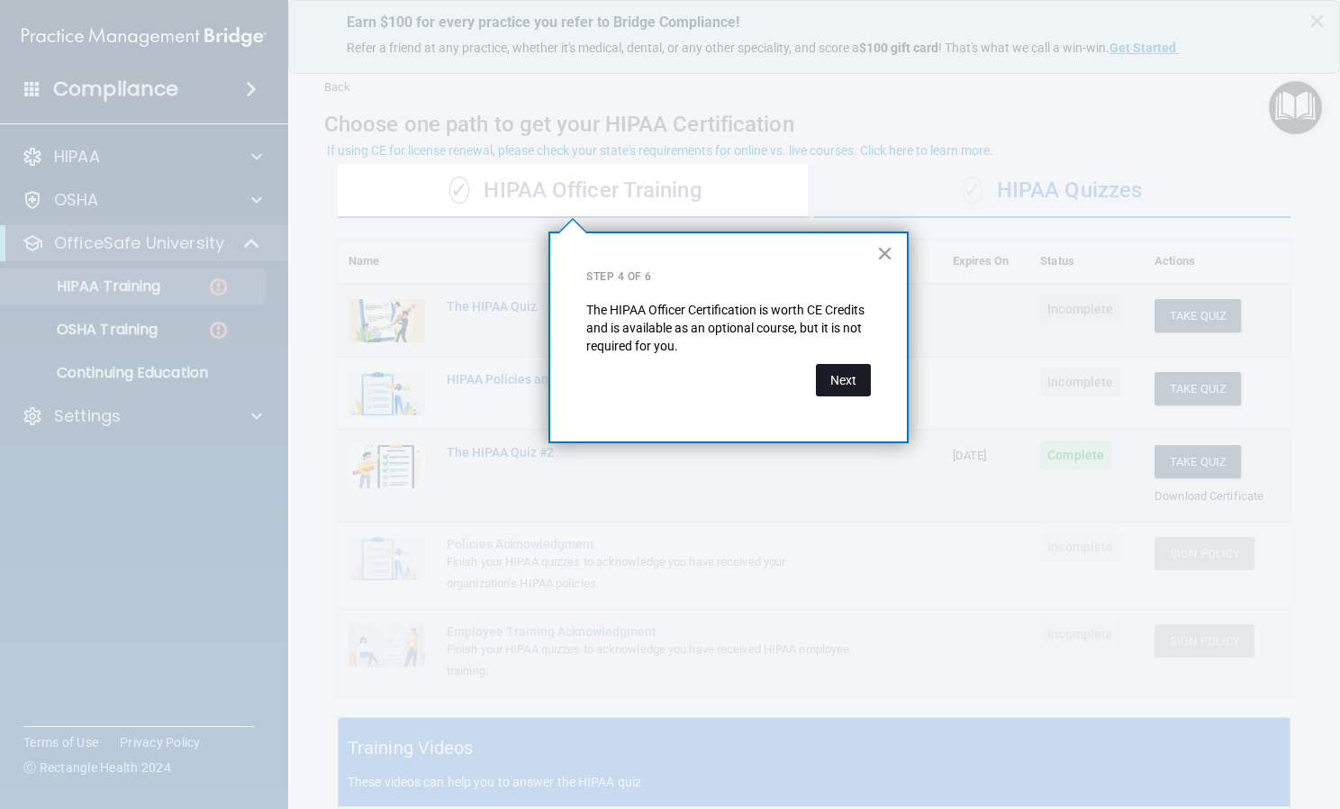
click at [838, 376] on button "Next" at bounding box center [843, 380] width 55 height 32
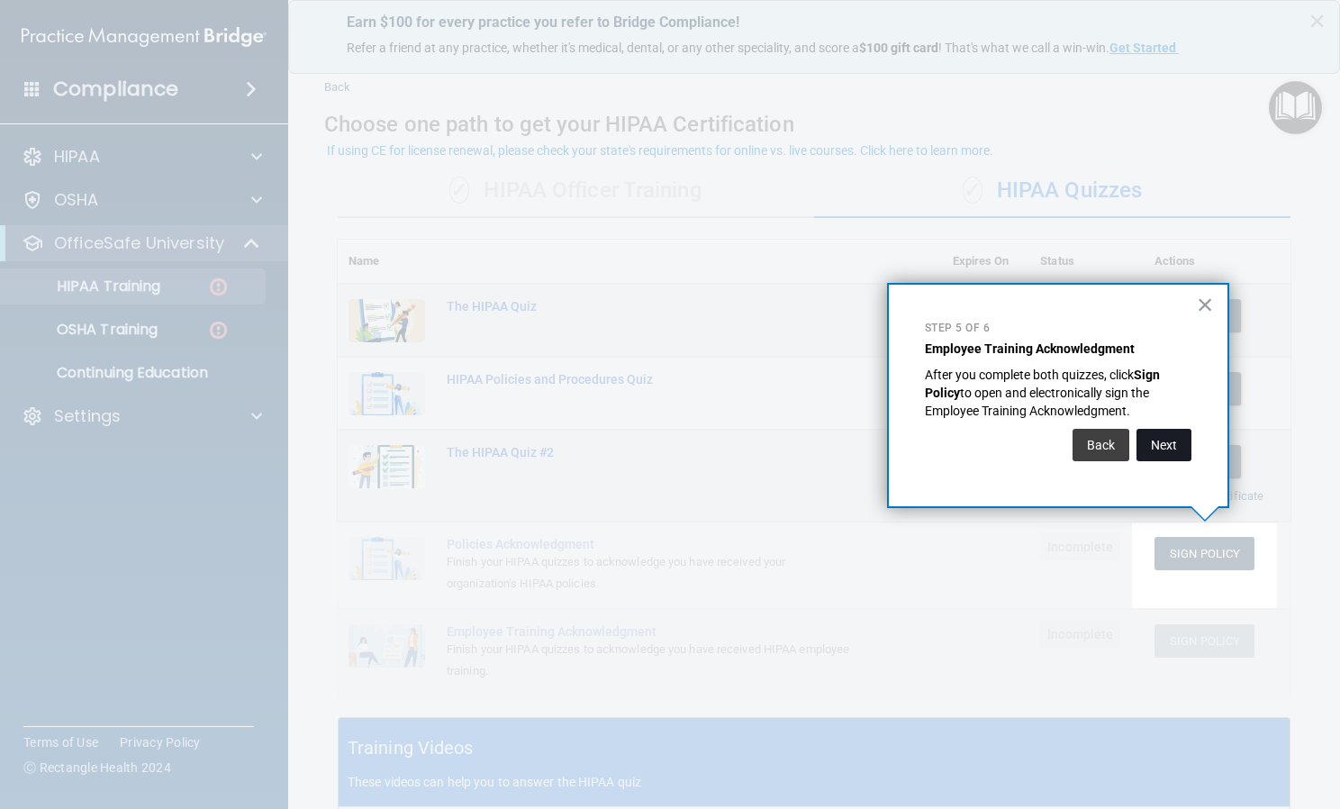
click at [1161, 443] on button "Next" at bounding box center [1164, 445] width 55 height 32
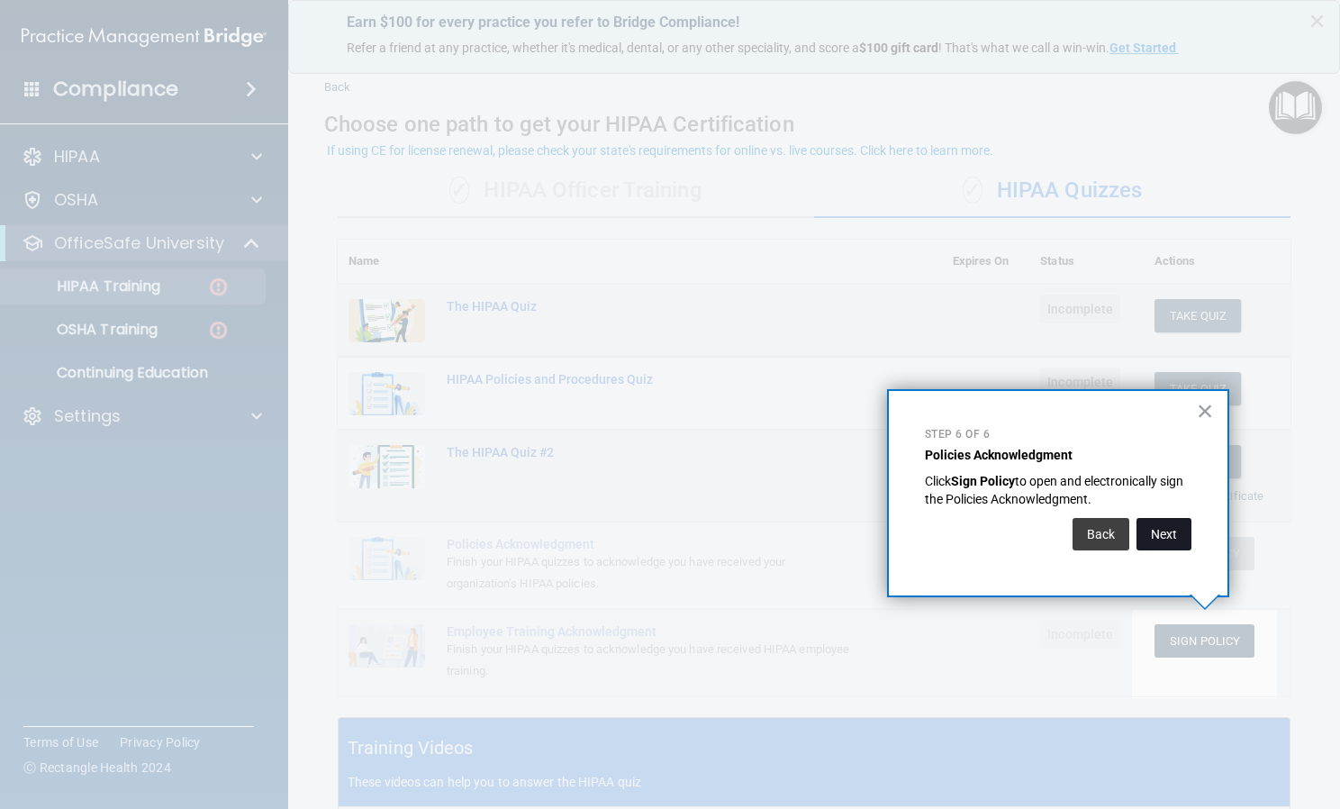
click at [1176, 519] on button "Next" at bounding box center [1164, 534] width 55 height 32
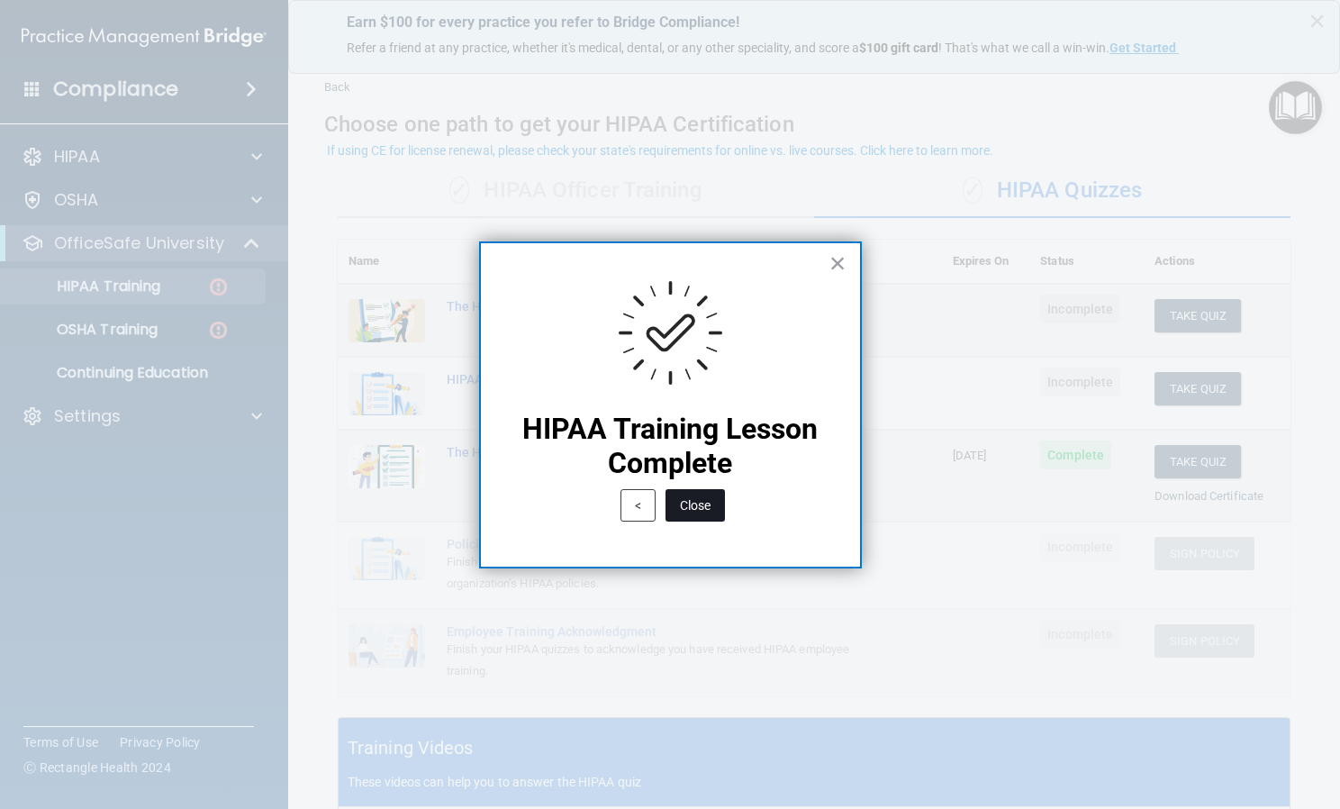
click at [705, 505] on button "Close" at bounding box center [695, 505] width 59 height 32
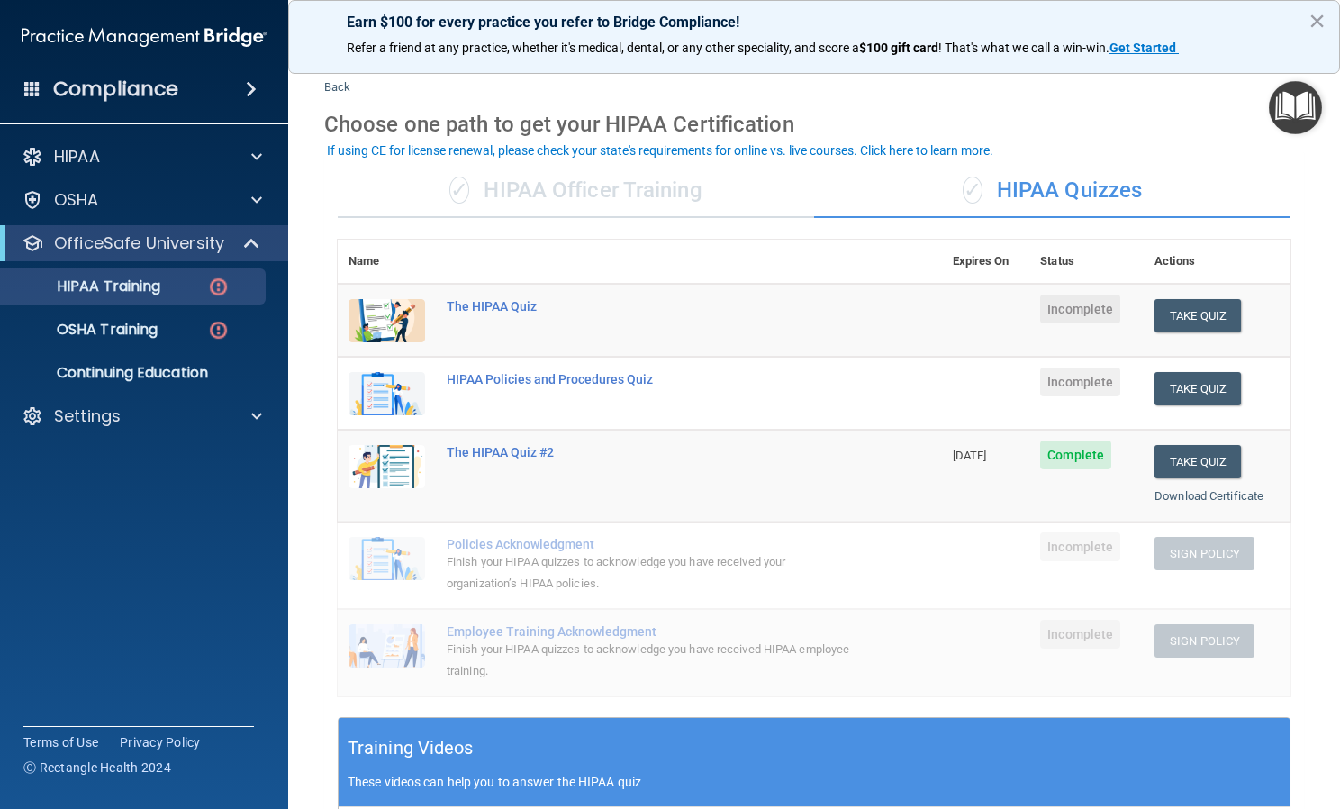
click at [1310, 112] on img "Open Resource Center" at bounding box center [1295, 107] width 53 height 53
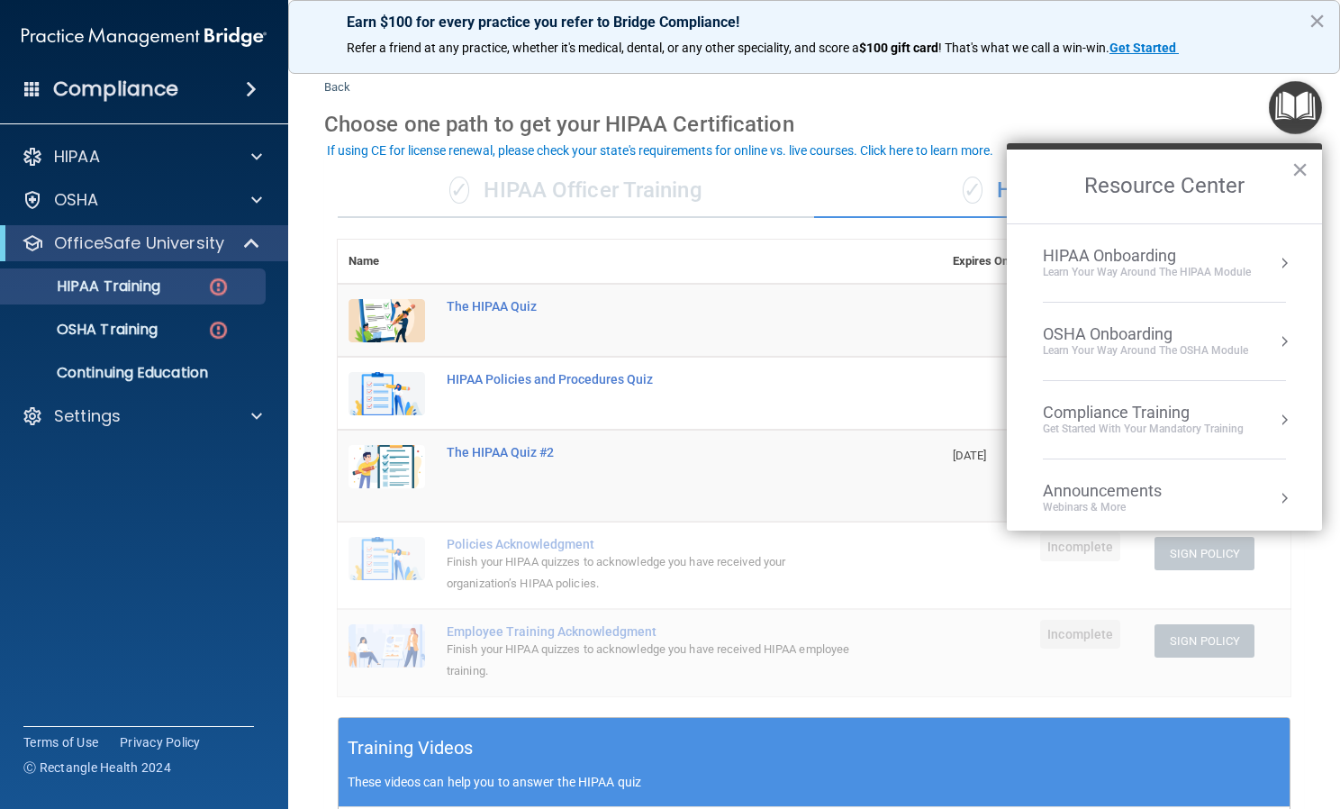
click at [1116, 253] on div "HIPAA Onboarding" at bounding box center [1147, 256] width 208 height 20
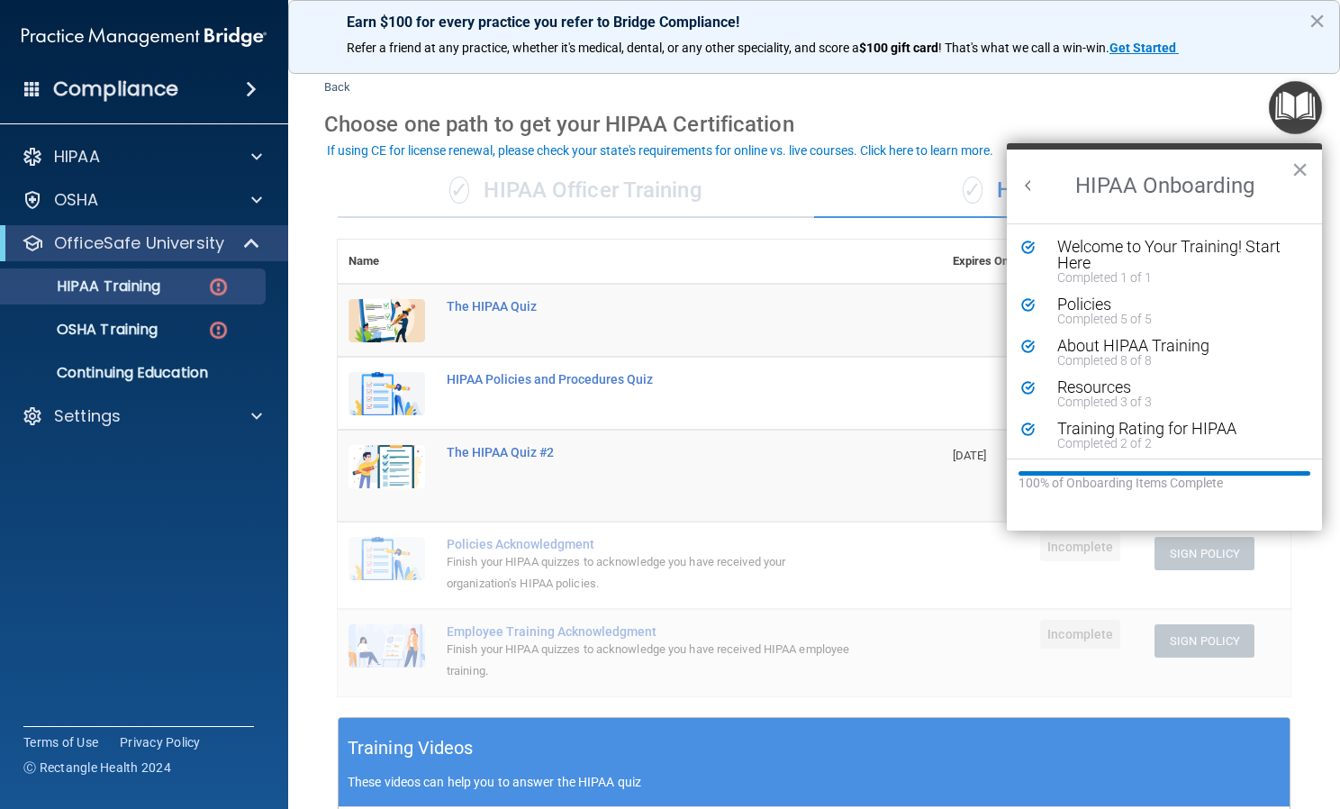
scroll to position [4, 0]
click at [1020, 184] on button "Back to Resource Center Home" at bounding box center [1029, 186] width 18 height 18
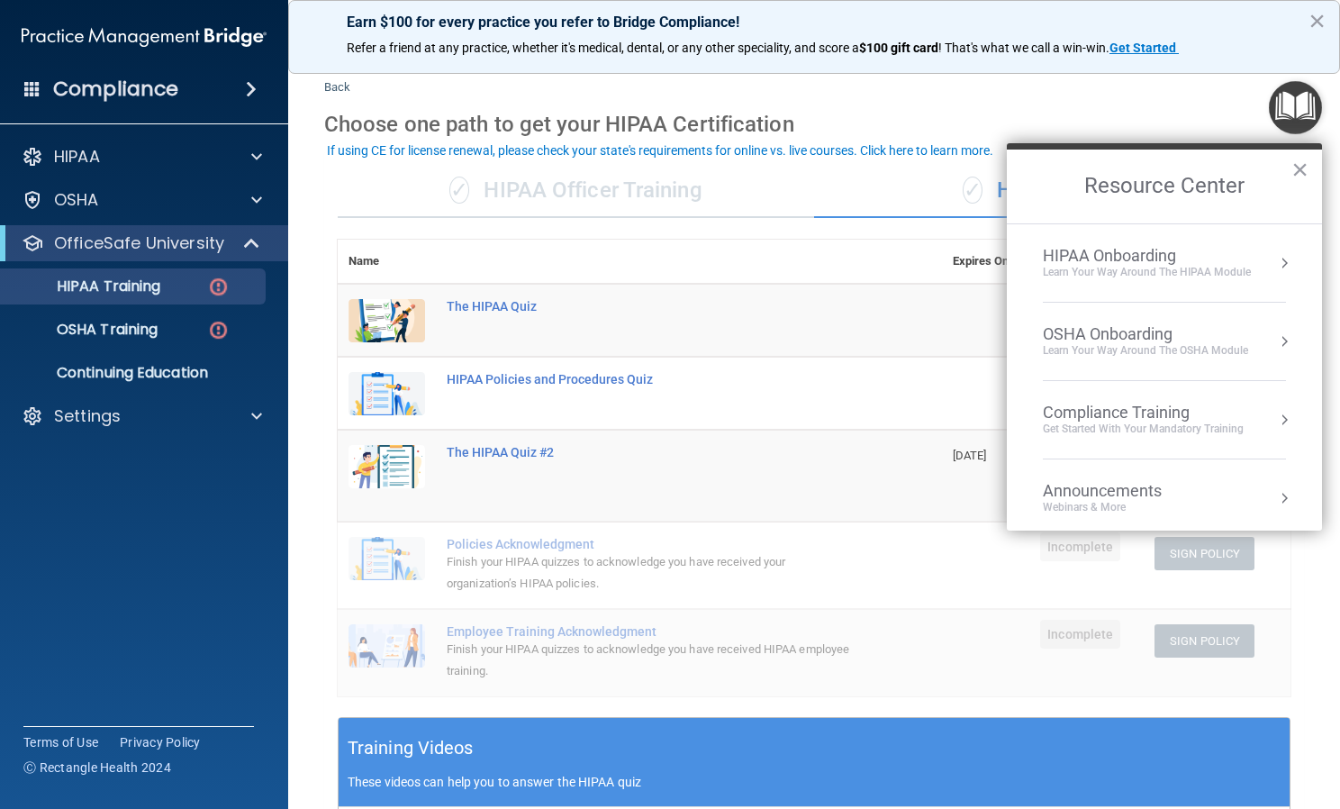
scroll to position [0, 0]
click at [1179, 436] on div "Get Started with your mandatory training" at bounding box center [1143, 428] width 201 height 15
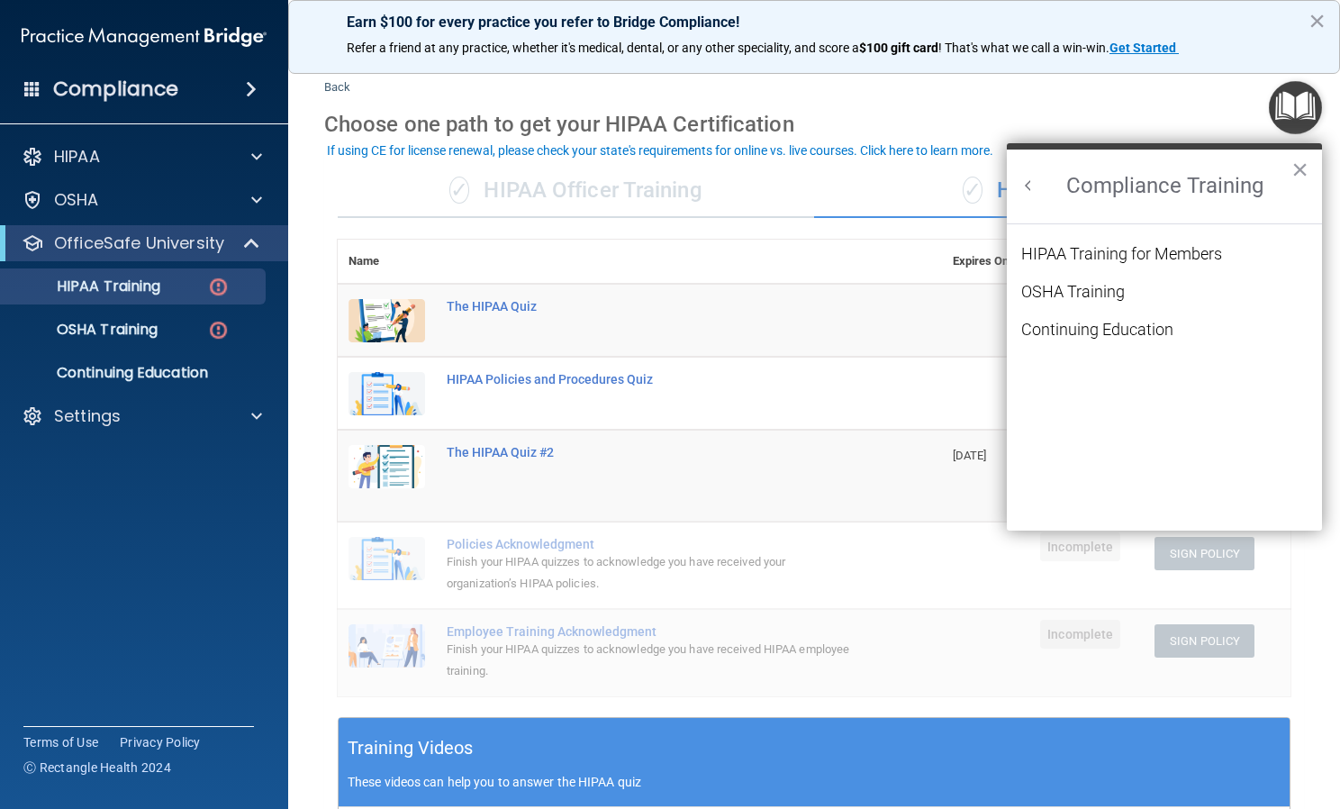
click at [1019, 184] on h2 "Compliance Training" at bounding box center [1164, 187] width 315 height 74
click at [1023, 183] on button "Back to Resource Center Home" at bounding box center [1029, 186] width 18 height 18
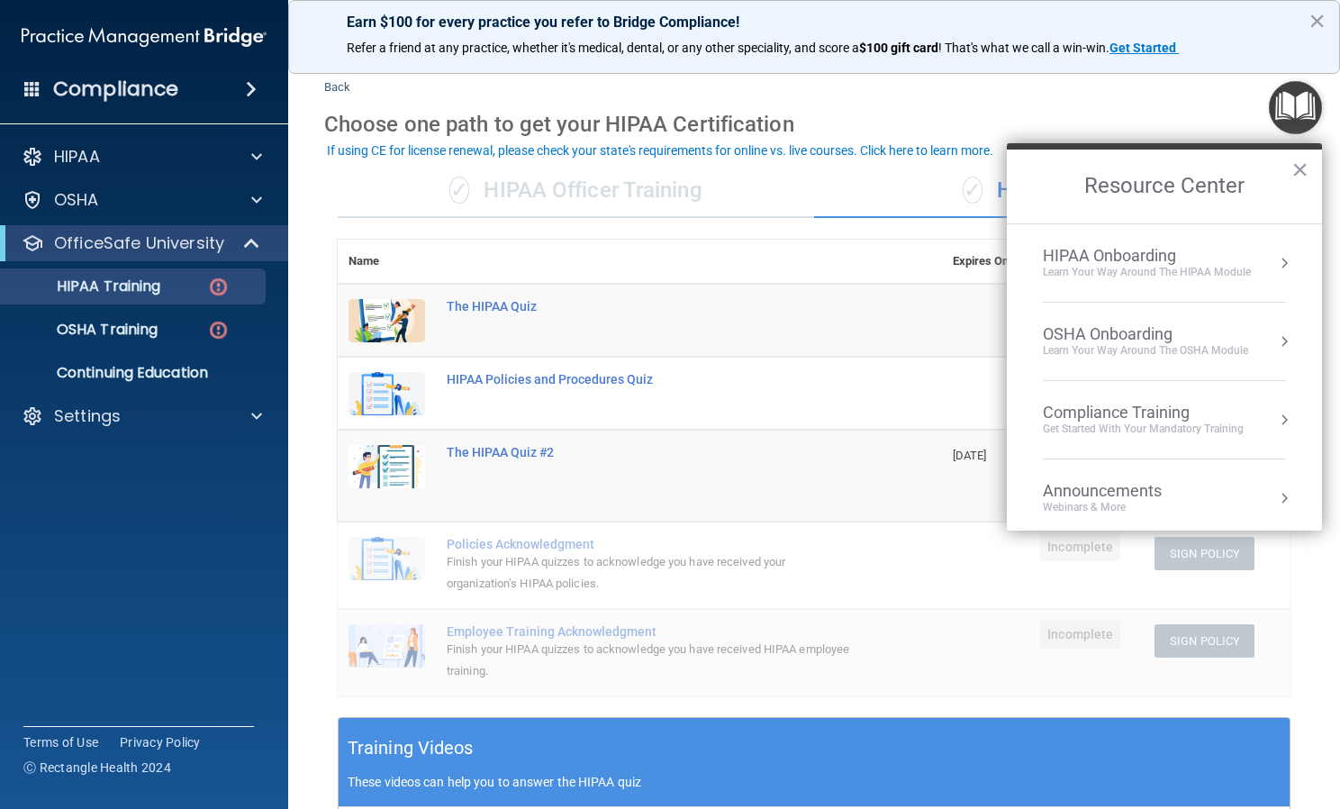
click at [1119, 352] on div "Learn your way around the OSHA module" at bounding box center [1145, 350] width 205 height 15
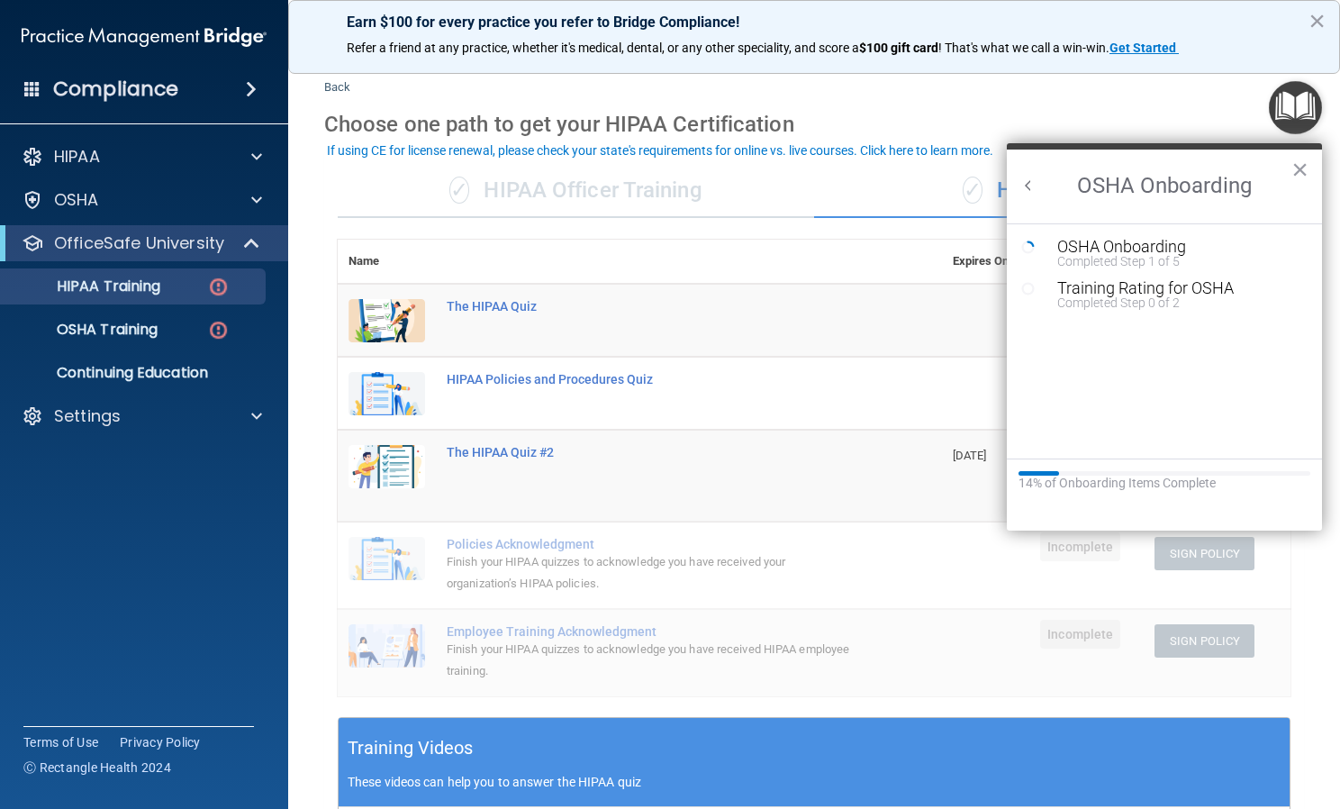
click at [1022, 181] on button "Back to Resource Center Home" at bounding box center [1029, 186] width 18 height 18
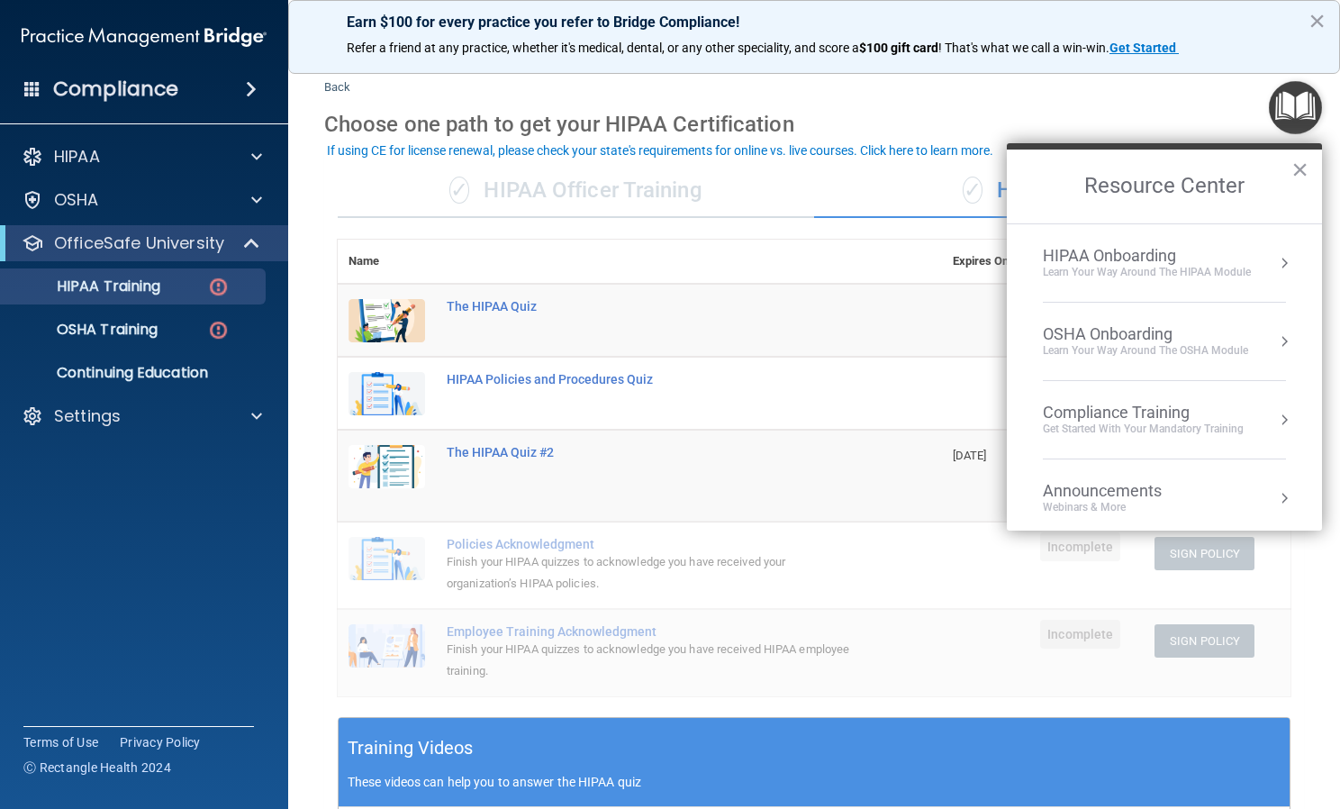
click at [1036, 90] on div "Back Choose one path to get your HIPAA Certification ✓ HIPAA Officer Training ✓…" at bounding box center [814, 623] width 980 height 1162
click at [1304, 162] on button "×" at bounding box center [1299, 169] width 17 height 29
